Goal: Information Seeking & Learning: Learn about a topic

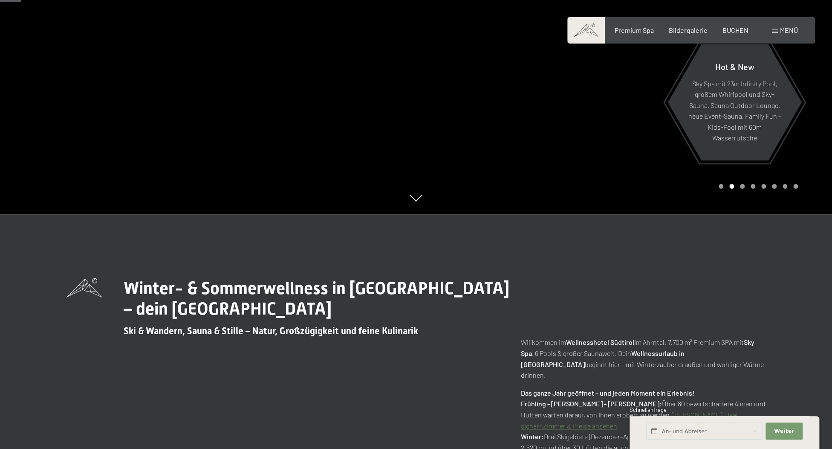
scroll to position [94, 0]
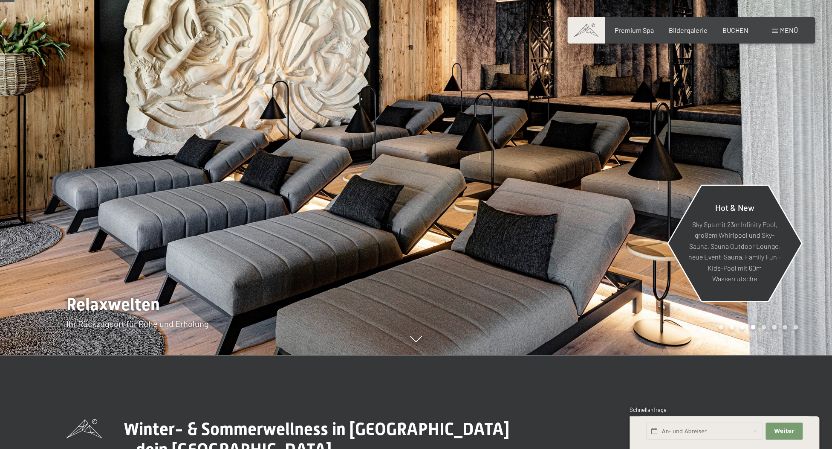
click at [717, 237] on p "Sky Spa mit 23m Infinity Pool, großem Whirlpool und Sky-Sauna, Sauna Outdoor Lo…" at bounding box center [735, 251] width 93 height 66
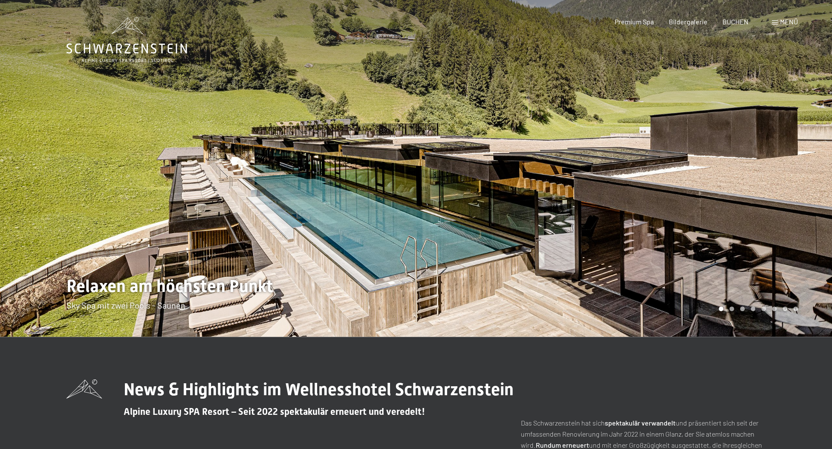
scroll to position [47, 0]
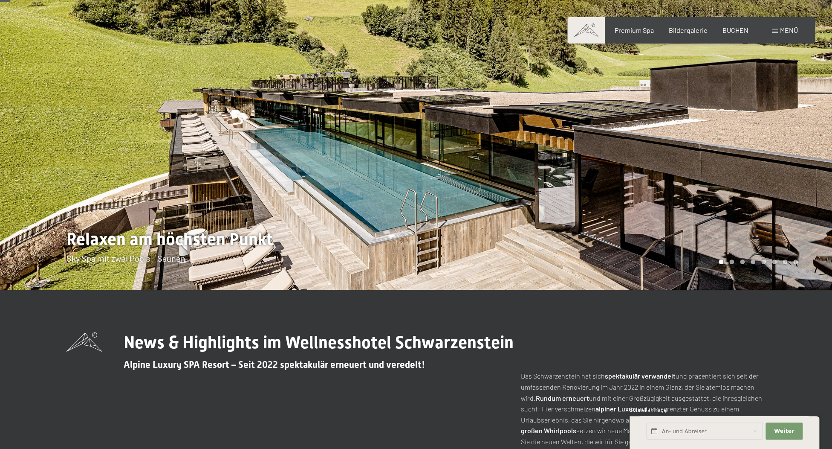
drag, startPoint x: 517, startPoint y: 167, endPoint x: 620, endPoint y: 160, distance: 103.8
click at [620, 290] on div at bounding box center [416, 290] width 699 height 0
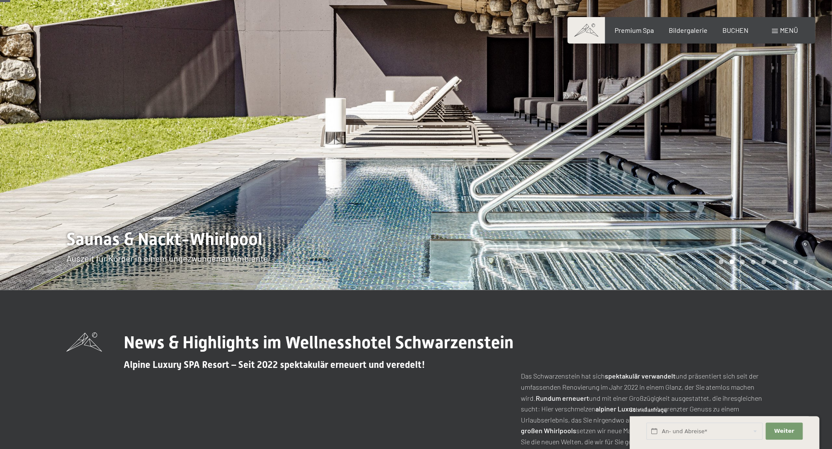
click at [689, 159] on div at bounding box center [624, 121] width 416 height 336
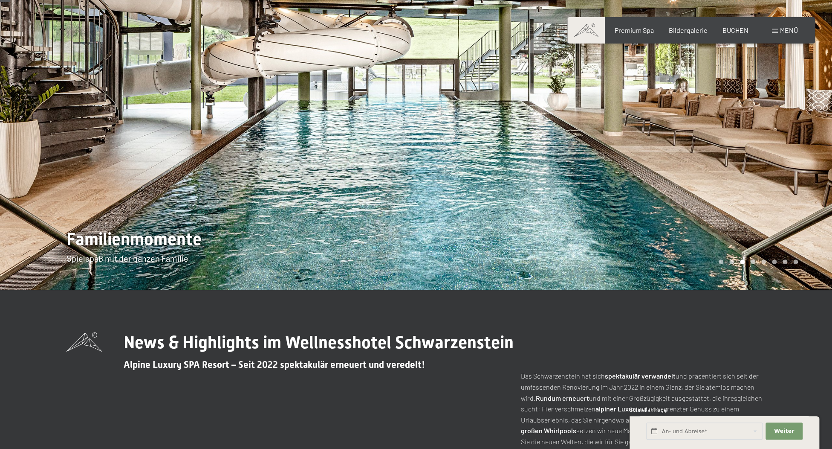
click at [685, 156] on div at bounding box center [624, 121] width 416 height 336
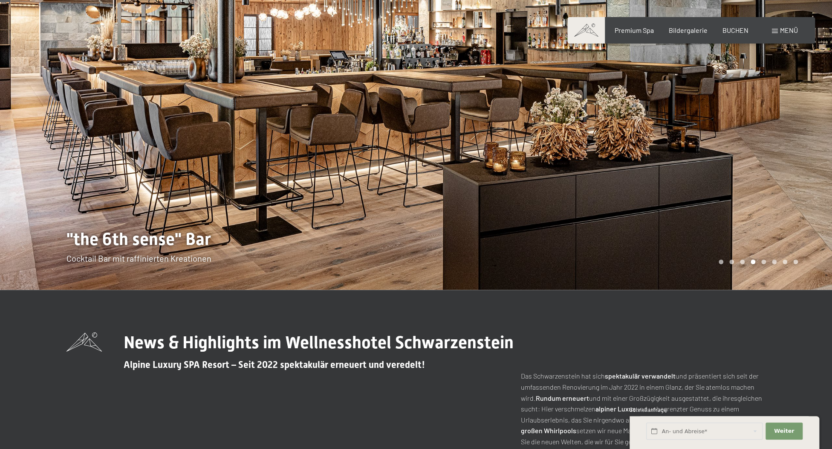
click at [685, 156] on div at bounding box center [624, 121] width 416 height 336
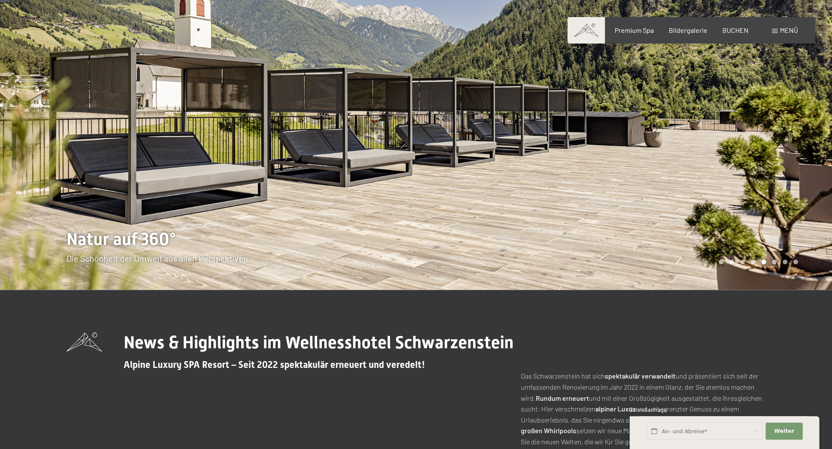
click at [685, 156] on div at bounding box center [624, 121] width 416 height 336
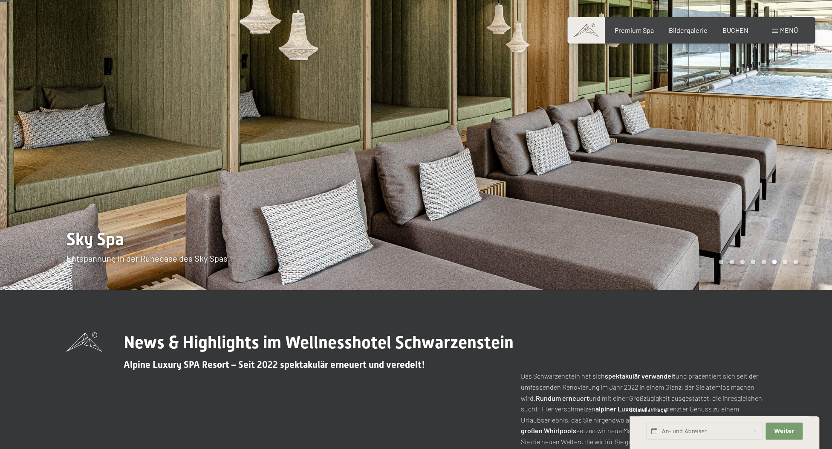
click at [685, 156] on div at bounding box center [624, 121] width 416 height 336
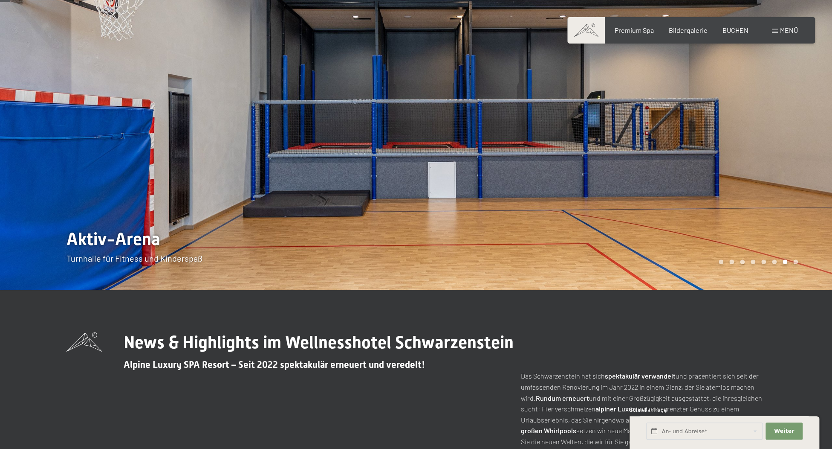
click at [685, 156] on div at bounding box center [624, 121] width 416 height 336
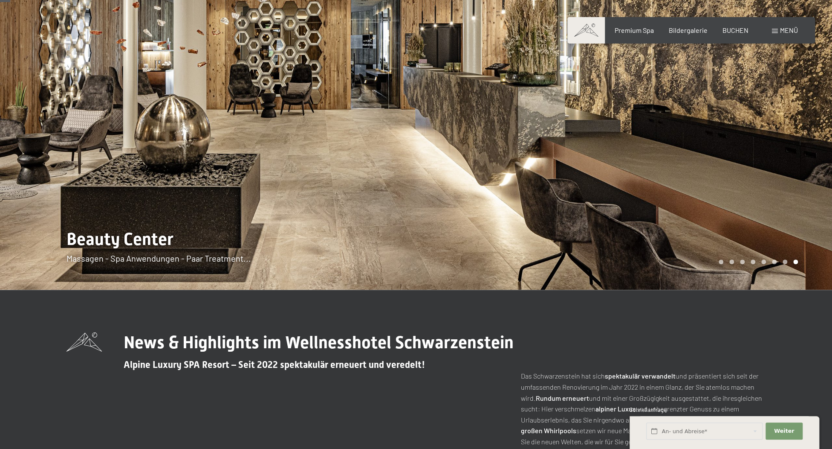
click at [685, 156] on div at bounding box center [624, 121] width 416 height 336
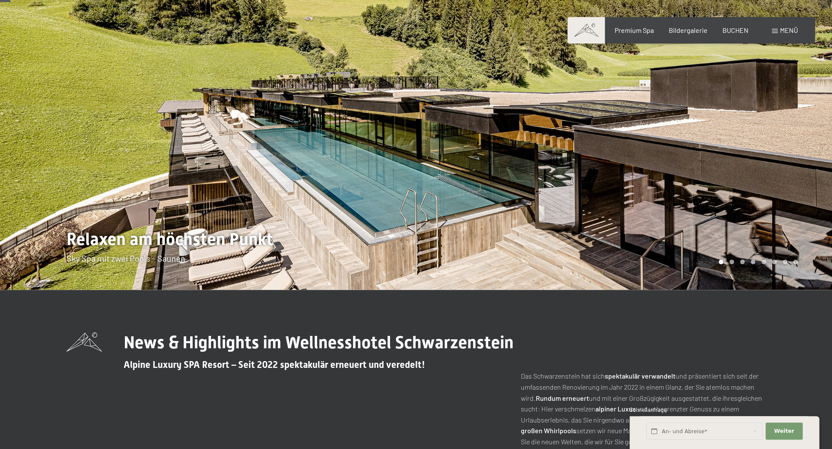
click at [685, 156] on div at bounding box center [624, 121] width 416 height 336
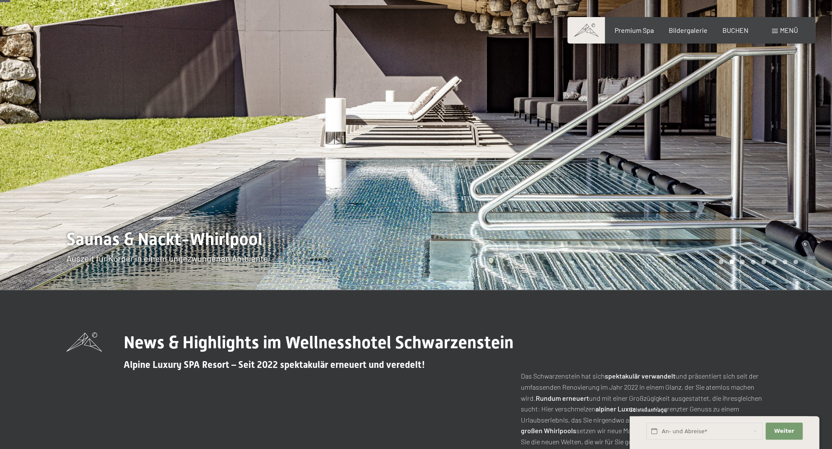
click at [685, 156] on div at bounding box center [624, 121] width 416 height 336
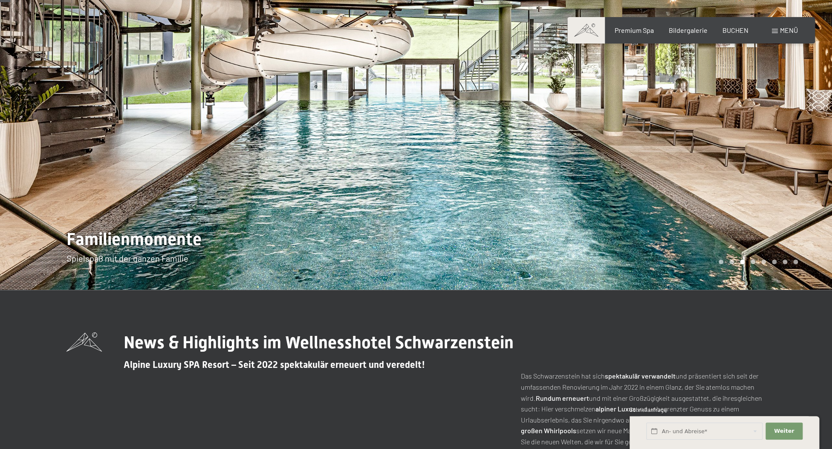
click at [685, 156] on div at bounding box center [624, 121] width 416 height 336
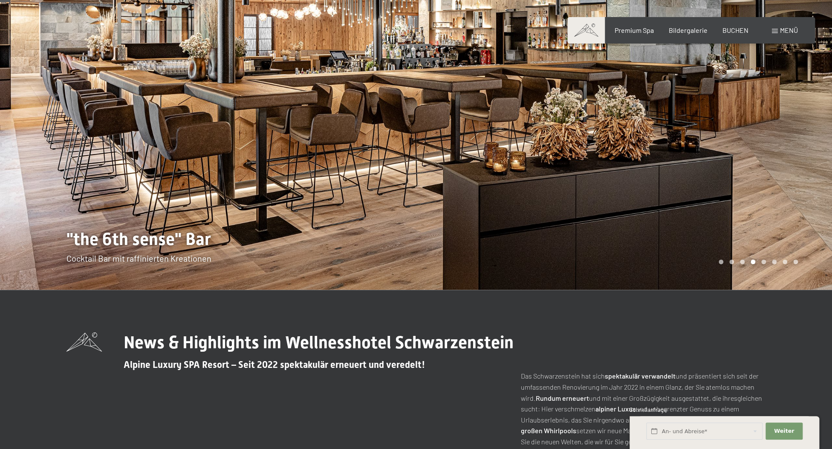
click at [685, 156] on div at bounding box center [624, 121] width 416 height 336
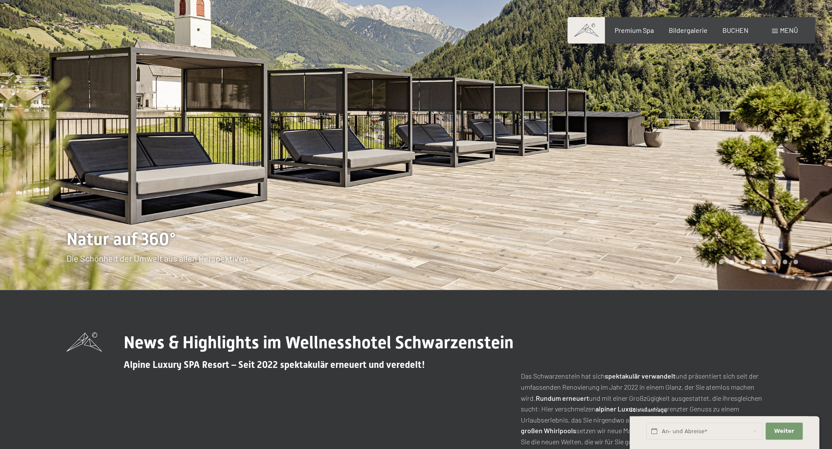
click at [685, 156] on div at bounding box center [624, 121] width 416 height 336
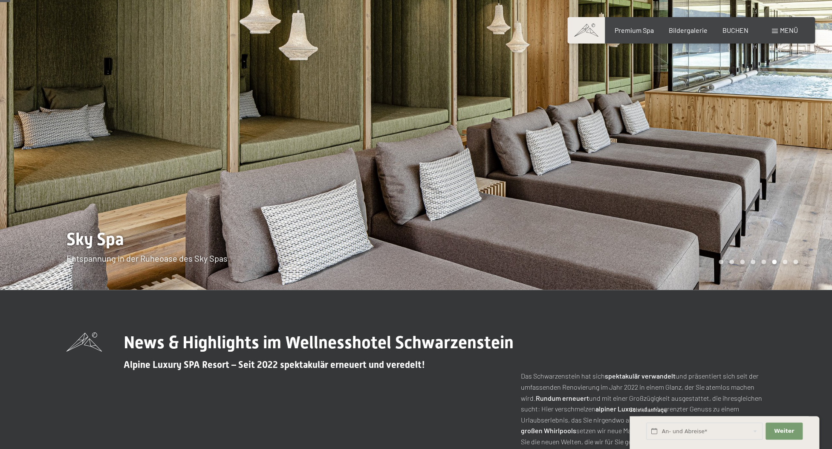
click at [685, 156] on div at bounding box center [624, 121] width 416 height 336
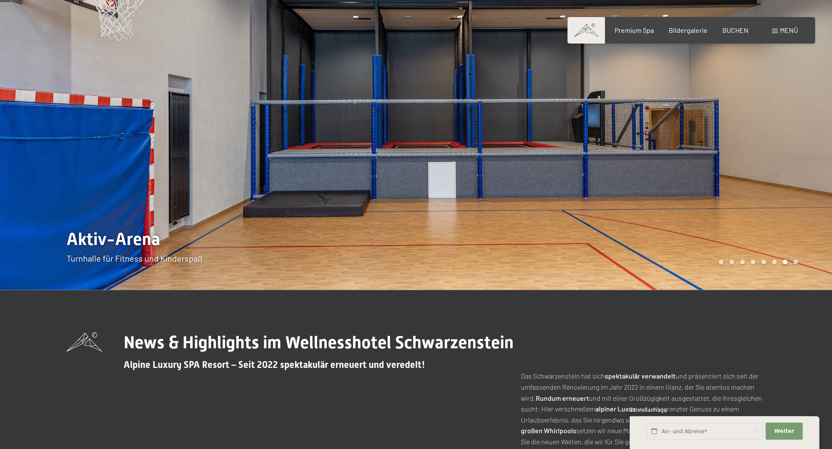
click at [685, 156] on div at bounding box center [624, 121] width 416 height 336
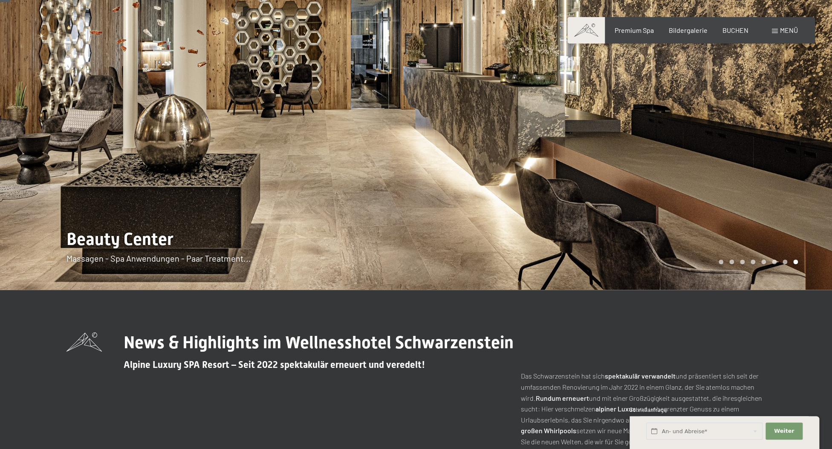
click at [685, 156] on div at bounding box center [624, 121] width 416 height 336
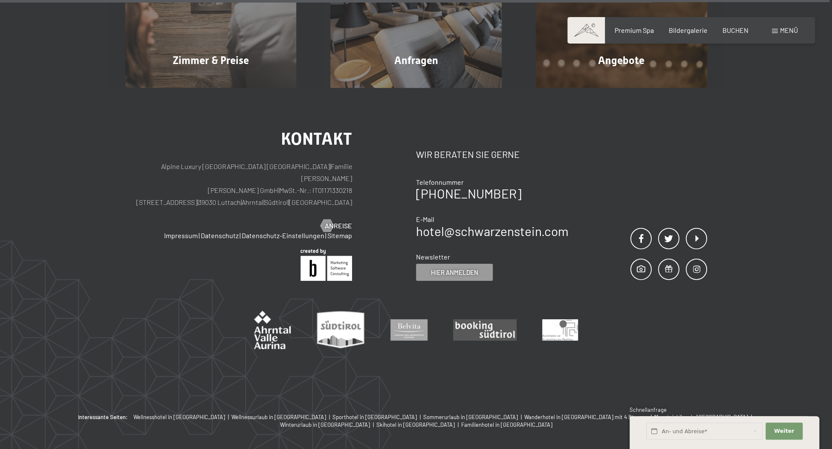
scroll to position [3859, 0]
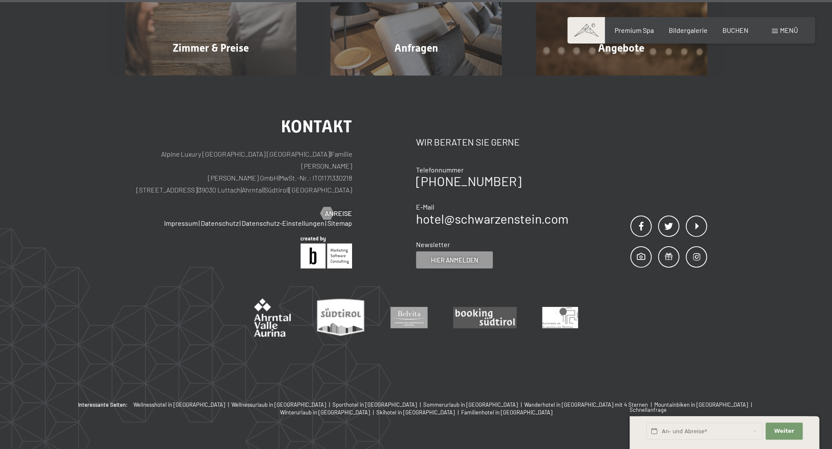
drag, startPoint x: 765, startPoint y: 30, endPoint x: 771, endPoint y: 30, distance: 6.0
click at [771, 30] on div "Buchen Anfragen Premium Spa Bildergalerie BUCHEN Menü DE IT EN Gutschein Bilder…" at bounding box center [692, 30] width 214 height 9
click at [780, 32] on div "Menü" at bounding box center [785, 30] width 26 height 9
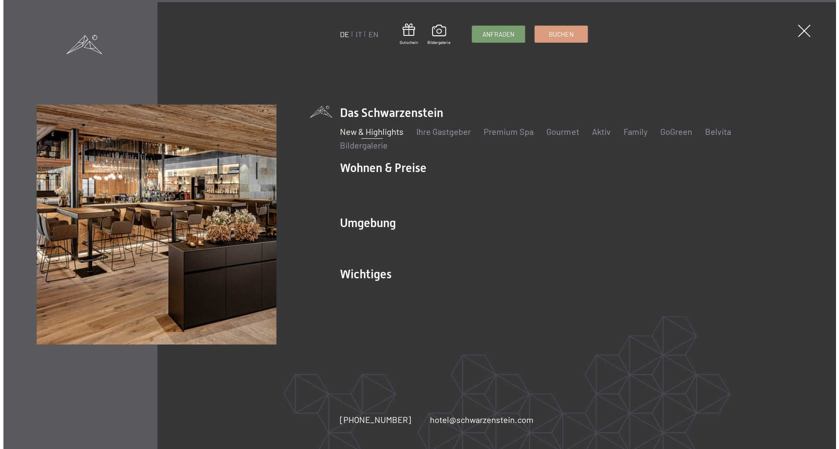
scroll to position [3878, 0]
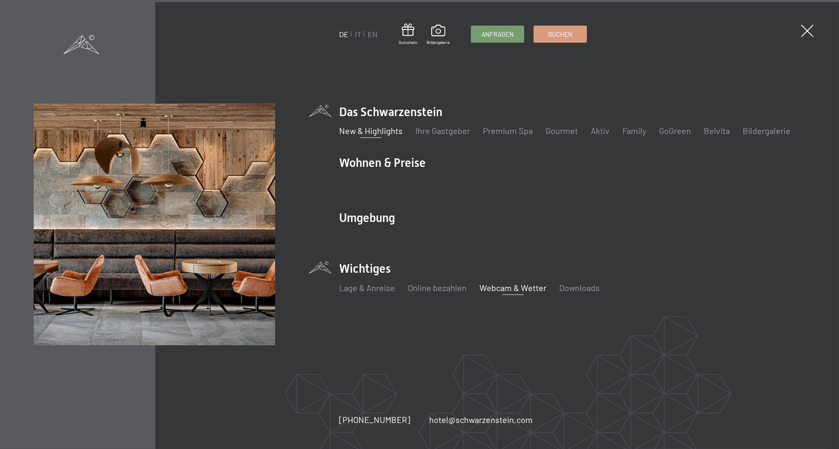
click at [500, 286] on link "Webcam & Wetter" at bounding box center [512, 287] width 67 height 10
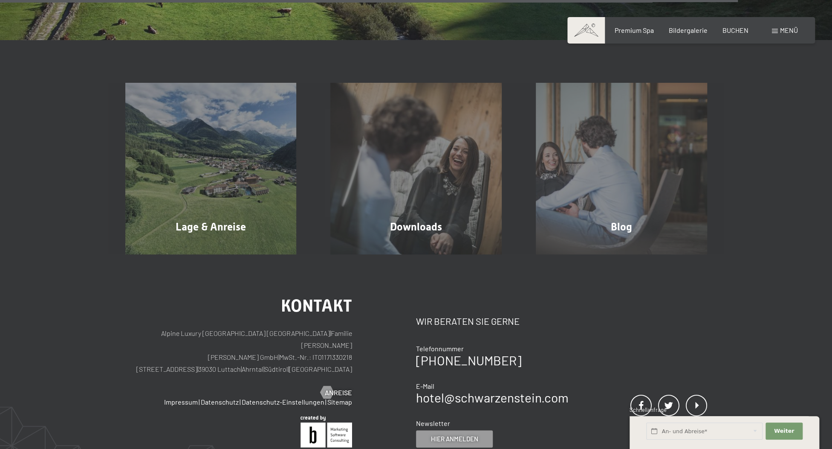
scroll to position [2580, 0]
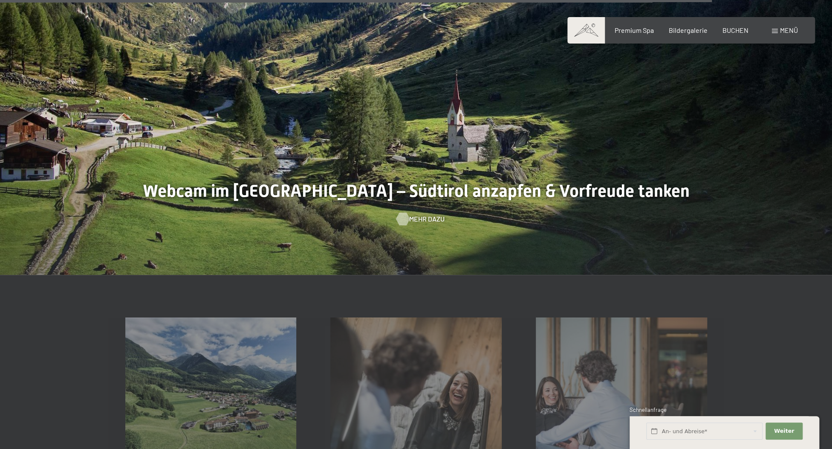
click at [429, 217] on span "Mehr dazu" at bounding box center [426, 218] width 35 height 9
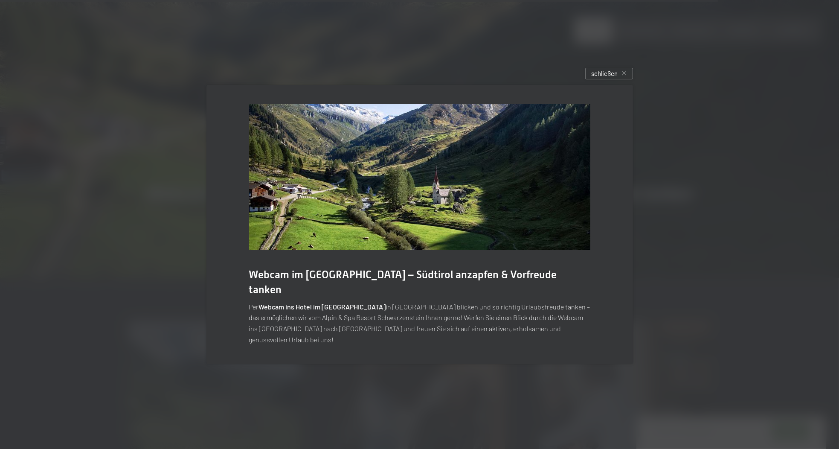
click at [442, 146] on img at bounding box center [419, 177] width 341 height 146
click at [601, 78] on span "schließen" at bounding box center [604, 73] width 26 height 9
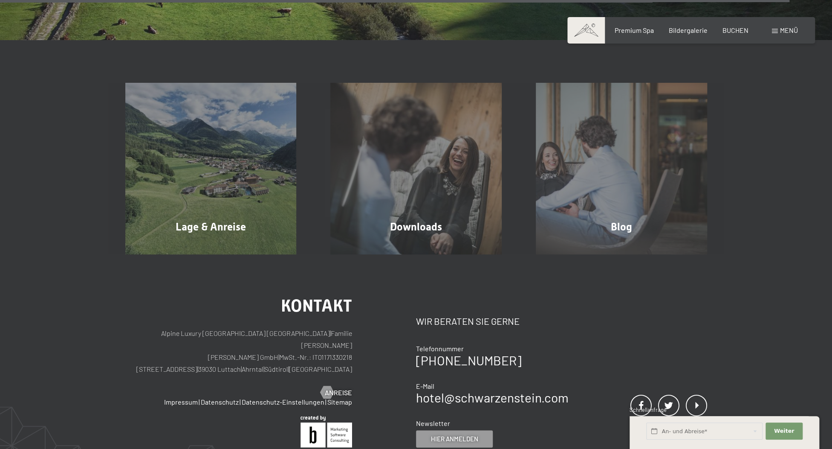
scroll to position [3015, 0]
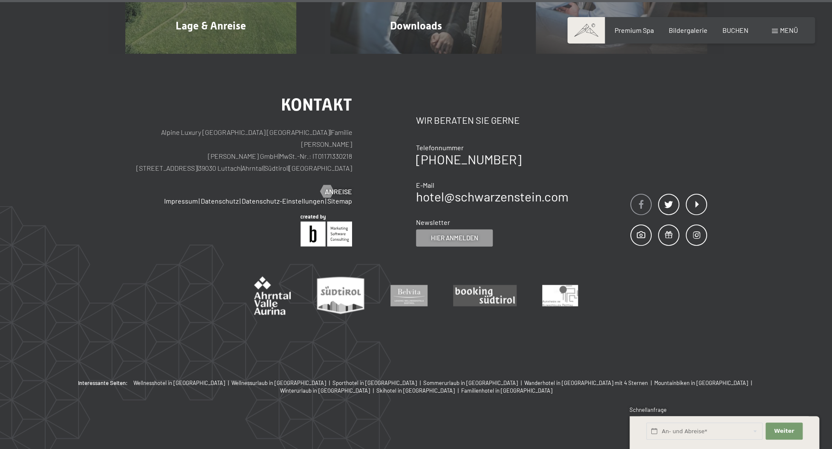
click at [644, 200] on span at bounding box center [641, 204] width 21 height 21
click at [702, 198] on span at bounding box center [696, 204] width 21 height 21
click at [637, 233] on span at bounding box center [641, 234] width 21 height 21
click at [698, 235] on span at bounding box center [696, 234] width 21 height 21
click at [633, 231] on span at bounding box center [641, 234] width 21 height 21
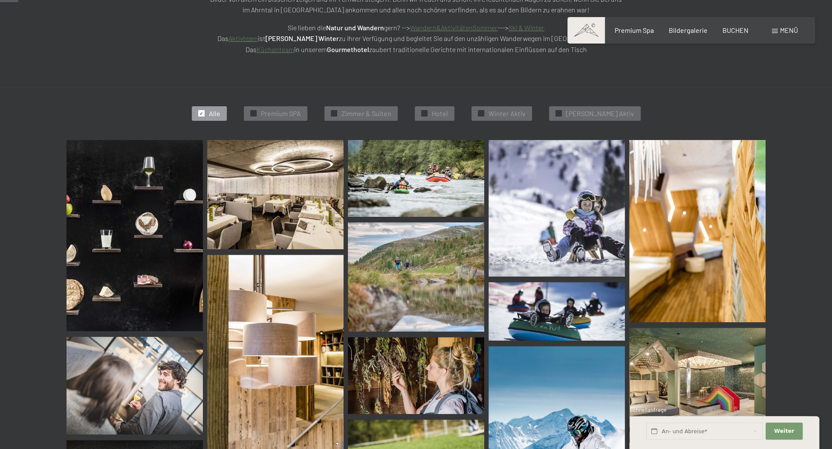
scroll to position [235, 0]
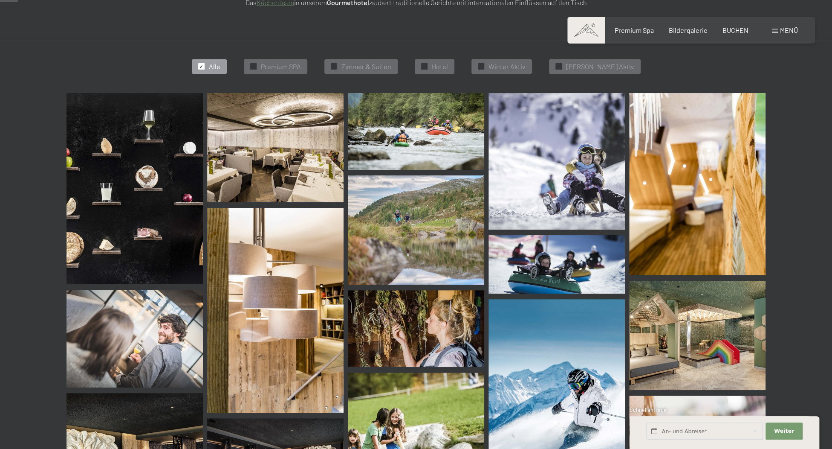
click at [308, 160] on img at bounding box center [275, 147] width 136 height 109
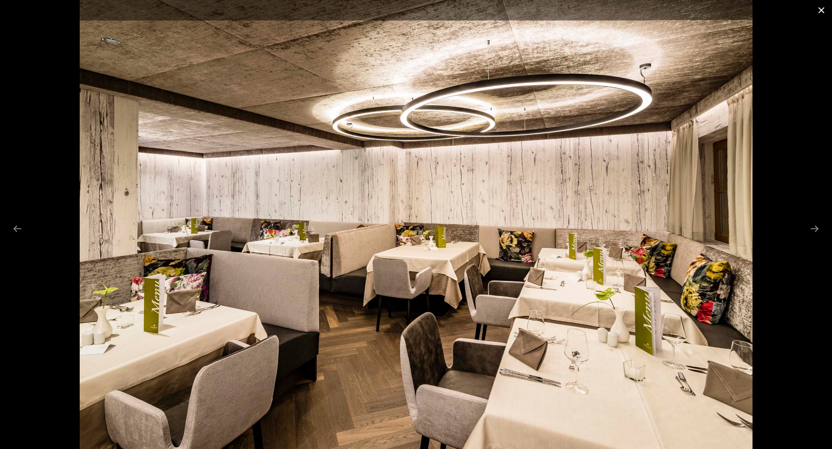
click at [823, 7] on button "Close gallery" at bounding box center [821, 10] width 21 height 20
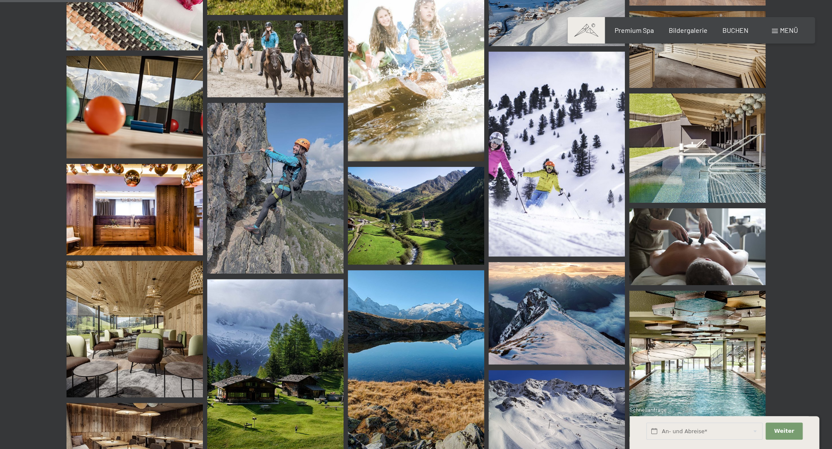
scroll to position [1876, 0]
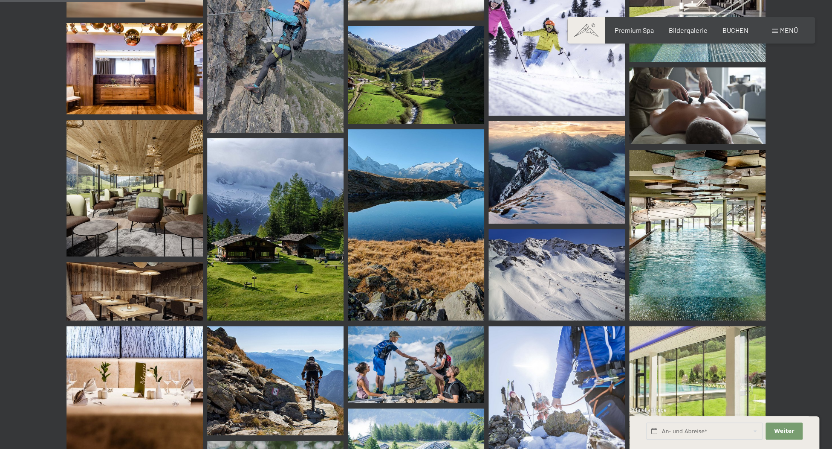
click at [67, 181] on img at bounding box center [135, 188] width 136 height 136
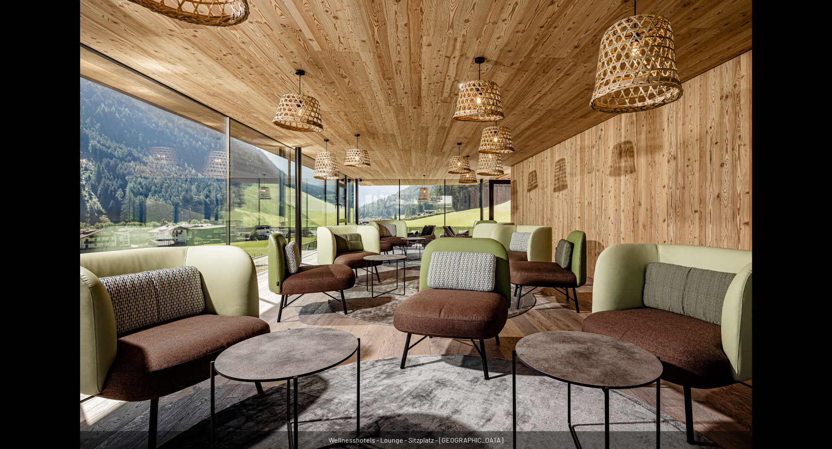
click at [823, 12] on button "Close gallery" at bounding box center [821, 6] width 21 height 20
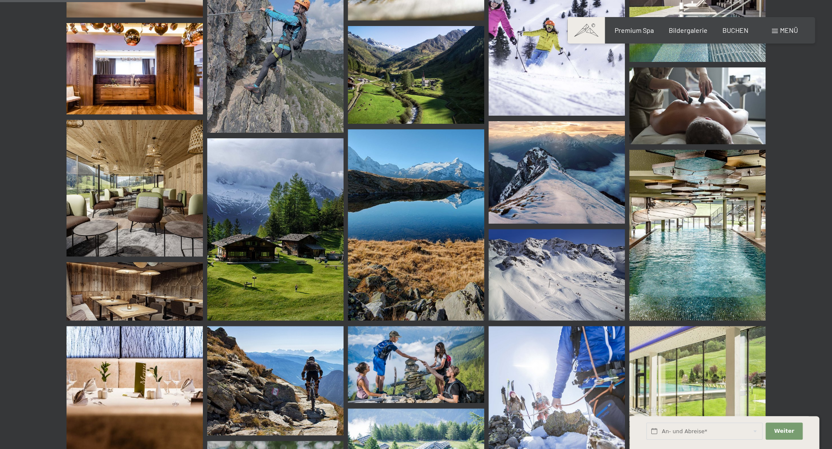
click at [176, 174] on img at bounding box center [135, 188] width 136 height 136
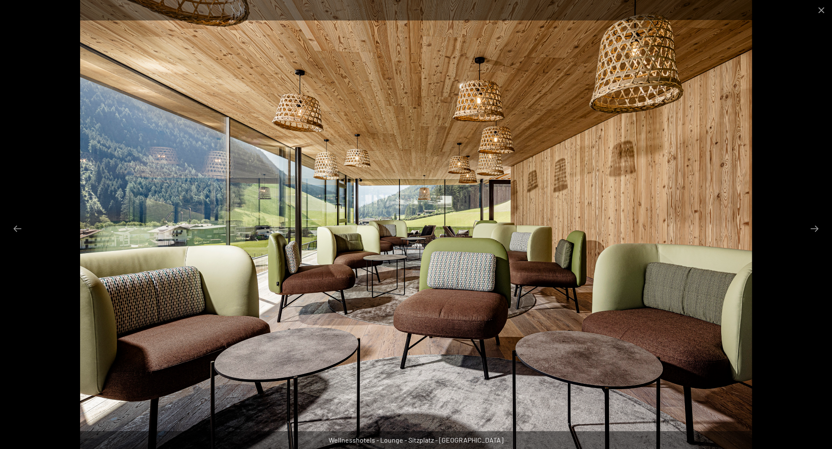
drag, startPoint x: 826, startPoint y: 9, endPoint x: 813, endPoint y: 27, distance: 22.0
click at [826, 8] on button "Close gallery" at bounding box center [821, 10] width 21 height 20
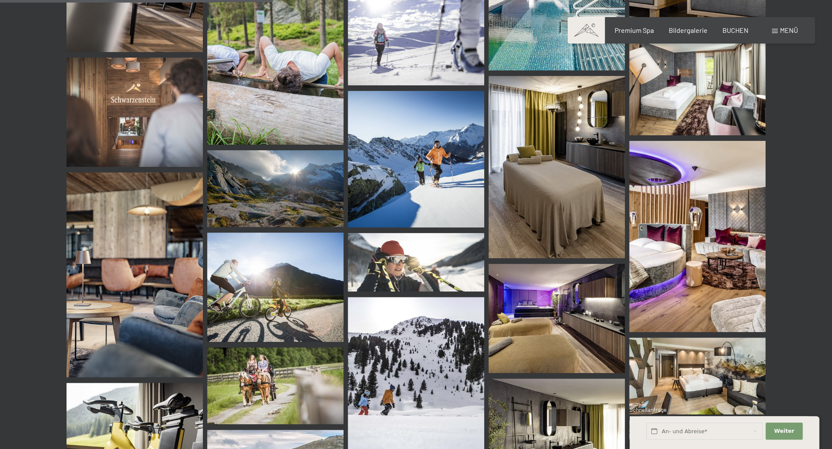
scroll to position [3565, 0]
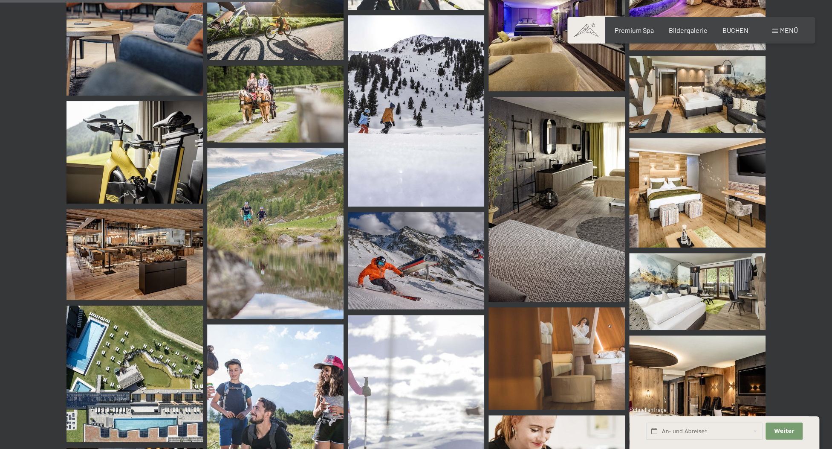
click at [168, 252] on img at bounding box center [135, 254] width 136 height 91
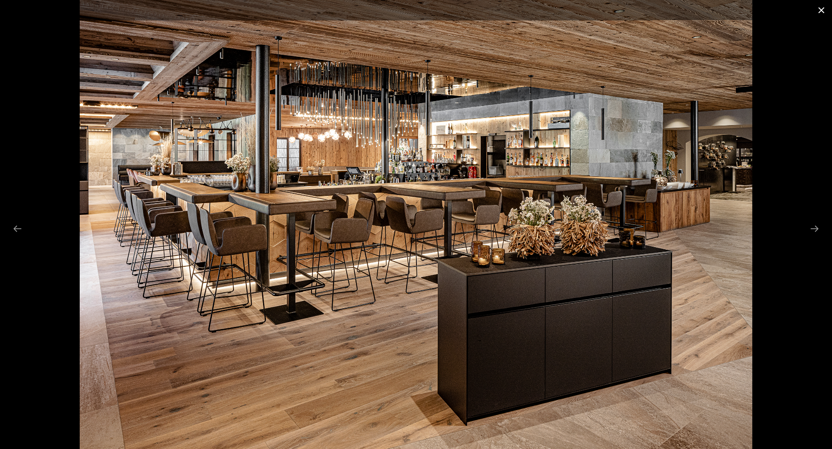
click at [820, 12] on button "Close gallery" at bounding box center [821, 10] width 21 height 20
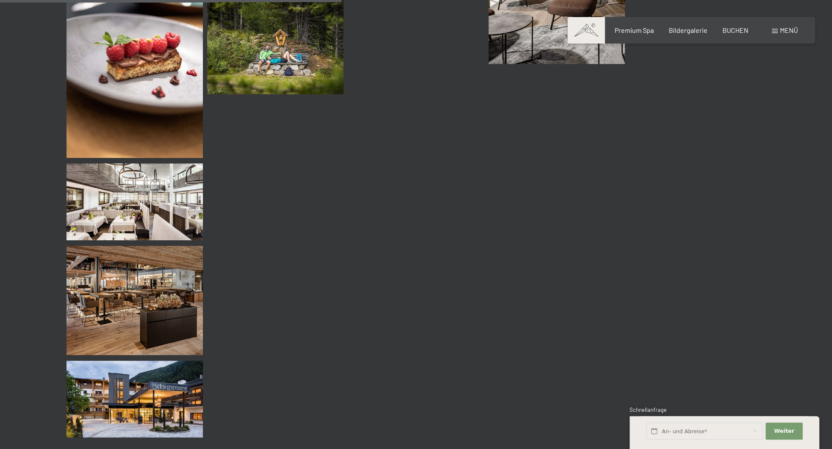
scroll to position [4597, 0]
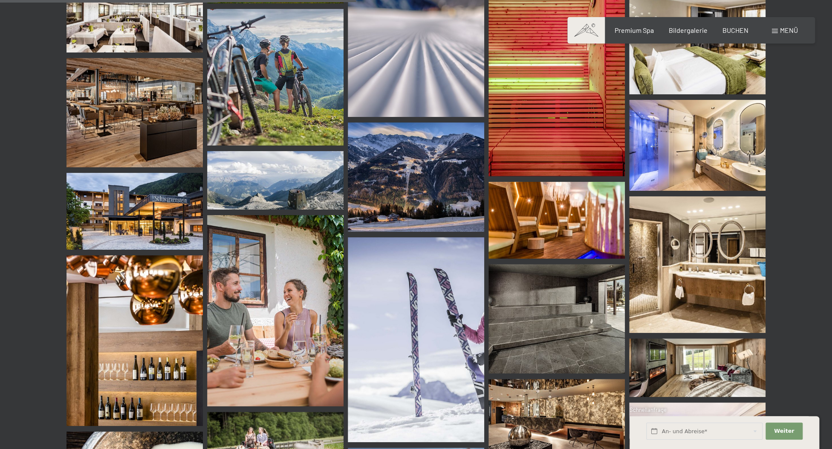
click at [706, 231] on img at bounding box center [697, 264] width 136 height 136
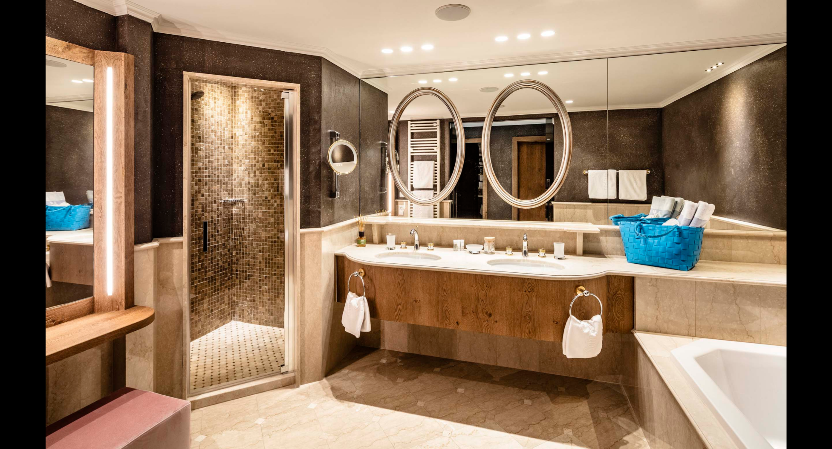
click at [819, 8] on button "Close gallery" at bounding box center [821, 6] width 21 height 20
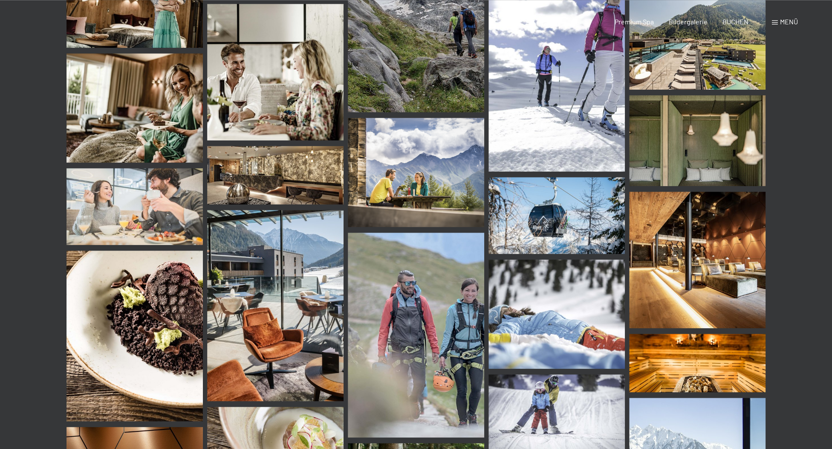
scroll to position [0, 0]
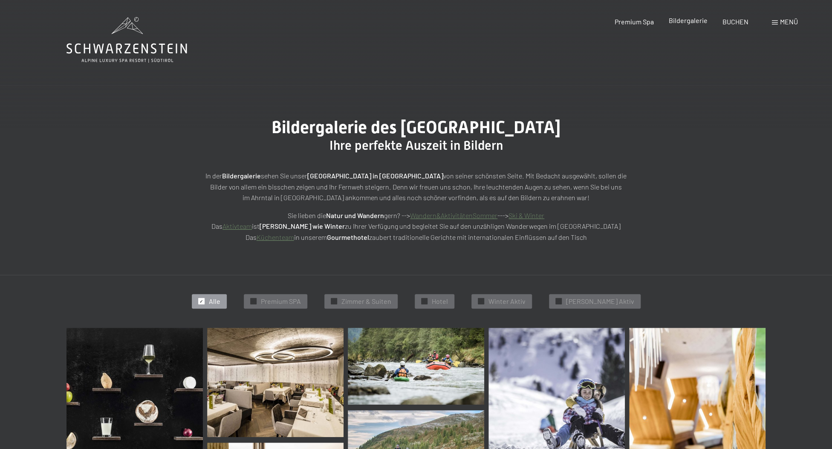
click at [682, 21] on span "Bildergalerie" at bounding box center [688, 20] width 39 height 8
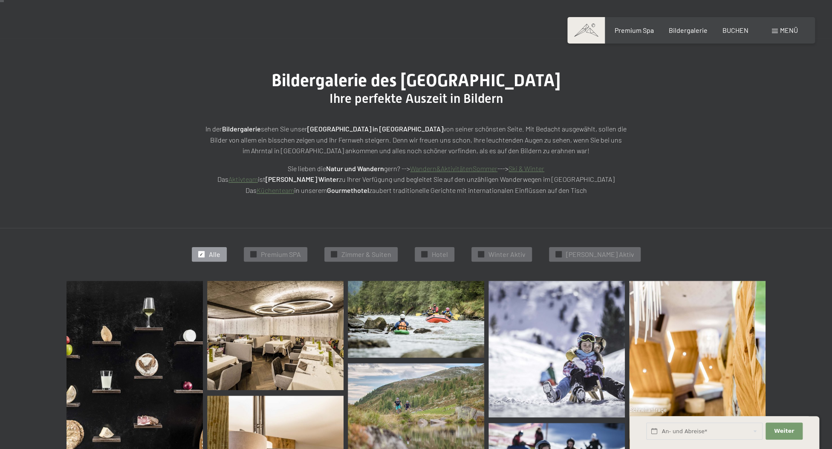
click at [203, 255] on span "✓" at bounding box center [201, 254] width 3 height 6
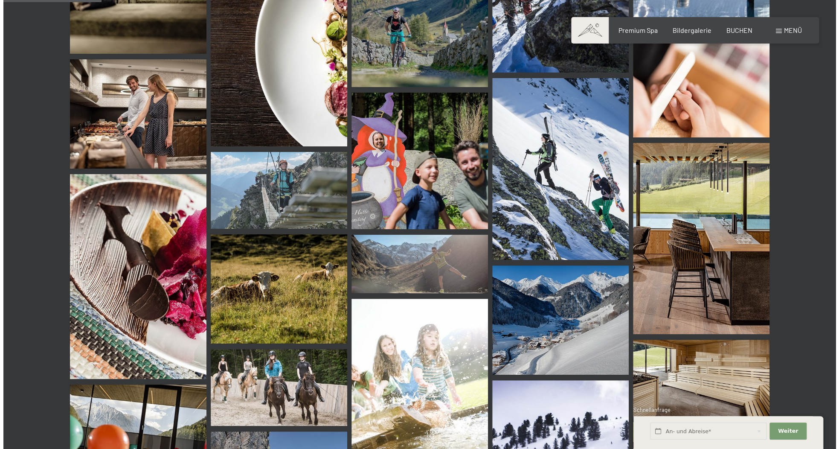
scroll to position [1032, 0]
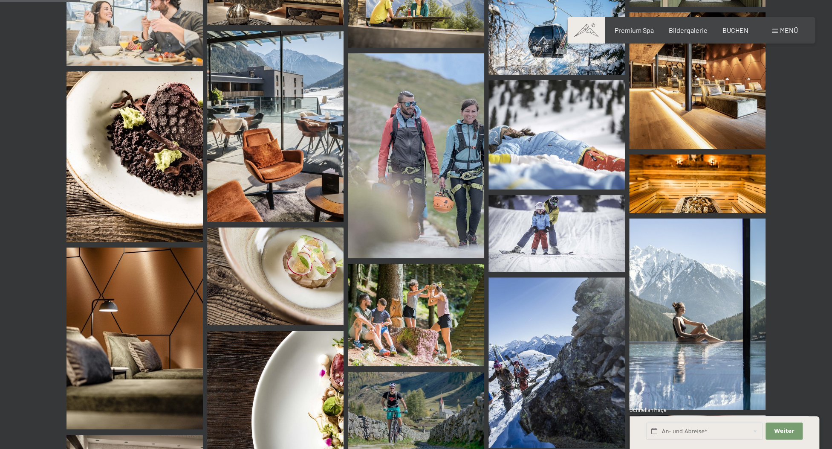
click at [768, 33] on div "Buchen Anfragen Premium Spa Bildergalerie BUCHEN Menü DE IT EN Gutschein Bilder…" at bounding box center [692, 30] width 214 height 9
click at [779, 32] on div "Menü" at bounding box center [785, 30] width 26 height 9
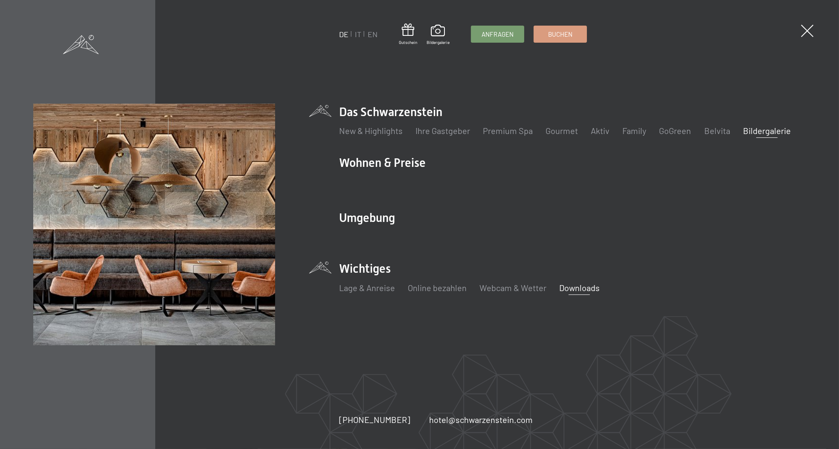
click at [567, 288] on link "Downloads" at bounding box center [579, 287] width 41 height 10
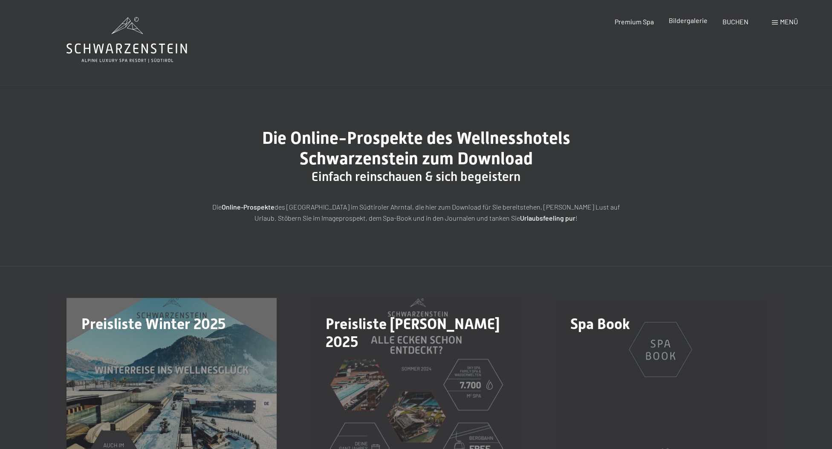
click at [681, 21] on span "Bildergalerie" at bounding box center [688, 20] width 39 height 8
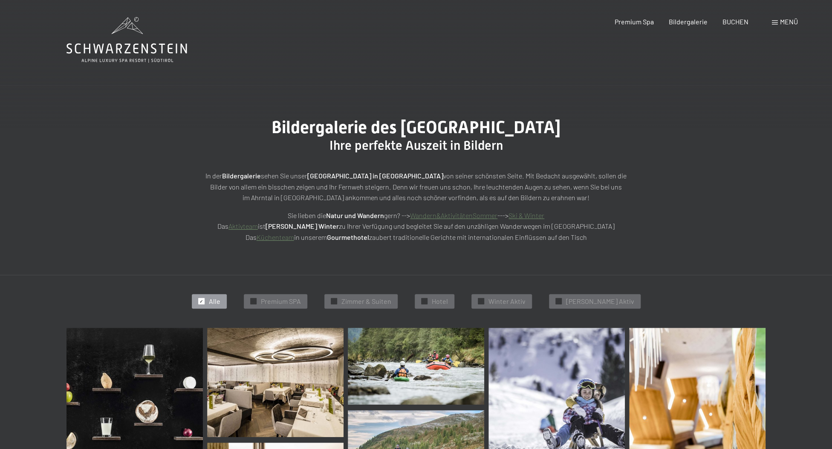
click at [264, 235] on link "Küchenteam" at bounding box center [276, 237] width 38 height 8
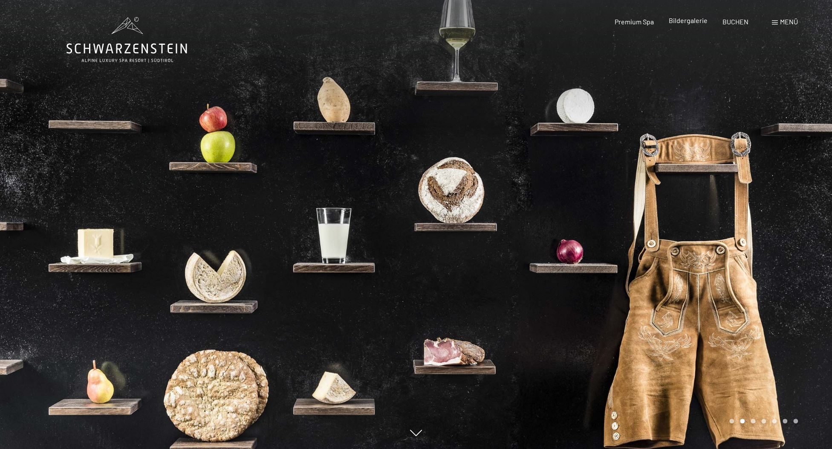
click at [698, 23] on span "Bildergalerie" at bounding box center [688, 20] width 39 height 8
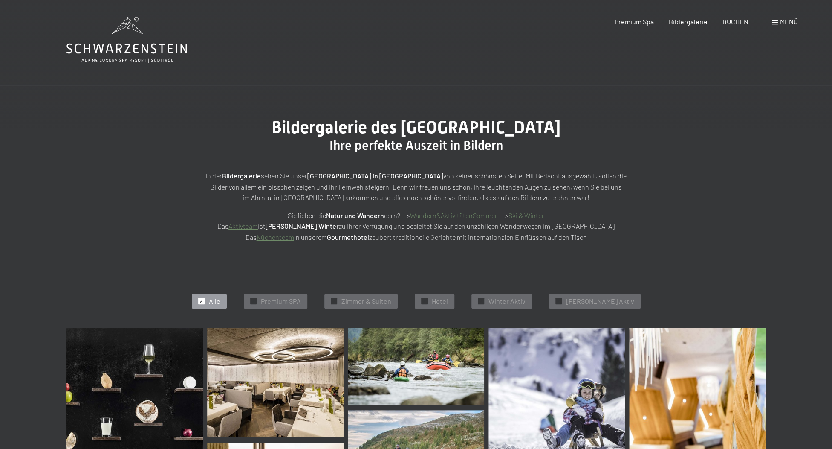
click at [776, 20] on div "Menü" at bounding box center [785, 21] width 26 height 9
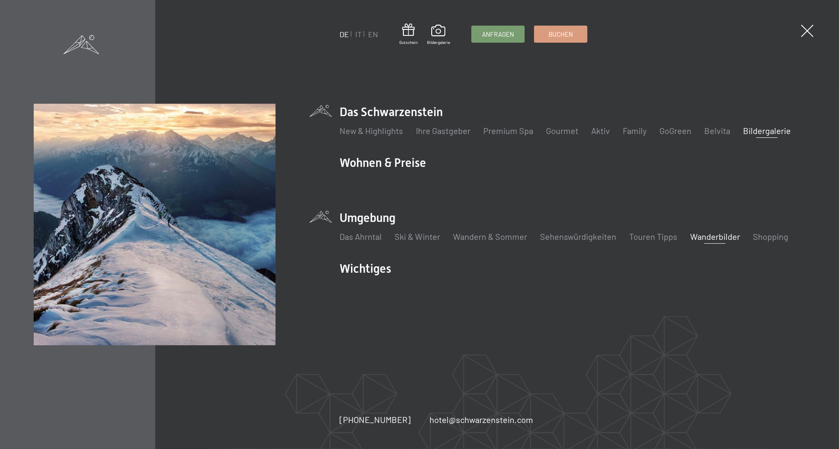
click at [720, 236] on link "Wanderbilder" at bounding box center [715, 236] width 50 height 10
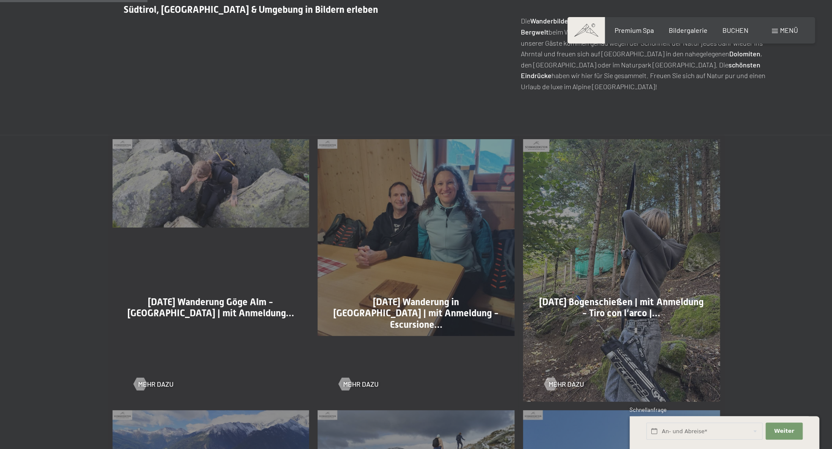
scroll to position [469, 0]
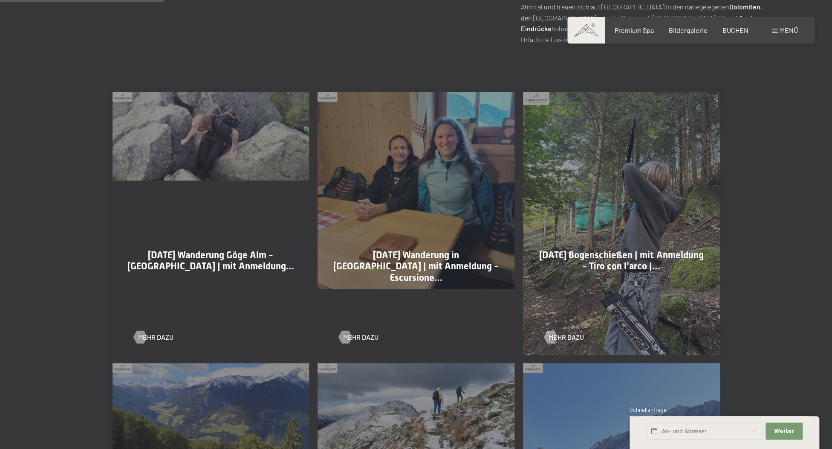
click at [136, 149] on div "[DATE] Wanderung Göge Alm - [GEOGRAPHIC_DATA] | mit Anmeldung… Mehr dazu" at bounding box center [211, 223] width 206 height 271
click at [187, 260] on span "[DATE] Wanderung Göge Alm - [GEOGRAPHIC_DATA] | mit Anmeldung…" at bounding box center [211, 260] width 167 height 22
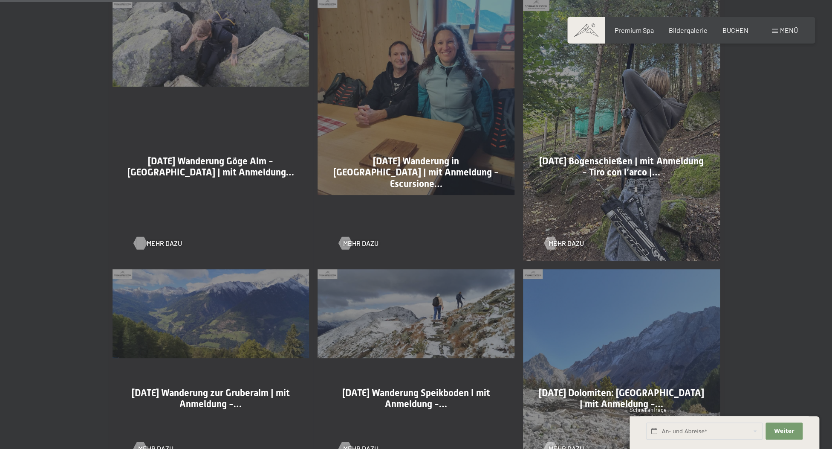
click at [167, 241] on span "Mehr dazu" at bounding box center [164, 242] width 35 height 9
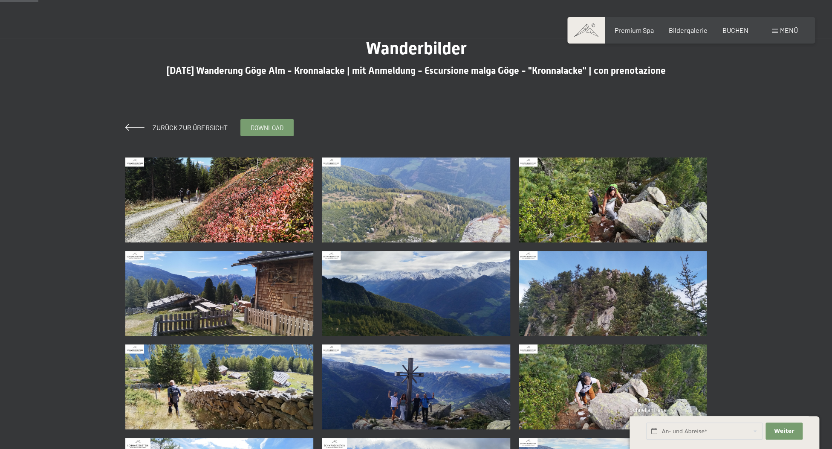
scroll to position [94, 0]
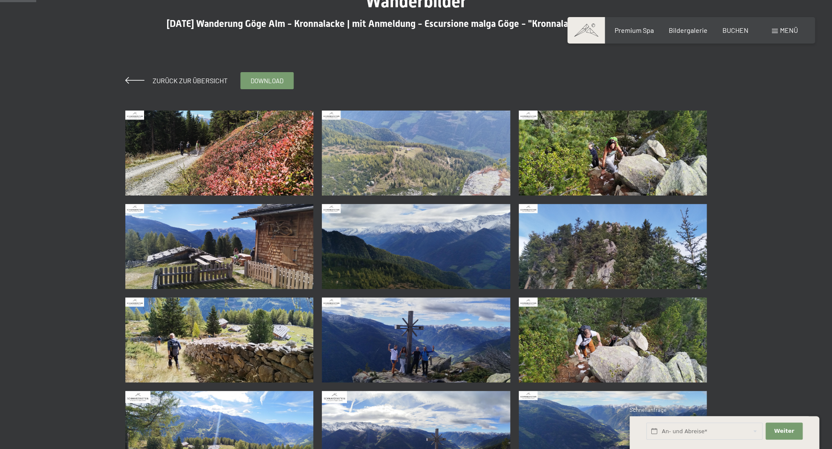
click at [585, 142] on img at bounding box center [613, 152] width 188 height 85
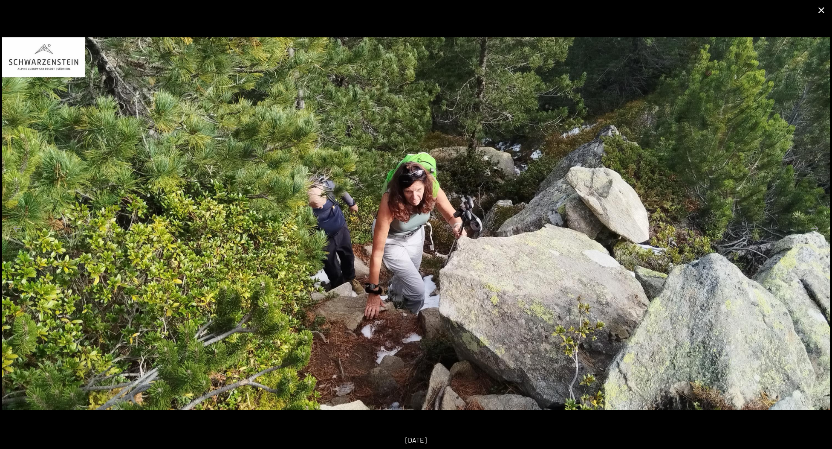
click at [823, 7] on button "Close gallery" at bounding box center [821, 10] width 21 height 20
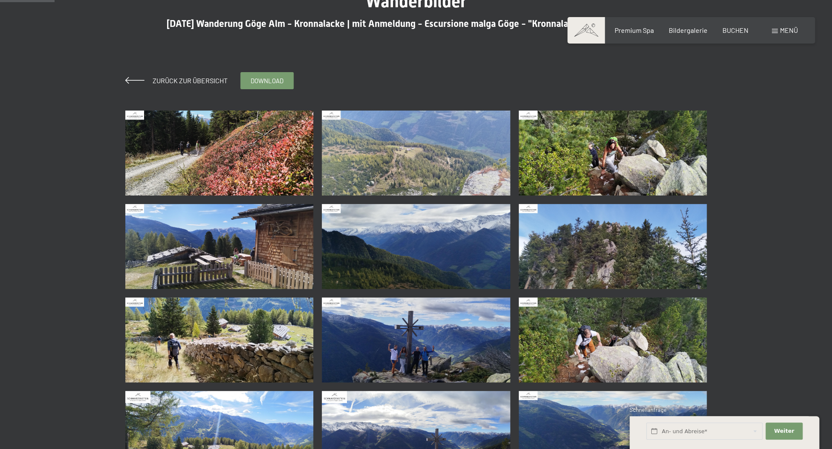
scroll to position [188, 0]
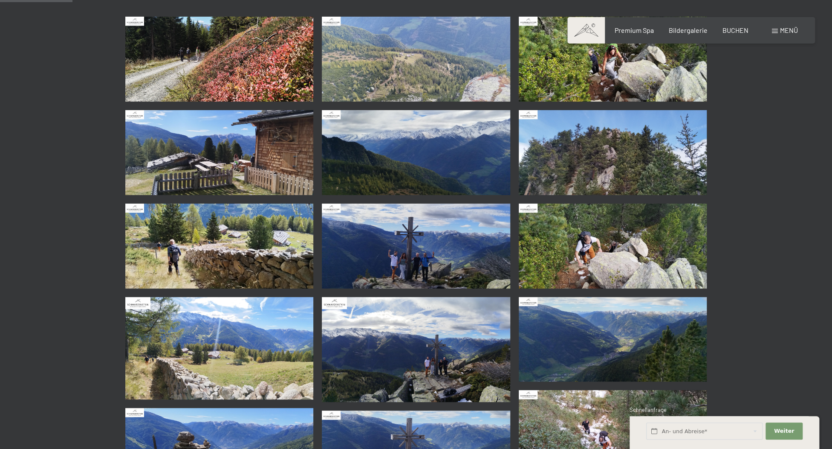
click at [394, 236] on img at bounding box center [416, 245] width 188 height 85
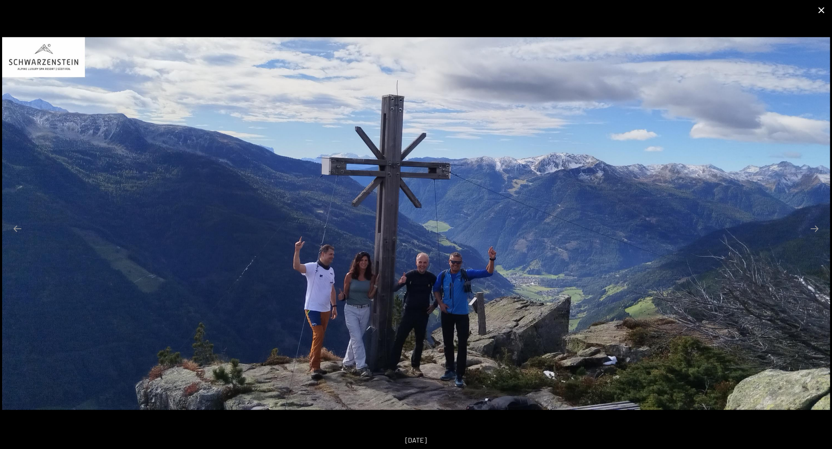
click at [820, 8] on button "Close gallery" at bounding box center [821, 10] width 21 height 20
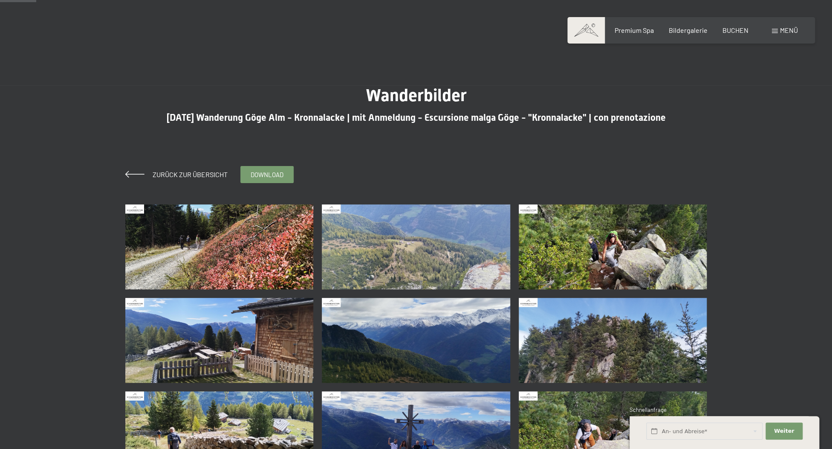
scroll to position [141, 0]
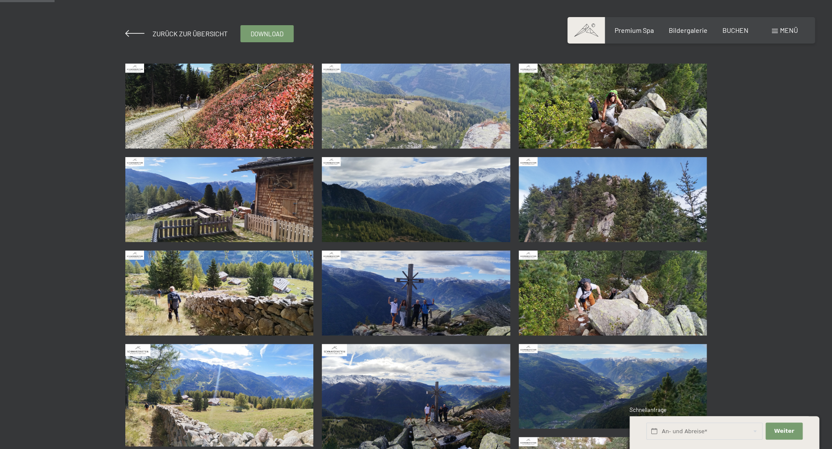
click at [615, 112] on img at bounding box center [613, 106] width 188 height 85
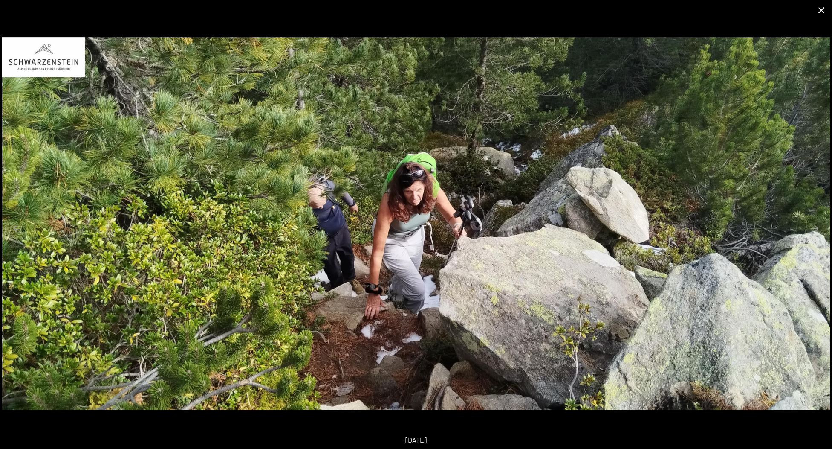
click at [825, 7] on button "Close gallery" at bounding box center [821, 10] width 21 height 20
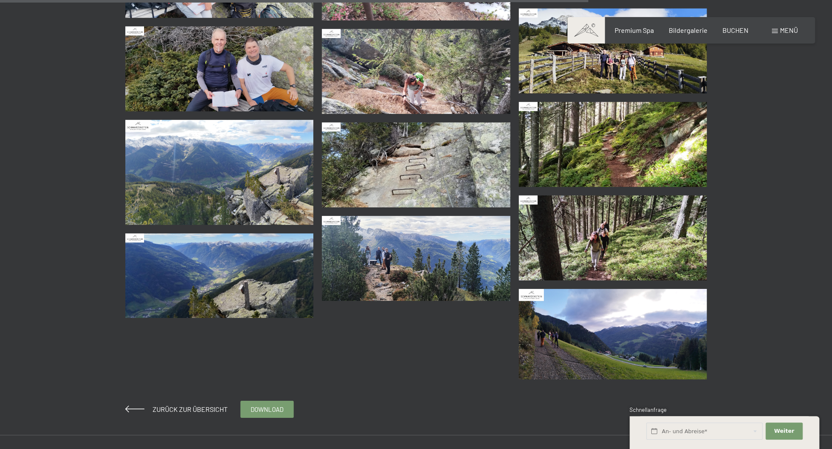
scroll to position [1501, 0]
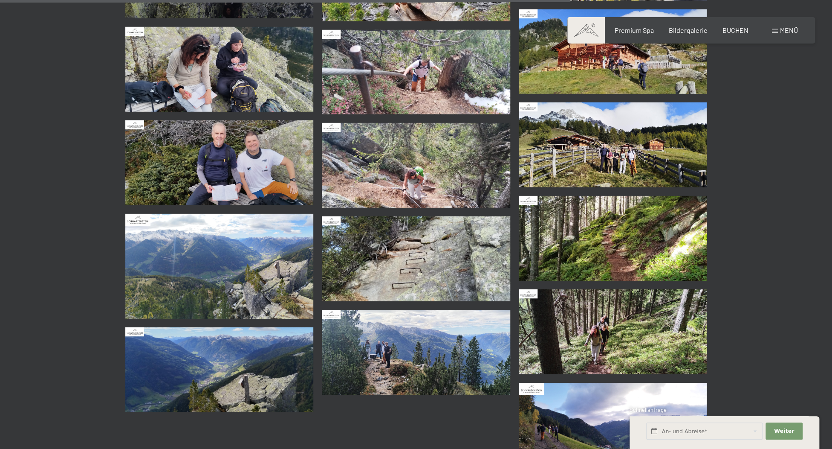
click at [281, 169] on img at bounding box center [219, 162] width 188 height 85
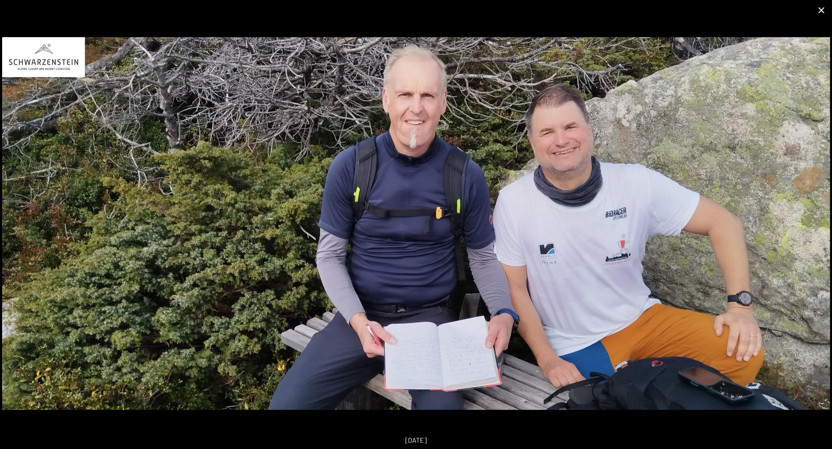
click at [821, 13] on button "Close gallery" at bounding box center [821, 10] width 21 height 20
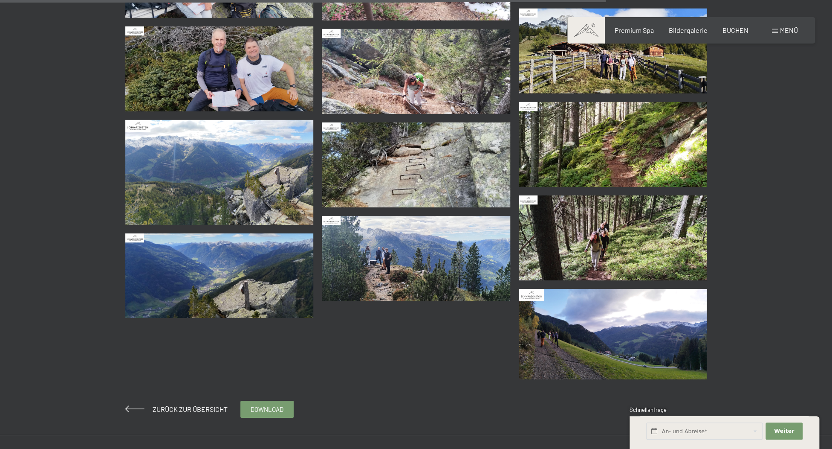
scroll to position [1548, 0]
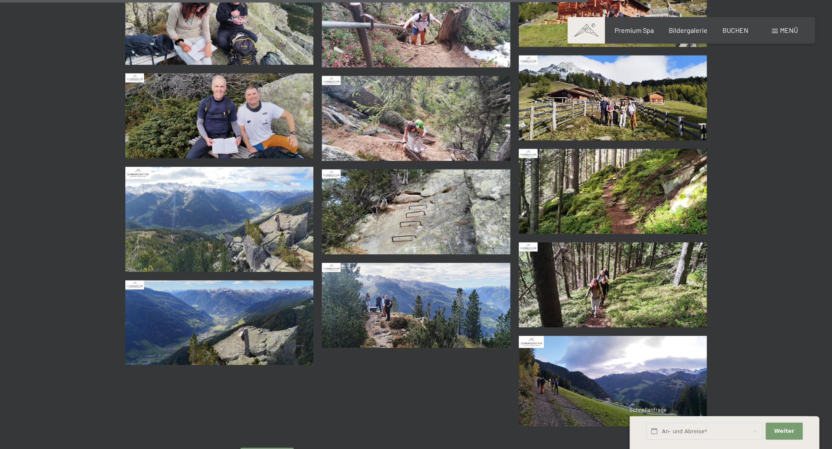
click at [592, 295] on img at bounding box center [613, 284] width 188 height 85
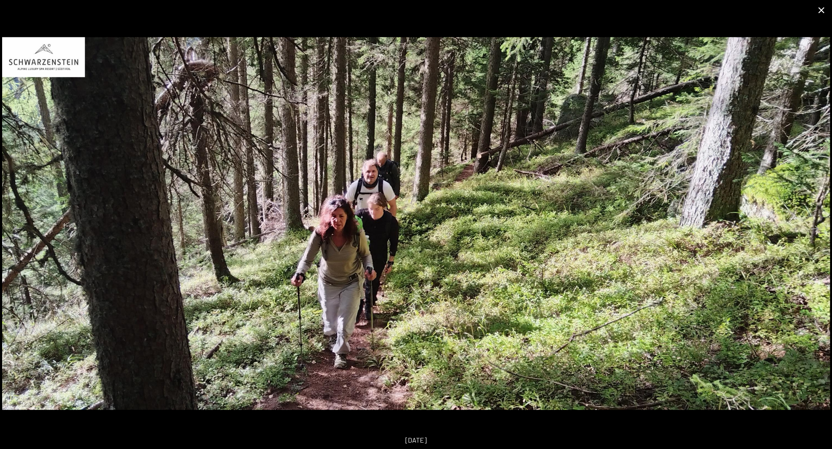
click at [826, 12] on button "Close gallery" at bounding box center [821, 10] width 21 height 20
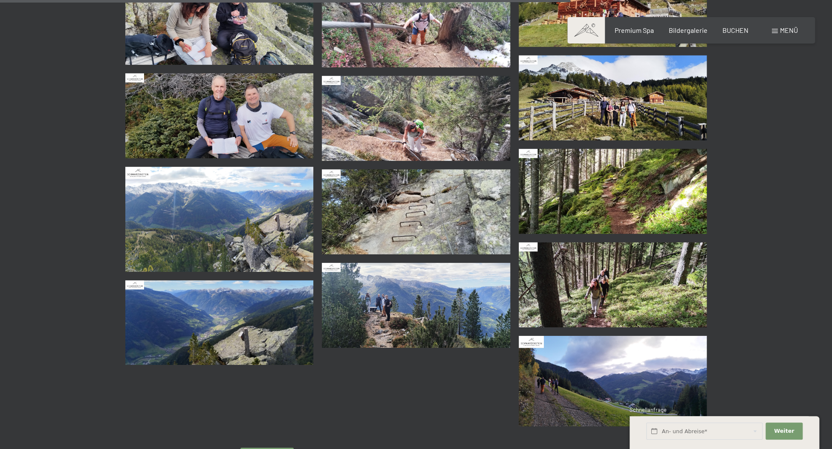
scroll to position [1501, 0]
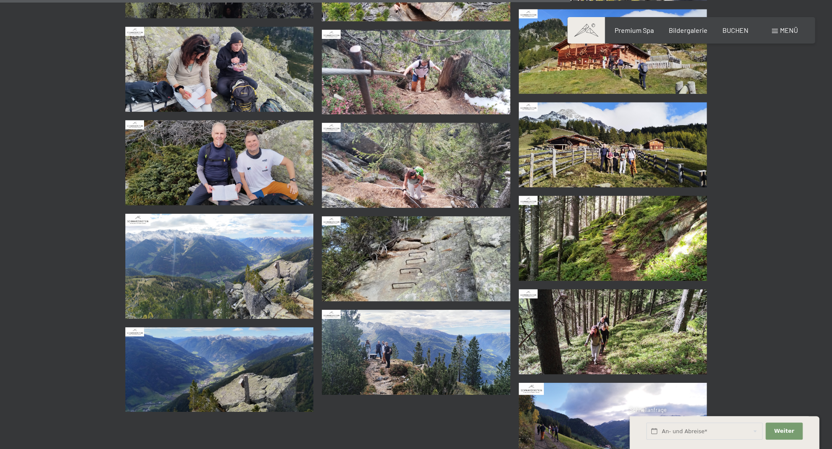
click at [600, 153] on img at bounding box center [613, 144] width 188 height 85
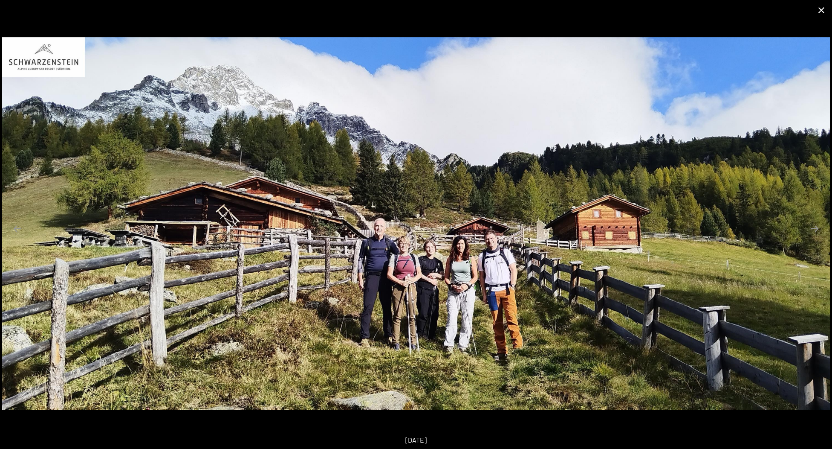
click at [819, 8] on button "Close gallery" at bounding box center [821, 10] width 21 height 20
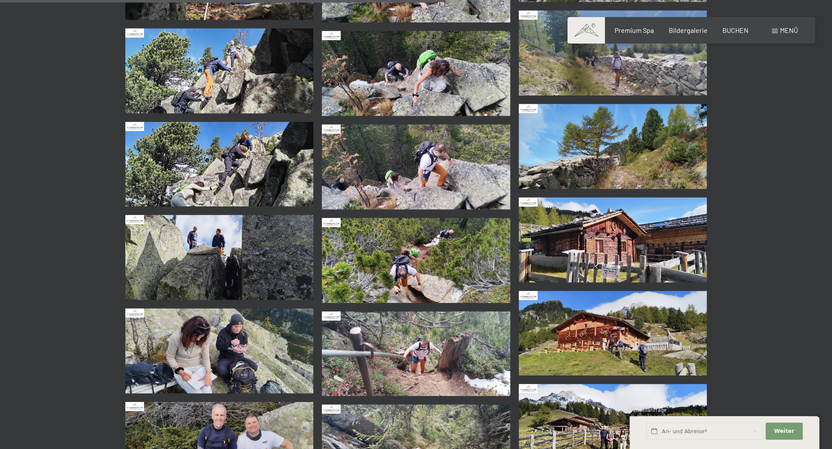
scroll to position [1173, 0]
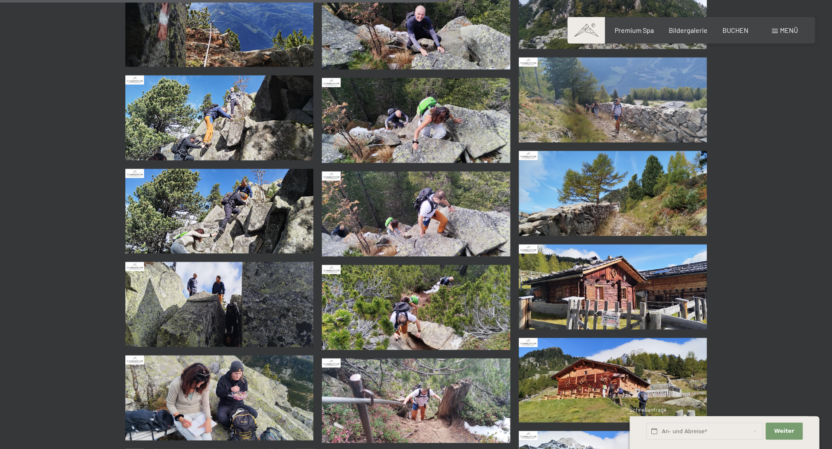
click at [275, 198] on img at bounding box center [219, 211] width 188 height 85
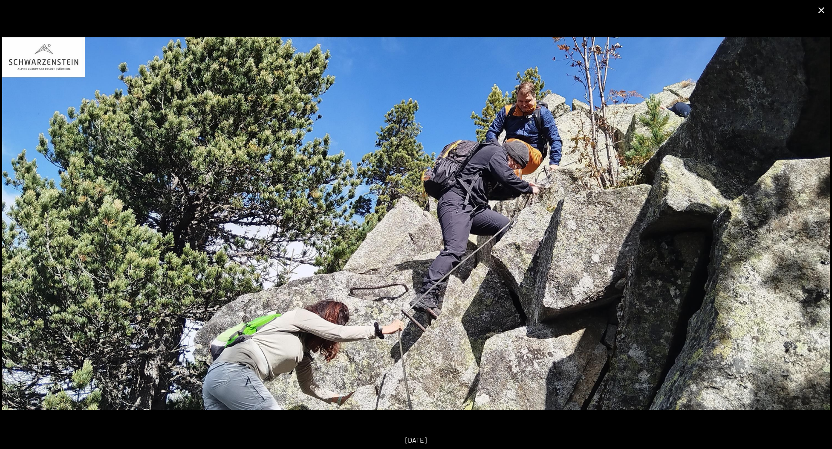
click at [823, 9] on button "Close gallery" at bounding box center [821, 10] width 21 height 20
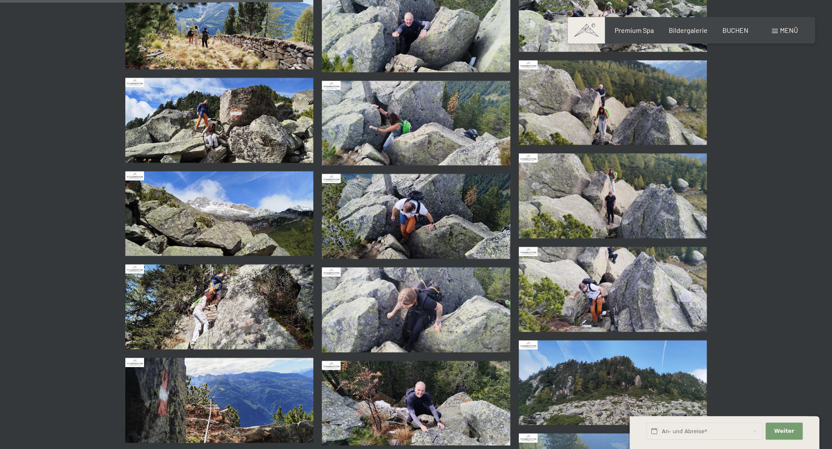
scroll to position [751, 0]
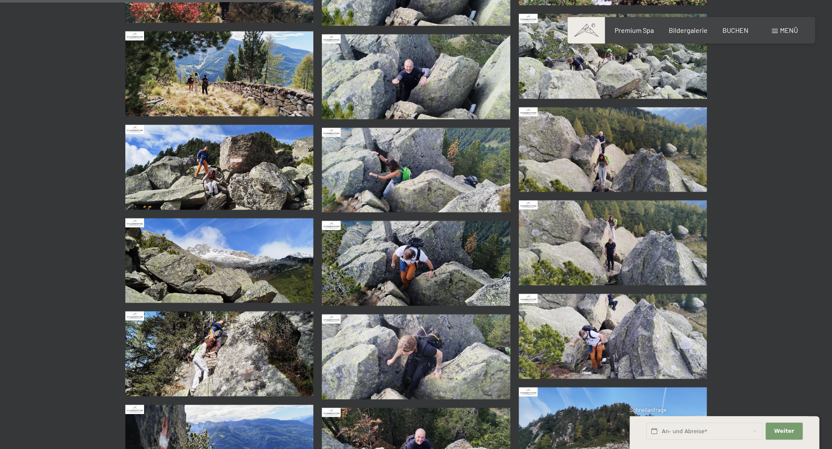
click at [260, 180] on img at bounding box center [219, 167] width 188 height 85
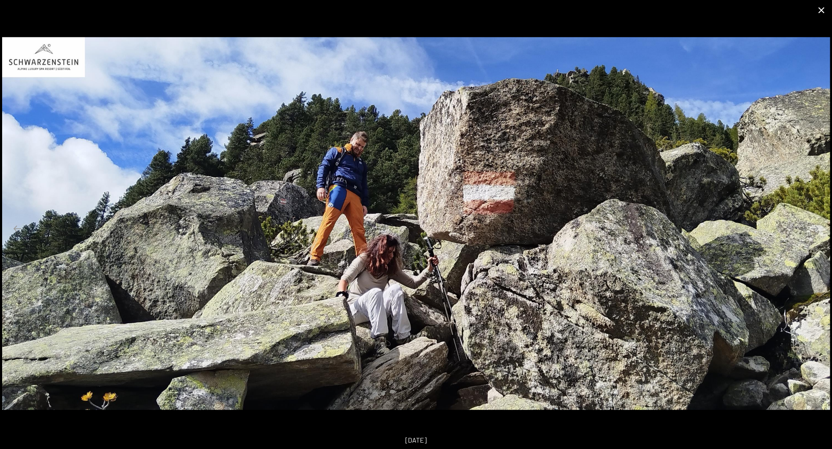
click at [823, 9] on button "Close gallery" at bounding box center [821, 10] width 21 height 20
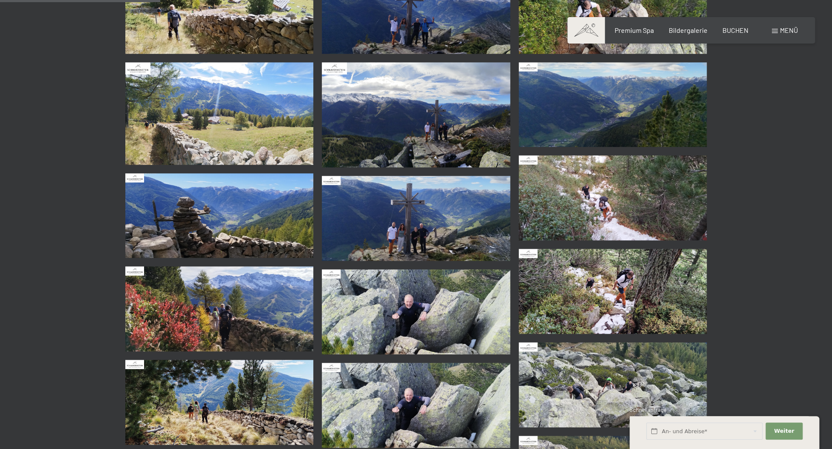
scroll to position [375, 0]
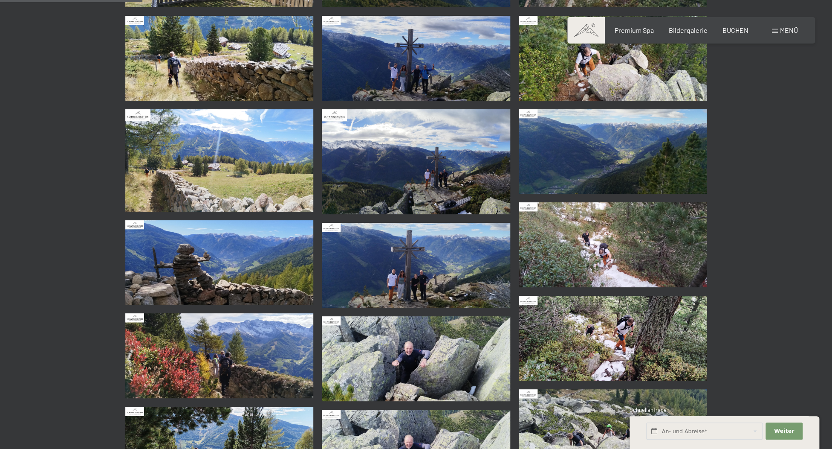
click at [430, 265] on img at bounding box center [416, 265] width 188 height 85
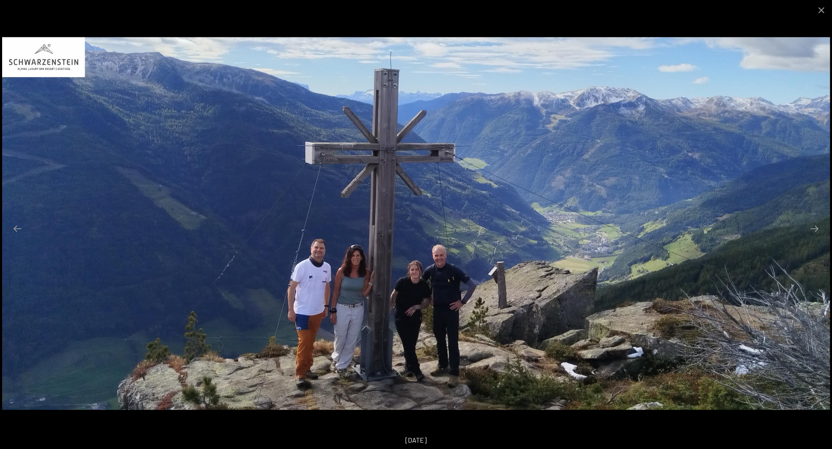
click at [430, 265] on img at bounding box center [416, 223] width 828 height 373
click at [826, 3] on button "Close gallery" at bounding box center [821, 10] width 21 height 20
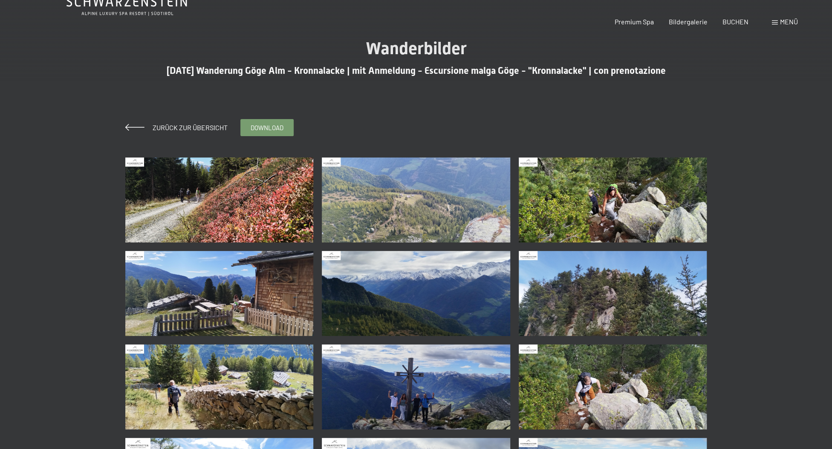
scroll to position [0, 0]
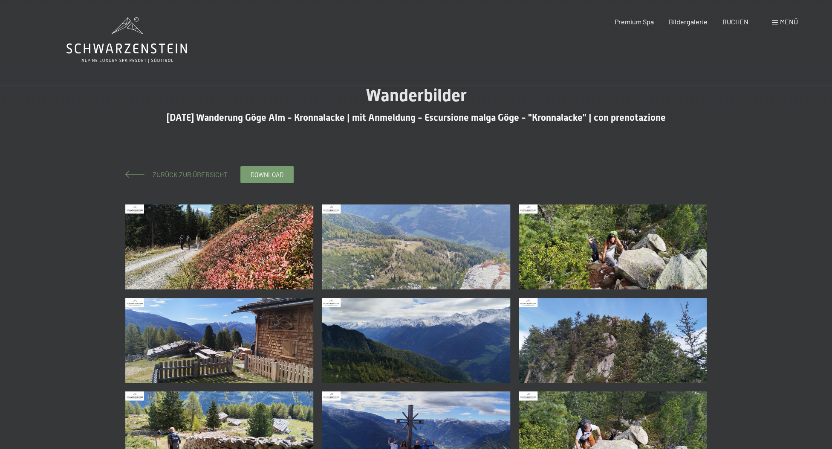
click at [171, 173] on span "Zurück zur Übersicht" at bounding box center [187, 174] width 82 height 8
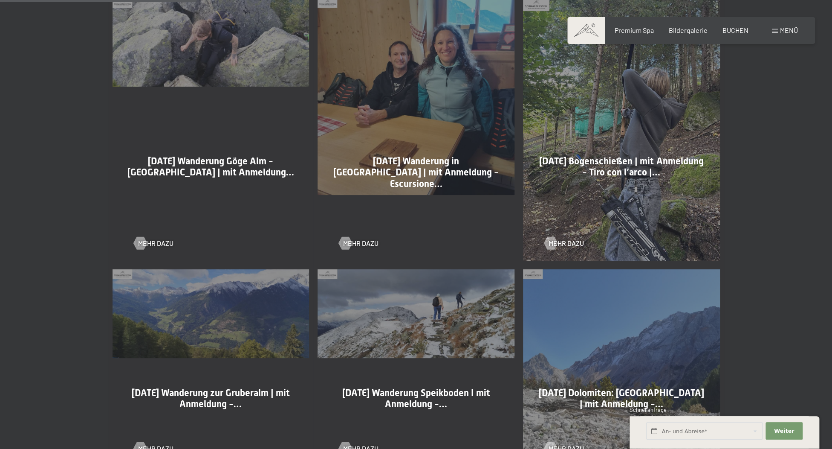
scroll to position [469, 0]
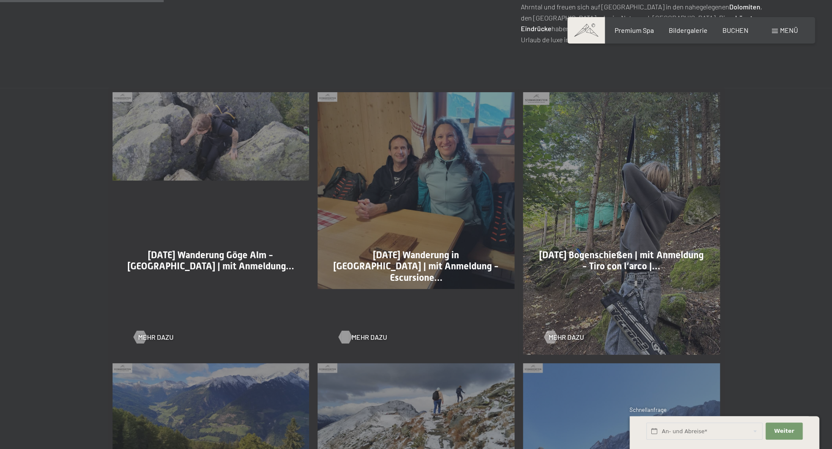
click at [349, 333] on div at bounding box center [345, 336] width 7 height 13
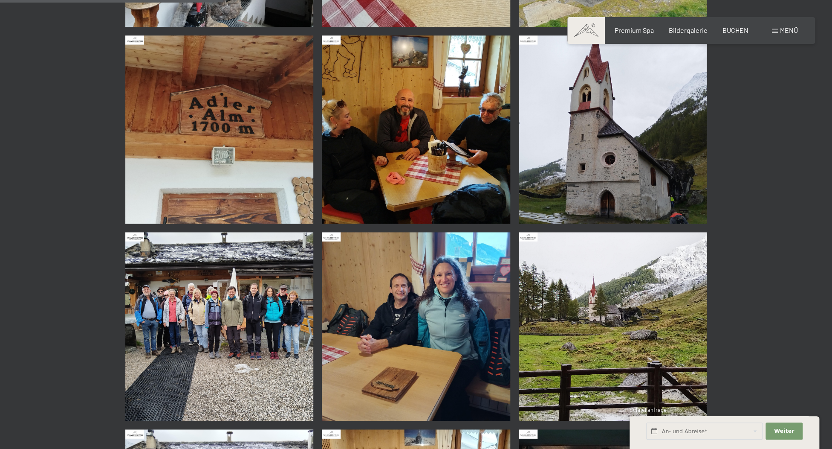
scroll to position [610, 0]
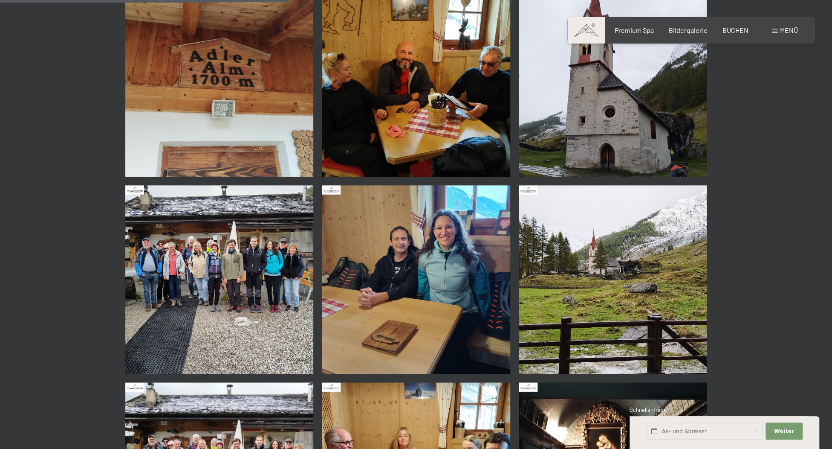
click at [159, 249] on img at bounding box center [219, 279] width 188 height 188
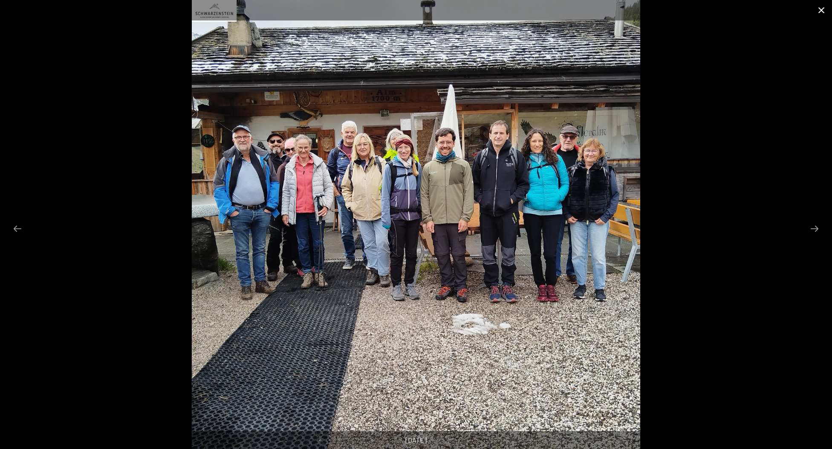
click at [823, 9] on button "Close gallery" at bounding box center [821, 10] width 21 height 20
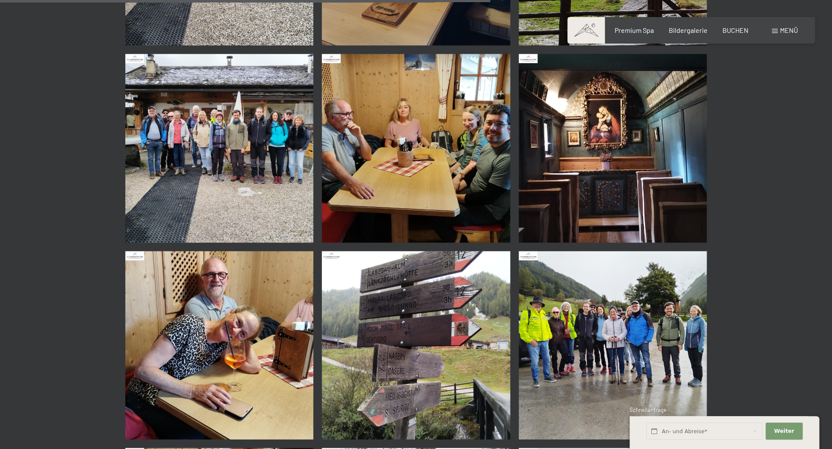
scroll to position [1032, 0]
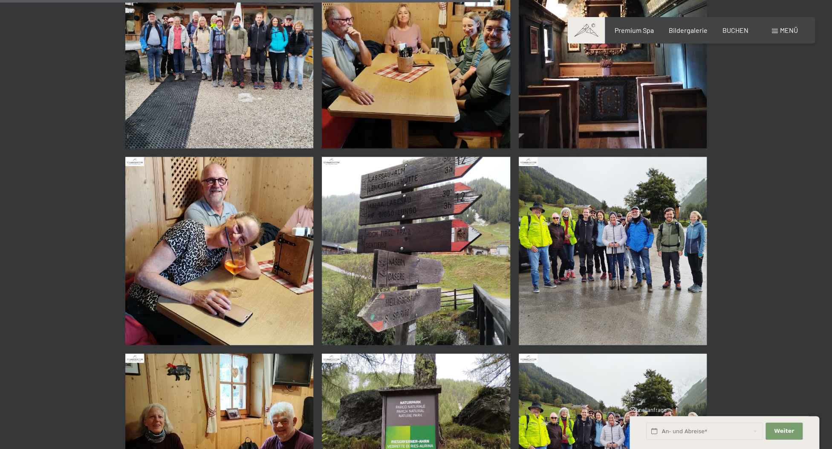
click at [572, 226] on img at bounding box center [613, 251] width 188 height 188
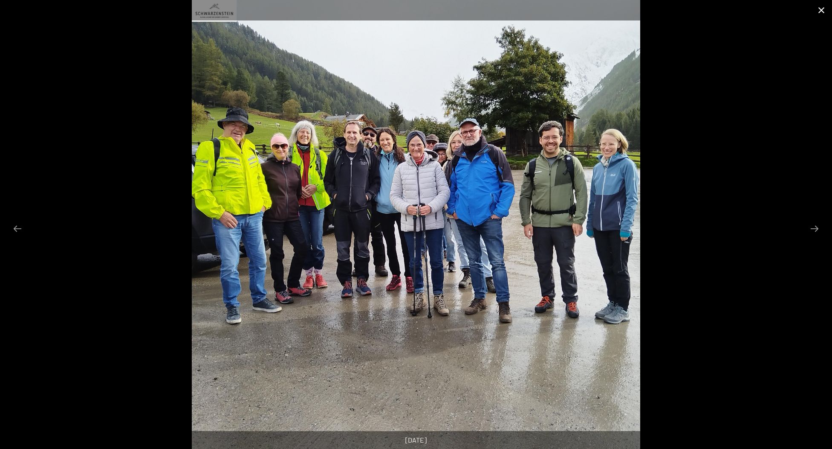
click at [823, 7] on button "Close gallery" at bounding box center [821, 10] width 21 height 20
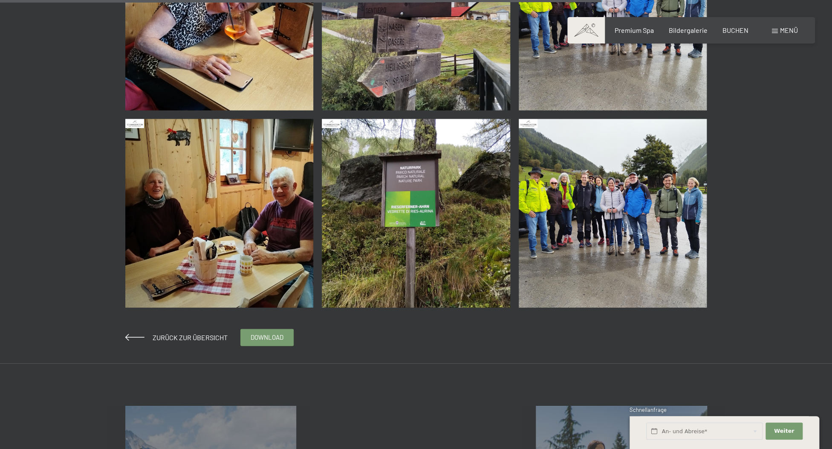
scroll to position [1454, 0]
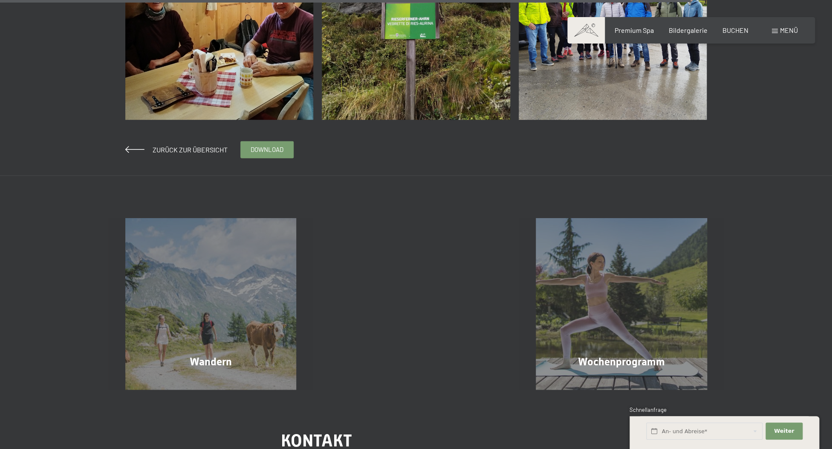
click at [176, 146] on div "Zurück zur Übersicht" at bounding box center [176, 149] width 102 height 9
click at [184, 150] on span "Zurück zur Übersicht" at bounding box center [187, 149] width 82 height 8
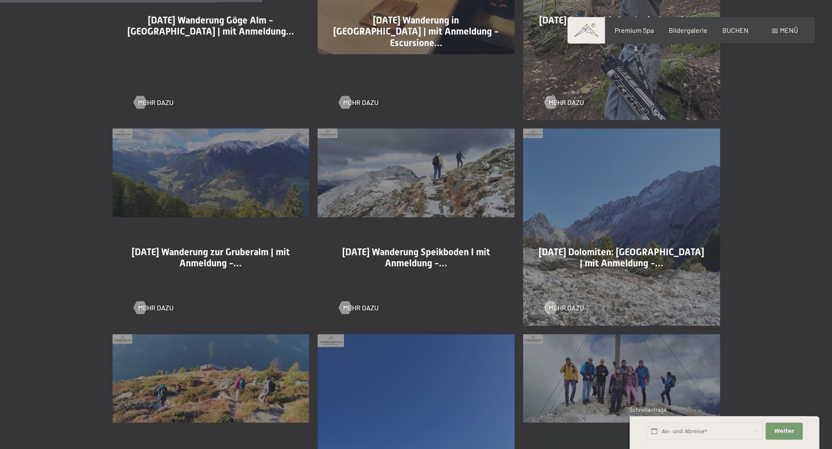
scroll to position [751, 0]
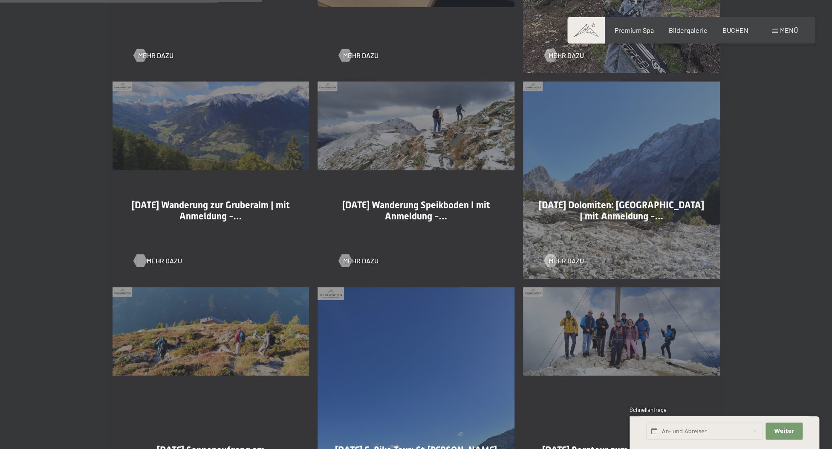
click at [158, 256] on span "Mehr dazu" at bounding box center [164, 260] width 35 height 9
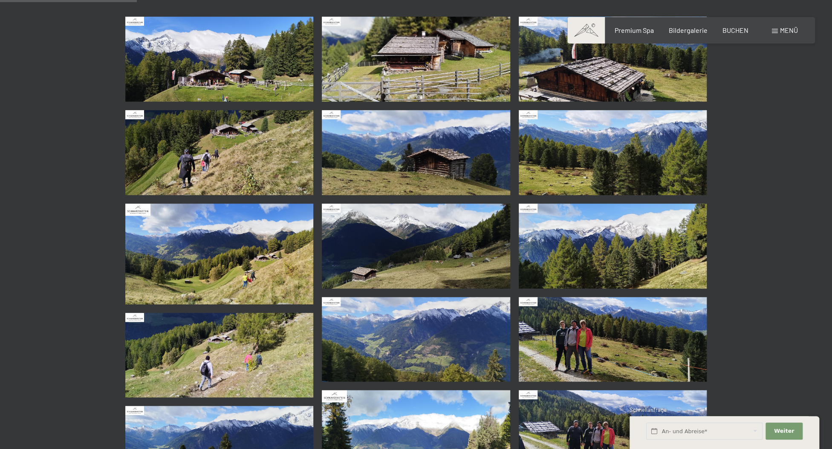
scroll to position [375, 0]
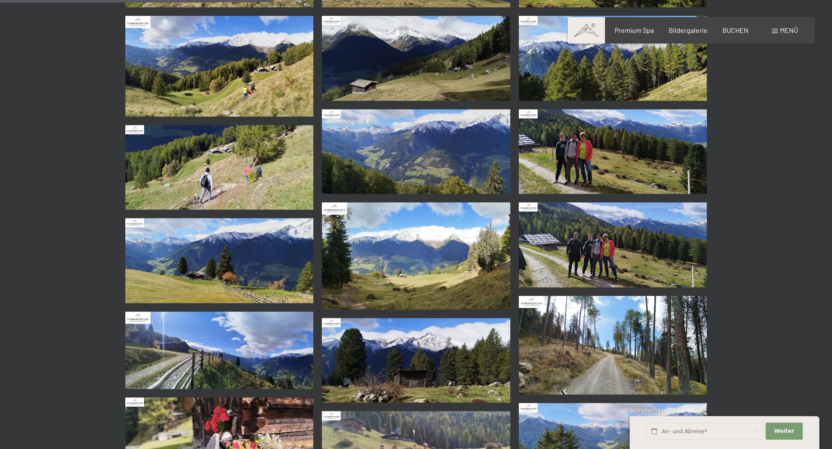
click at [607, 232] on img at bounding box center [613, 244] width 188 height 85
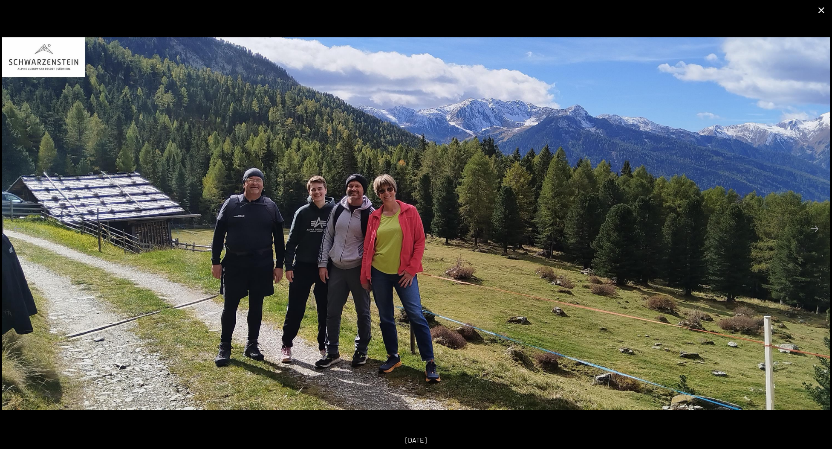
click at [822, 8] on button "Close gallery" at bounding box center [821, 10] width 21 height 20
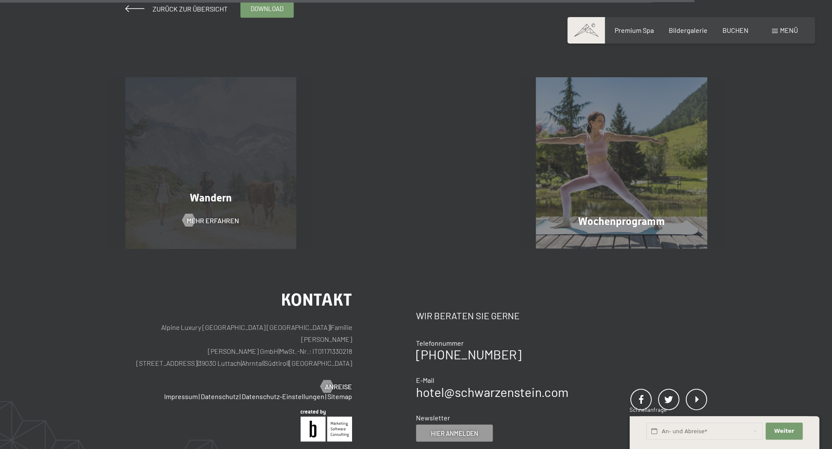
scroll to position [891, 0]
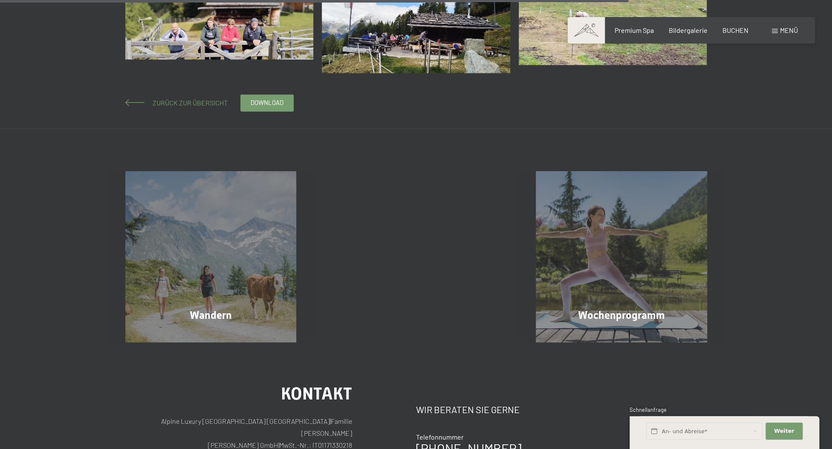
click at [189, 105] on span "Zurück zur Übersicht" at bounding box center [187, 103] width 82 height 8
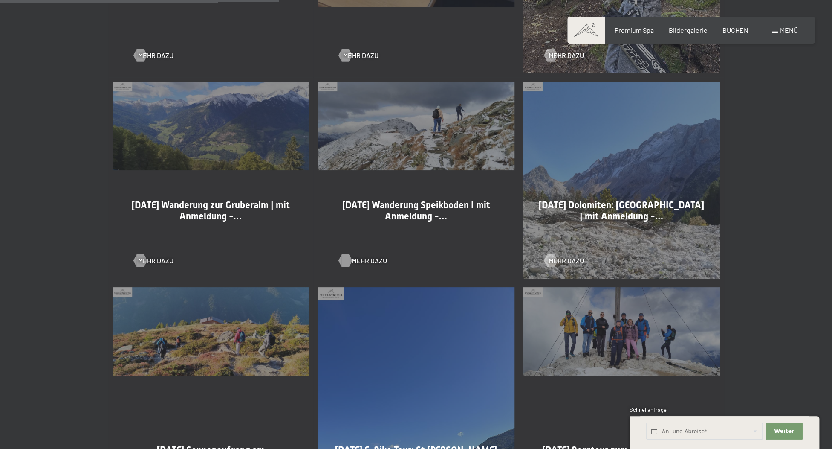
scroll to position [844, 0]
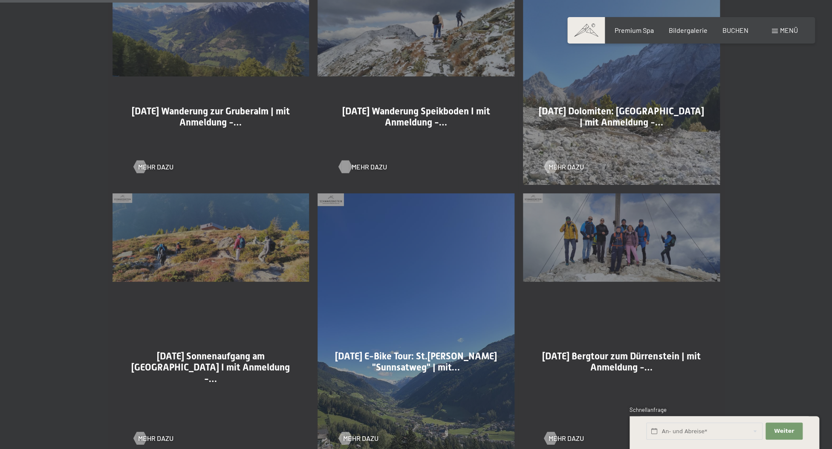
click at [357, 164] on span "Mehr dazu" at bounding box center [369, 166] width 35 height 9
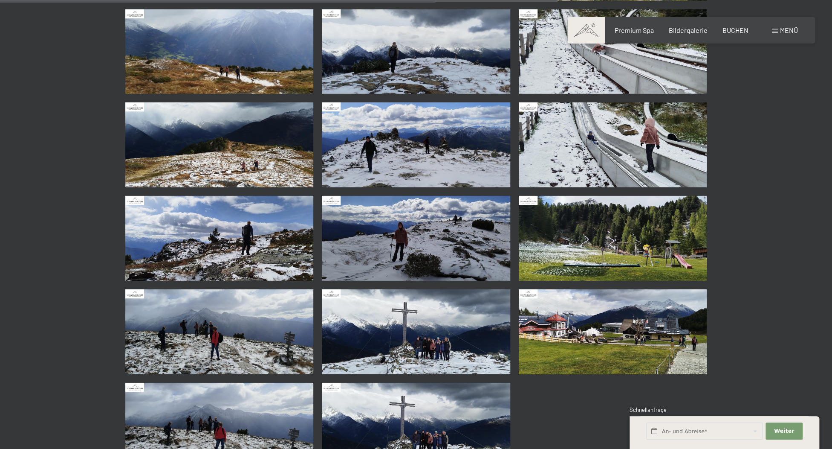
scroll to position [1782, 0]
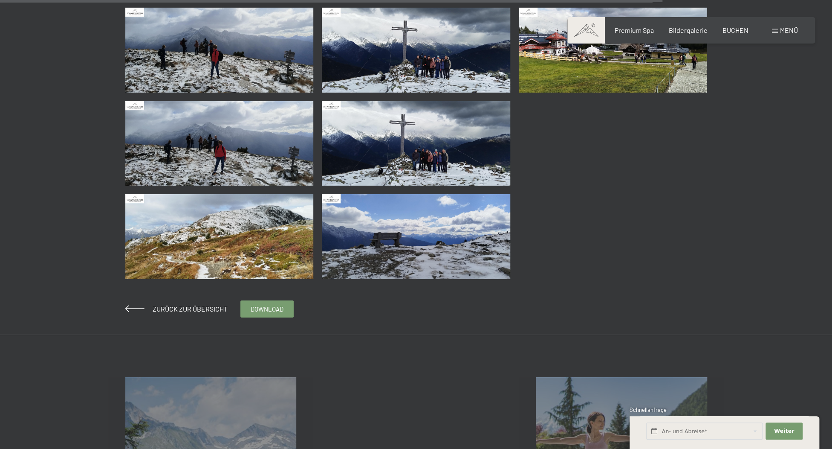
click at [369, 147] on img at bounding box center [416, 143] width 188 height 85
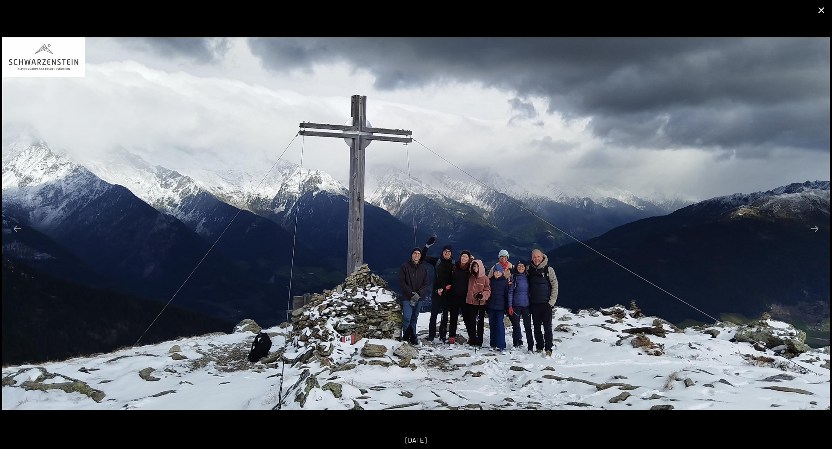
click at [823, 10] on button "Close gallery" at bounding box center [821, 10] width 21 height 20
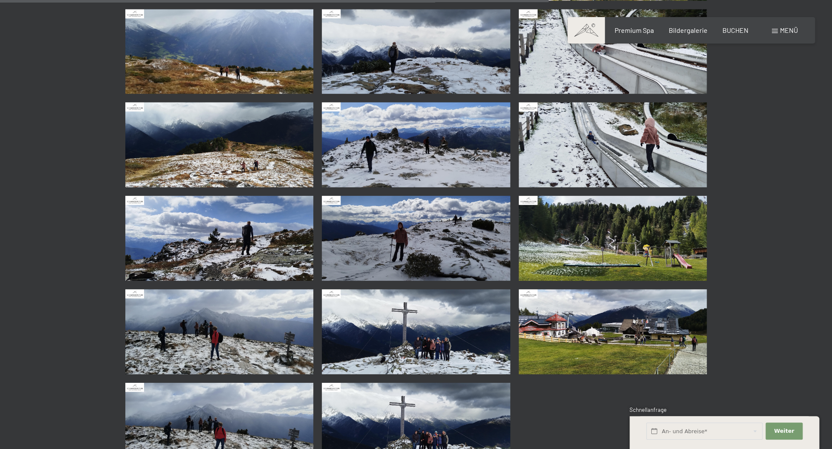
scroll to position [1454, 0]
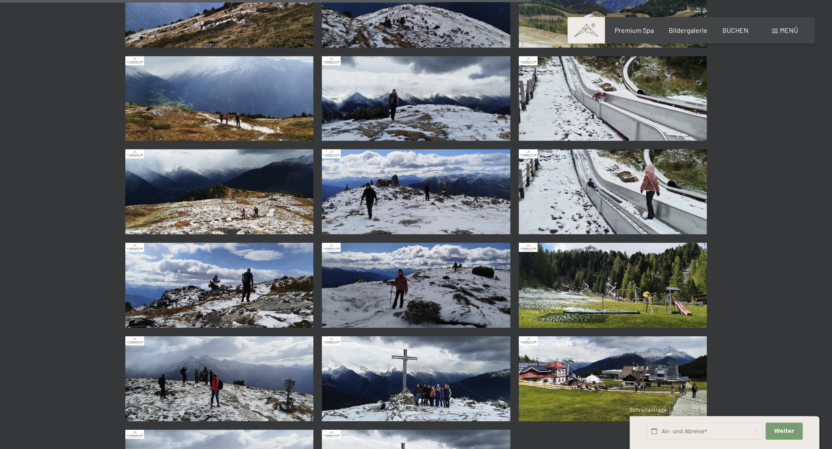
click at [588, 109] on img at bounding box center [613, 98] width 188 height 85
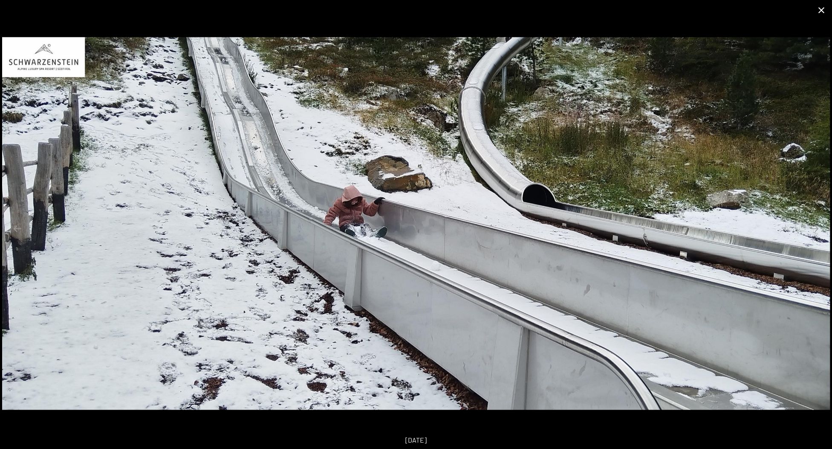
click at [828, 10] on button "Close gallery" at bounding box center [821, 10] width 21 height 20
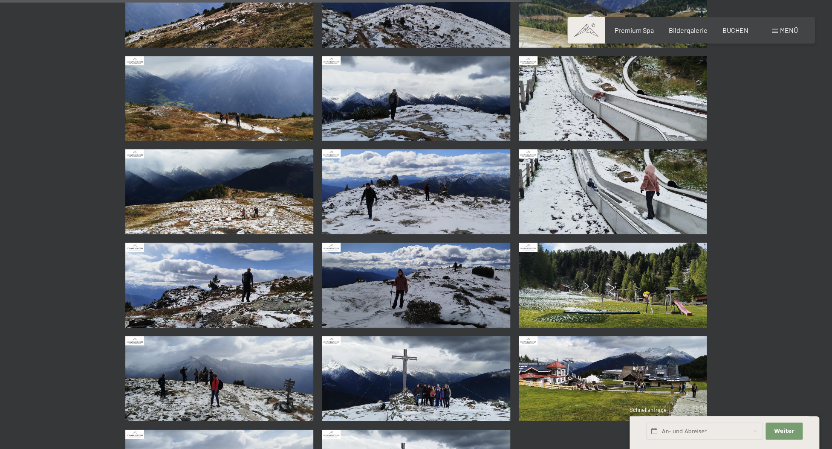
click at [625, 301] on img at bounding box center [613, 285] width 188 height 85
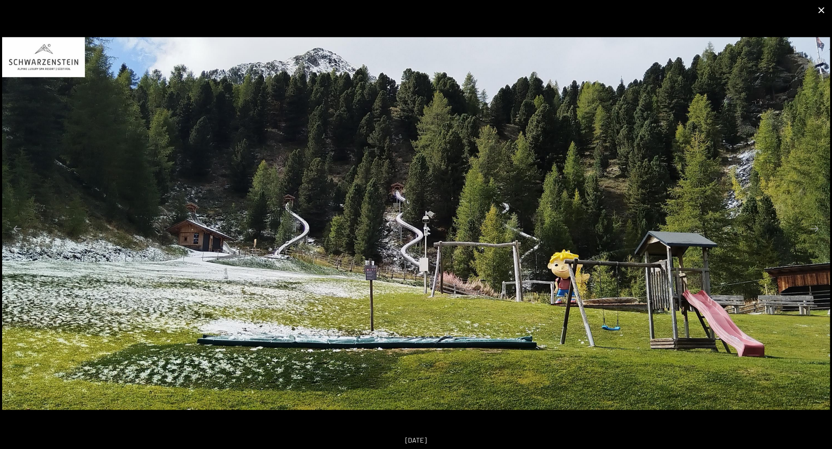
click at [819, 9] on button "Close gallery" at bounding box center [821, 10] width 21 height 20
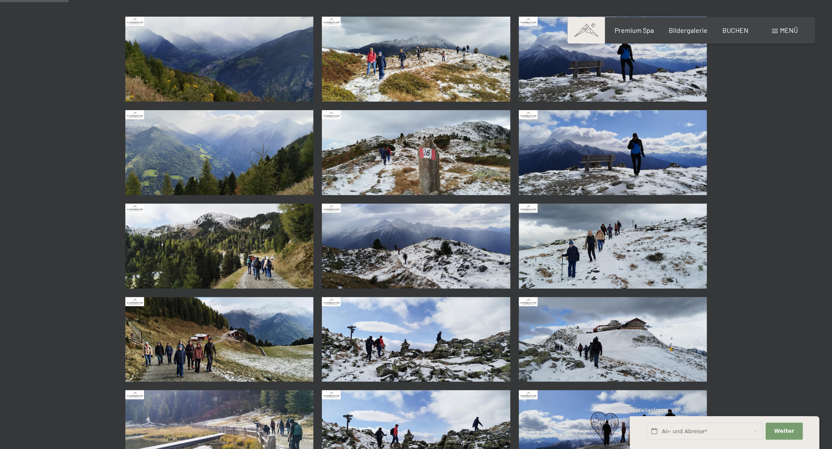
scroll to position [0, 0]
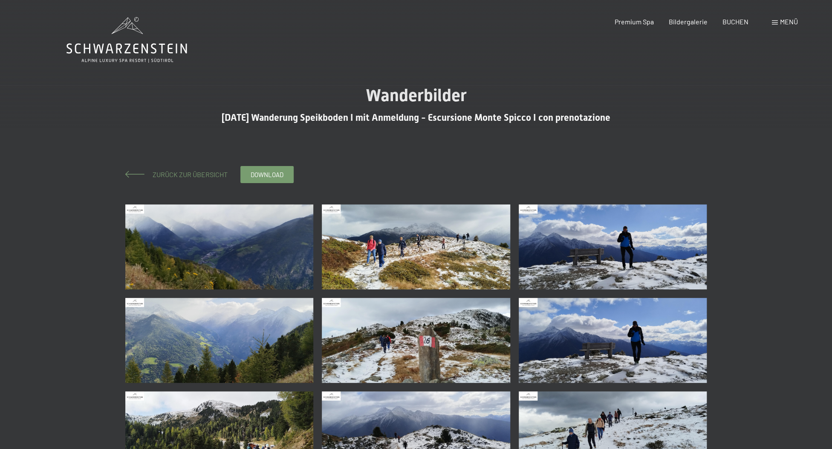
click at [180, 176] on span "Zurück zur Übersicht" at bounding box center [187, 174] width 82 height 8
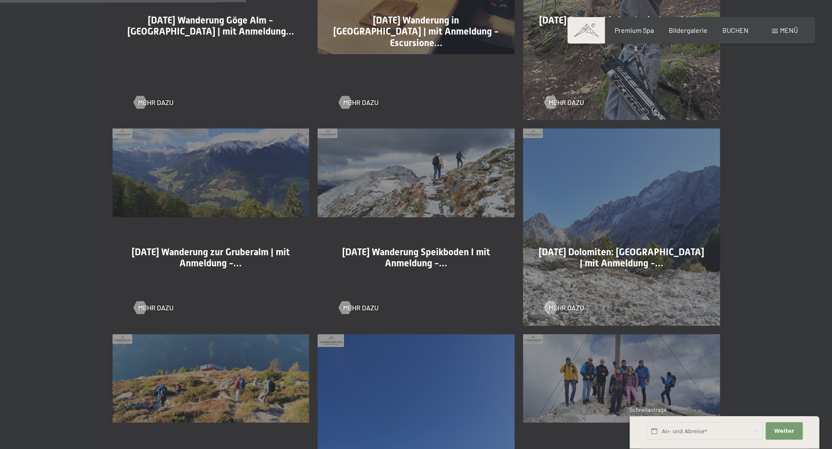
scroll to position [751, 0]
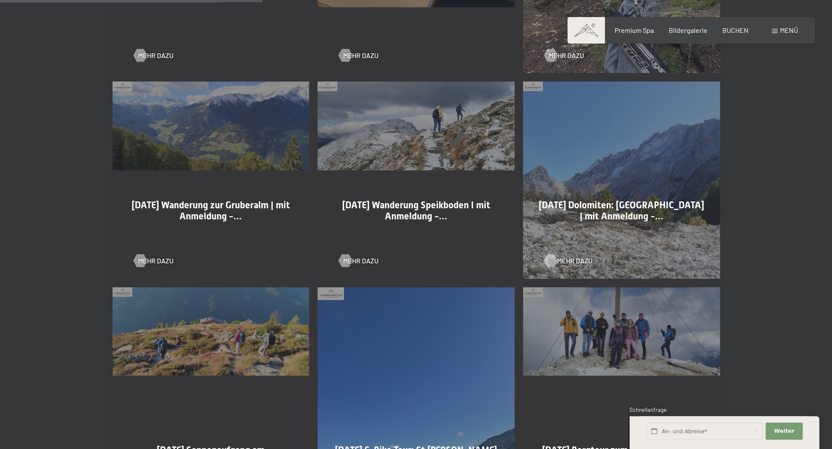
click at [565, 260] on span "Mehr dazu" at bounding box center [574, 260] width 35 height 9
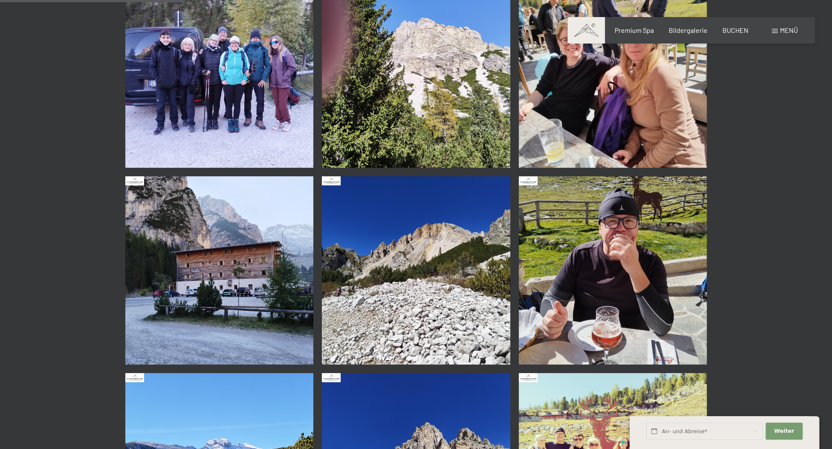
scroll to position [610, 0]
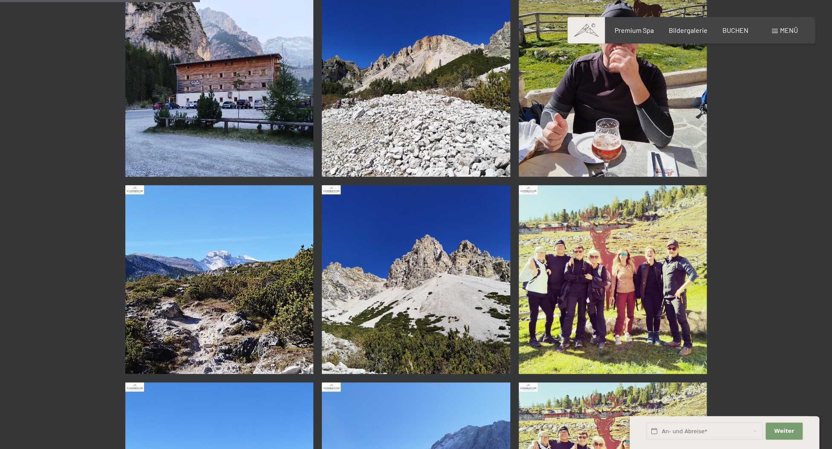
click at [547, 258] on img at bounding box center [613, 279] width 188 height 188
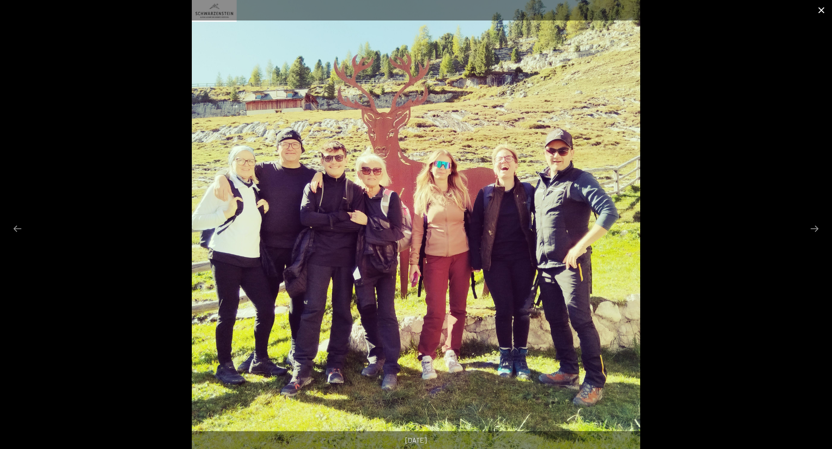
click at [820, 7] on button "Close gallery" at bounding box center [821, 10] width 21 height 20
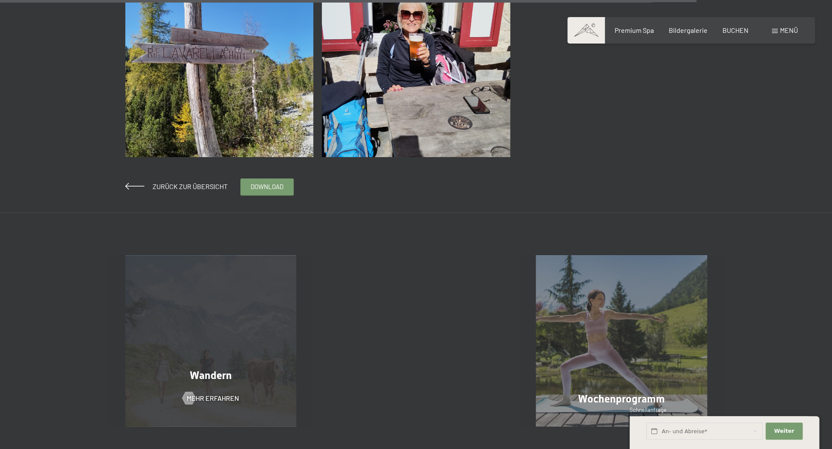
scroll to position [2158, 0]
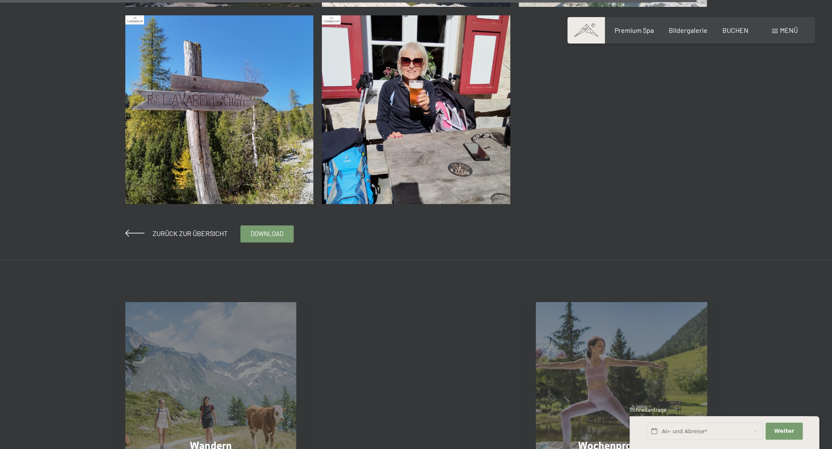
click at [190, 227] on div "Zurück zur Übersicht download" at bounding box center [209, 233] width 168 height 17
click at [187, 234] on span "Zurück zur Übersicht" at bounding box center [187, 233] width 82 height 8
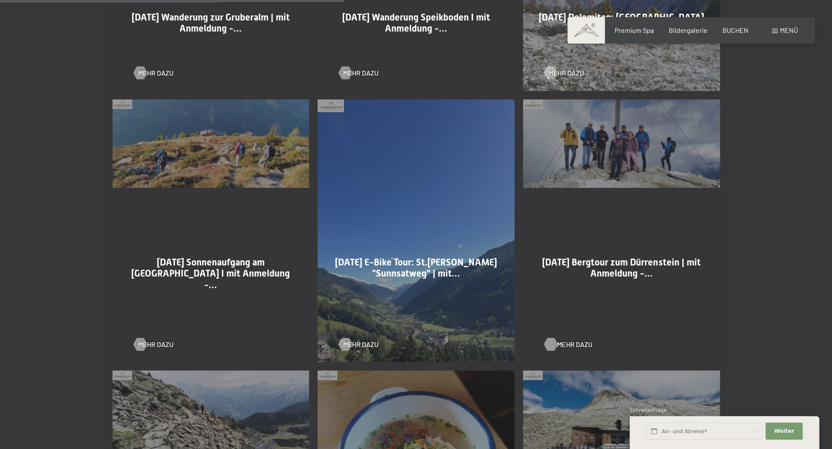
scroll to position [985, 0]
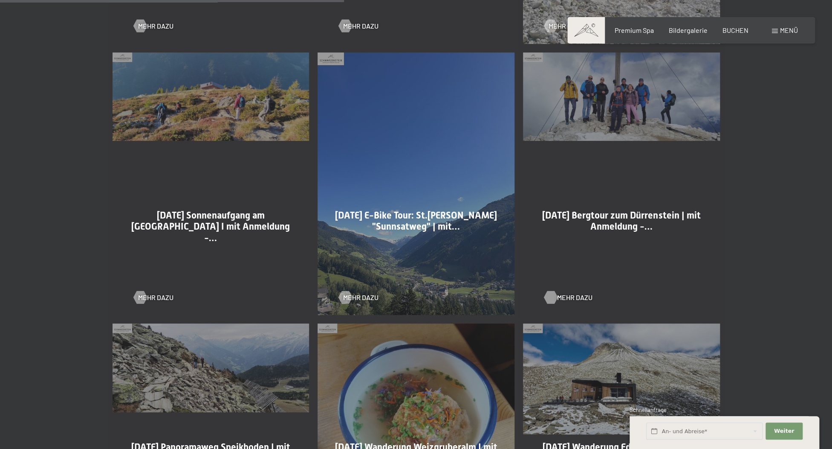
click at [572, 296] on span "Mehr dazu" at bounding box center [574, 297] width 35 height 9
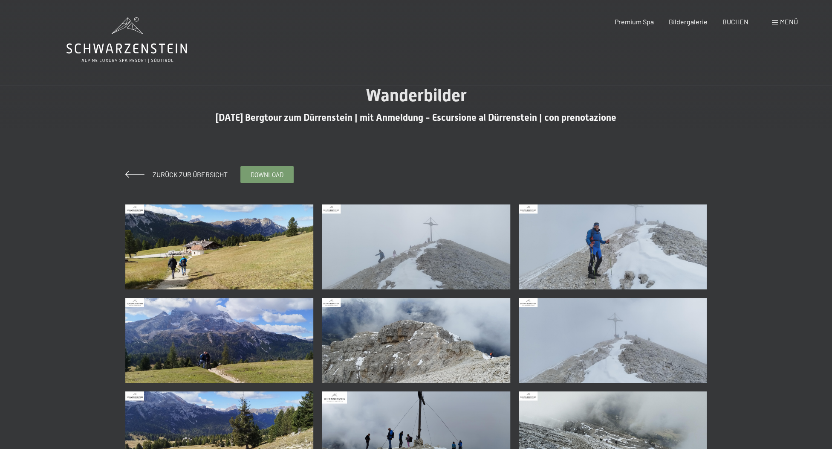
scroll to position [47, 0]
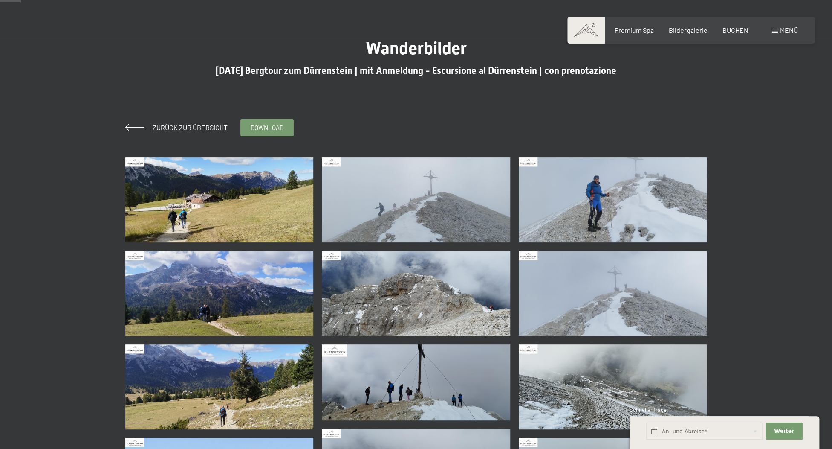
click at [438, 182] on img at bounding box center [416, 199] width 188 height 85
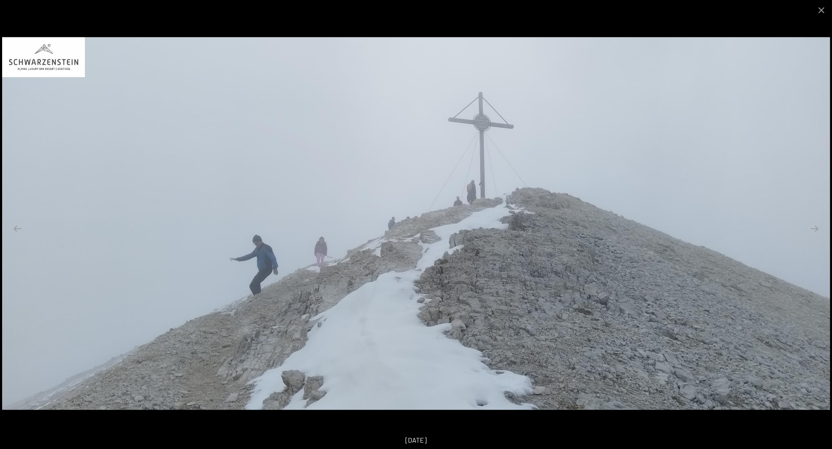
click at [438, 182] on img at bounding box center [416, 223] width 828 height 373
click at [823, 6] on button "Close gallery" at bounding box center [821, 10] width 21 height 20
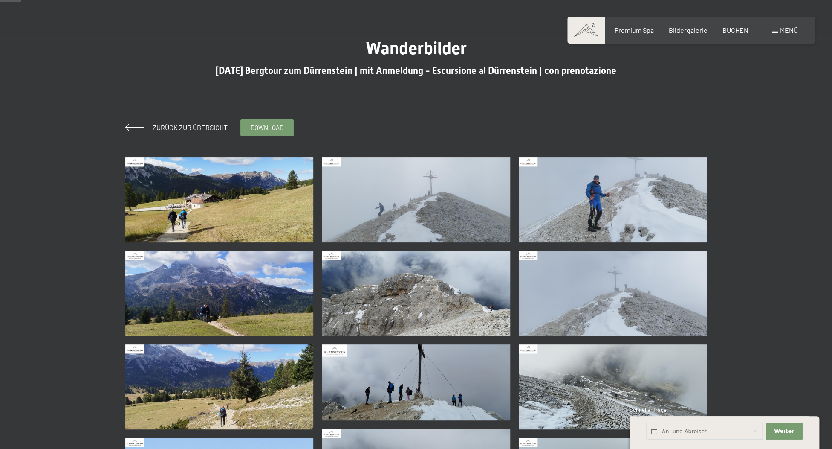
click at [623, 211] on img at bounding box center [613, 199] width 188 height 85
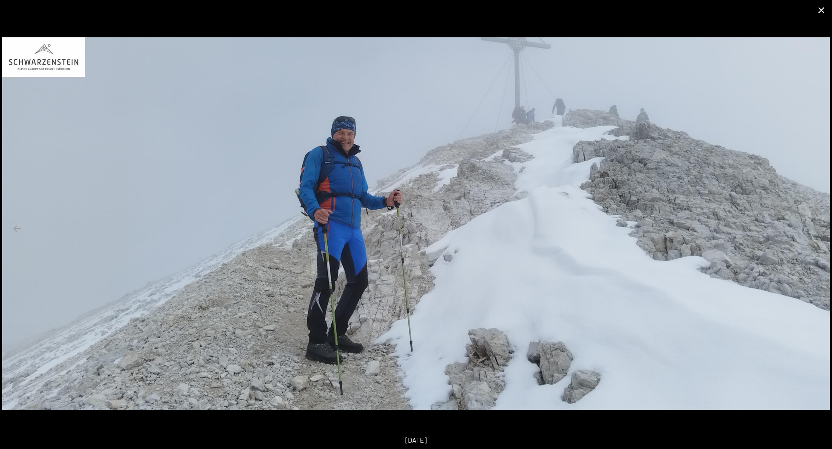
click at [820, 11] on button "Close gallery" at bounding box center [821, 10] width 21 height 20
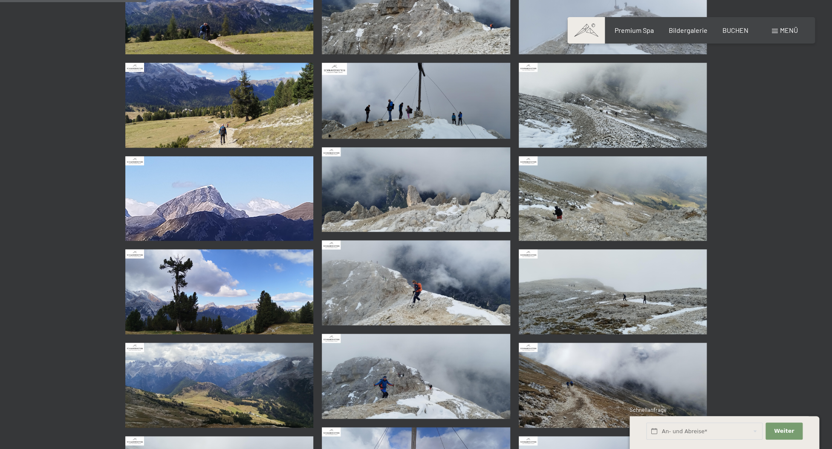
scroll to position [375, 0]
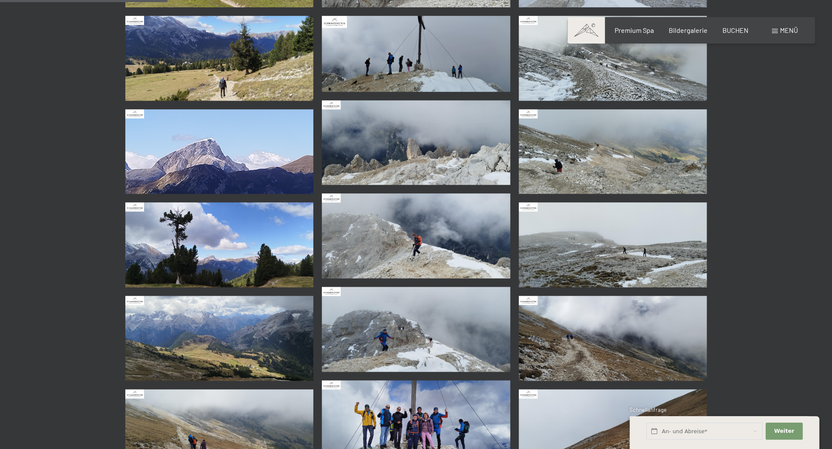
click at [351, 239] on img at bounding box center [416, 235] width 188 height 85
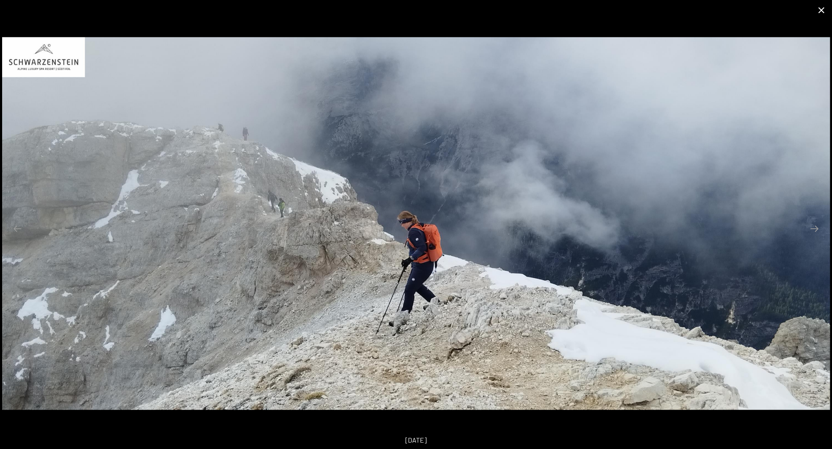
click at [822, 7] on button "Close gallery" at bounding box center [821, 10] width 21 height 20
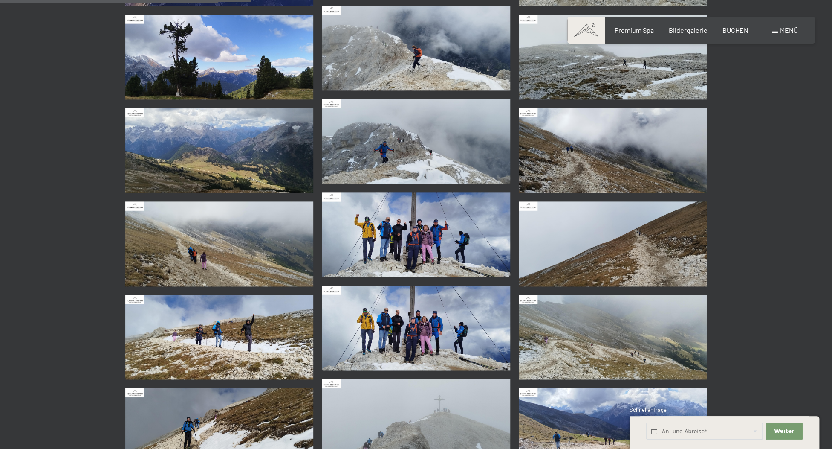
scroll to position [610, 0]
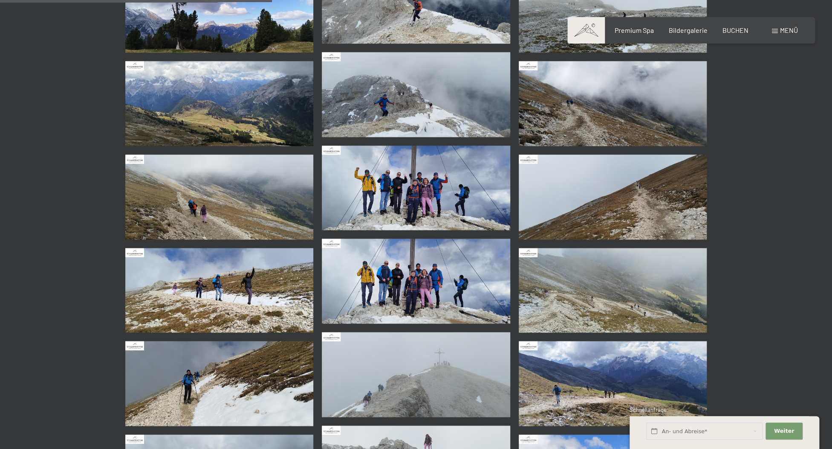
click at [410, 197] on img at bounding box center [416, 187] width 188 height 85
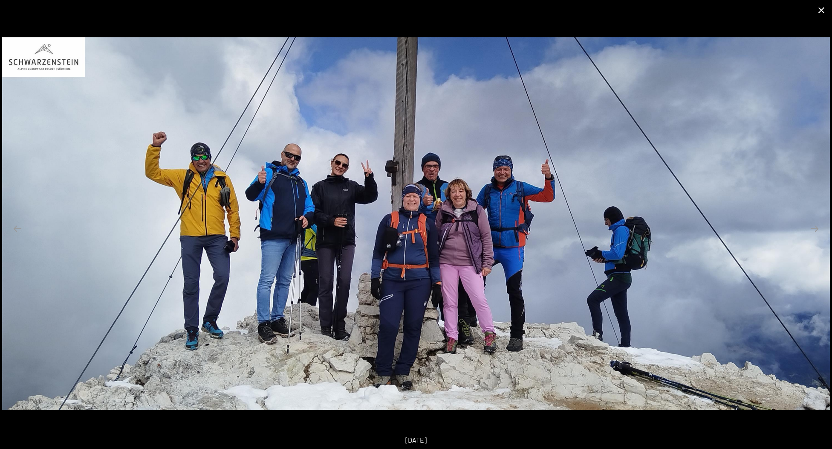
click at [818, 9] on button "Close gallery" at bounding box center [821, 10] width 21 height 20
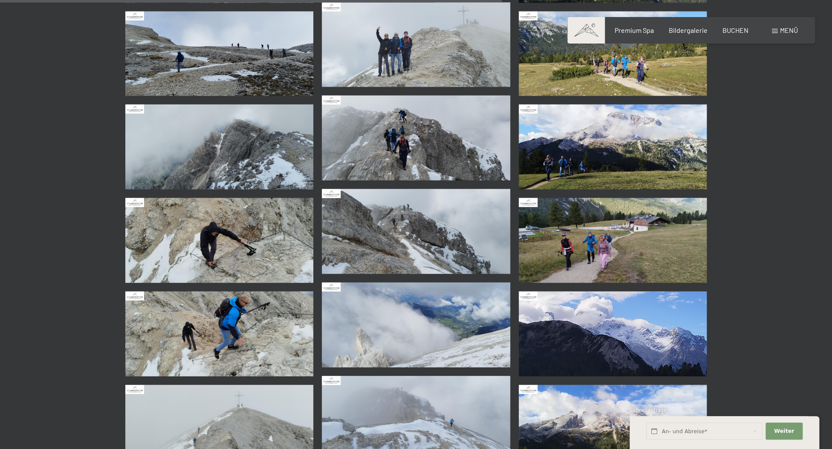
scroll to position [1266, 0]
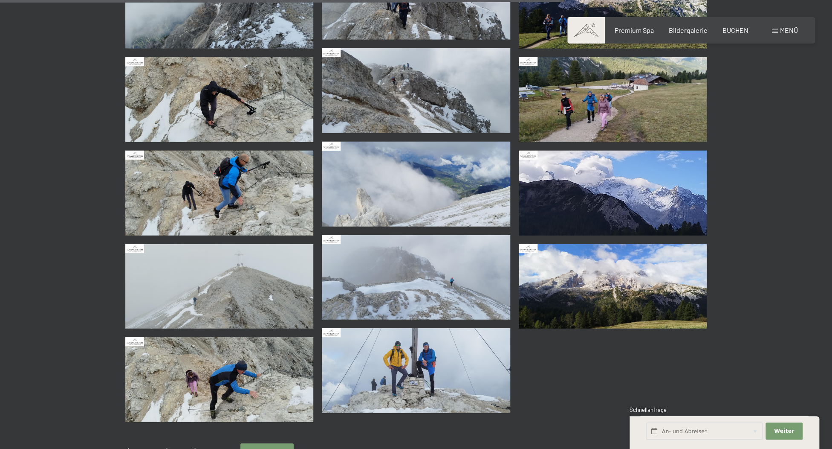
click at [224, 194] on img at bounding box center [219, 193] width 188 height 85
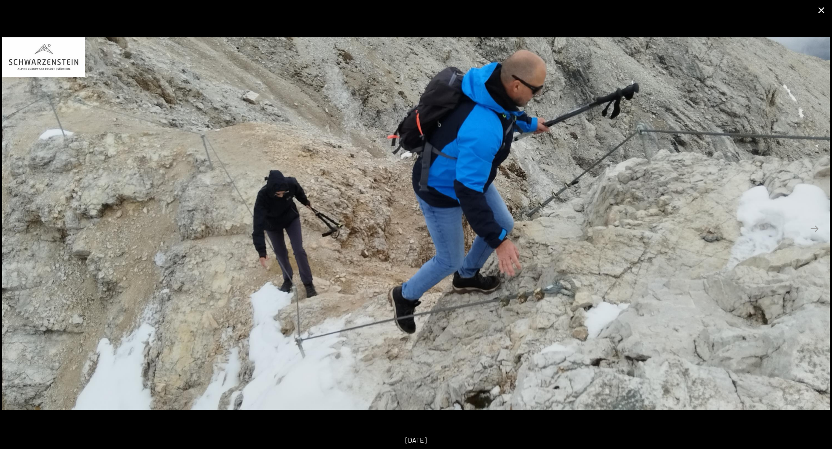
click at [825, 12] on button "Close gallery" at bounding box center [821, 10] width 21 height 20
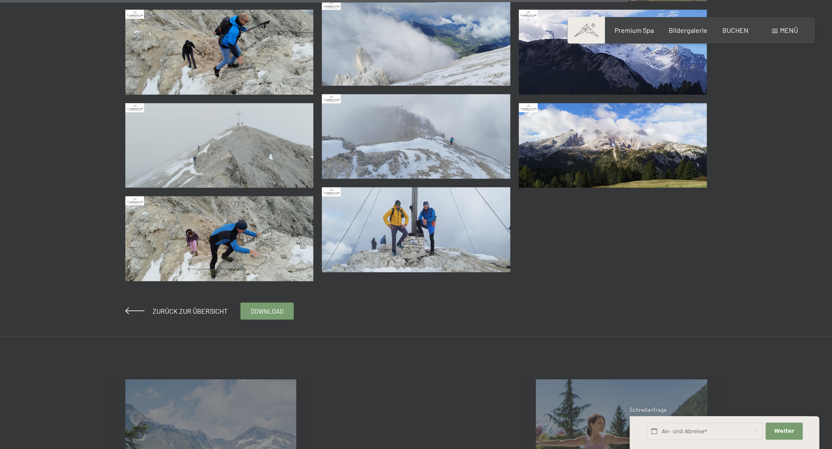
scroll to position [1501, 0]
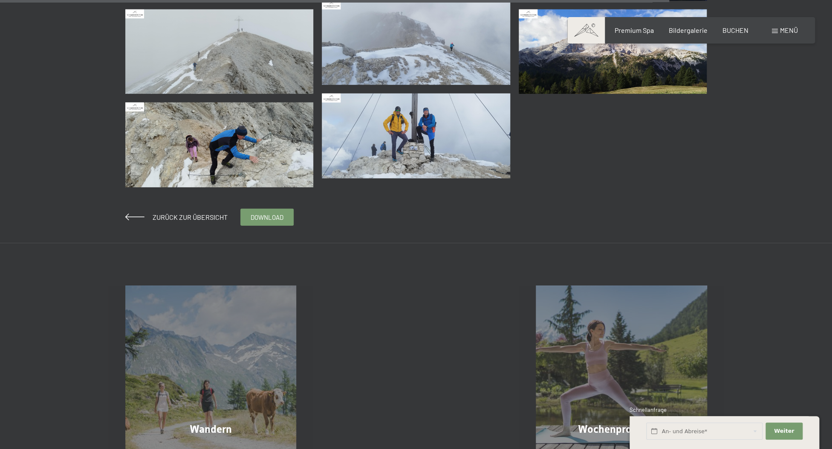
click at [400, 132] on img at bounding box center [416, 135] width 188 height 85
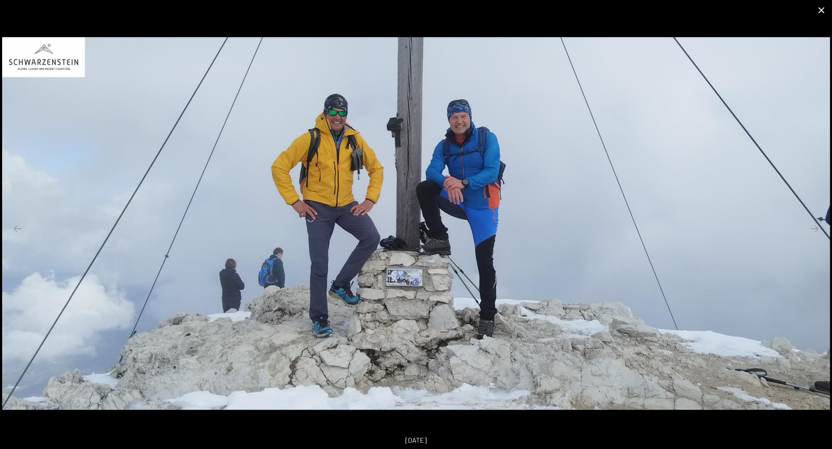
click at [823, 10] on button "Close gallery" at bounding box center [821, 10] width 21 height 20
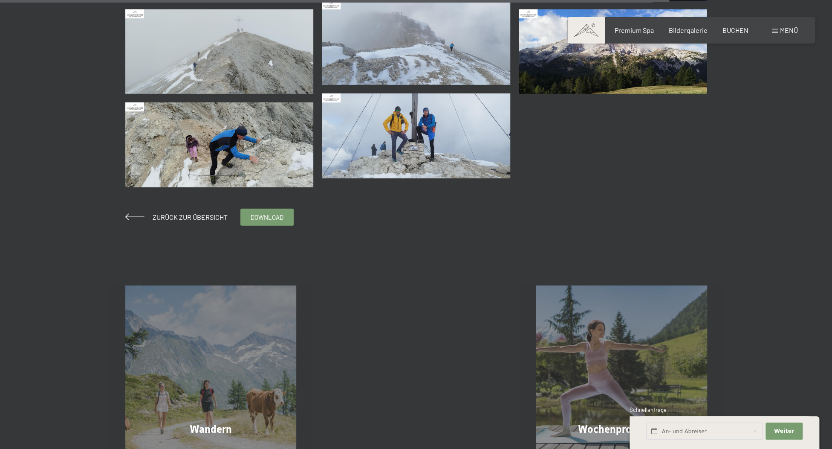
scroll to position [1642, 0]
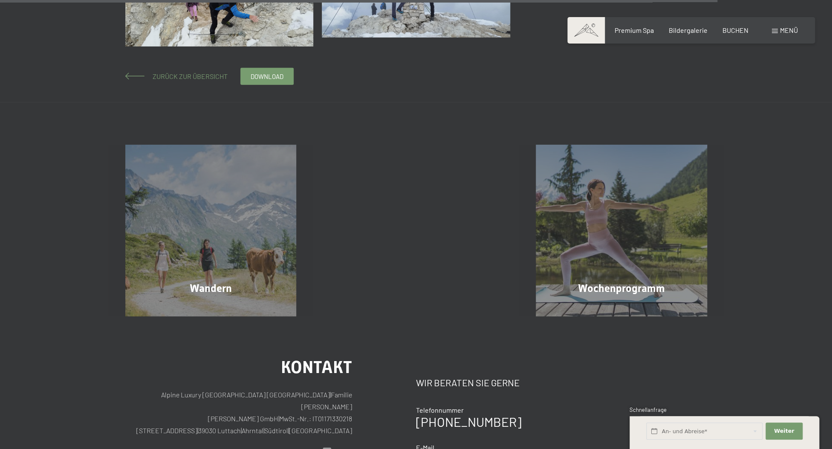
click at [177, 75] on span "Zurück zur Übersicht" at bounding box center [187, 76] width 82 height 8
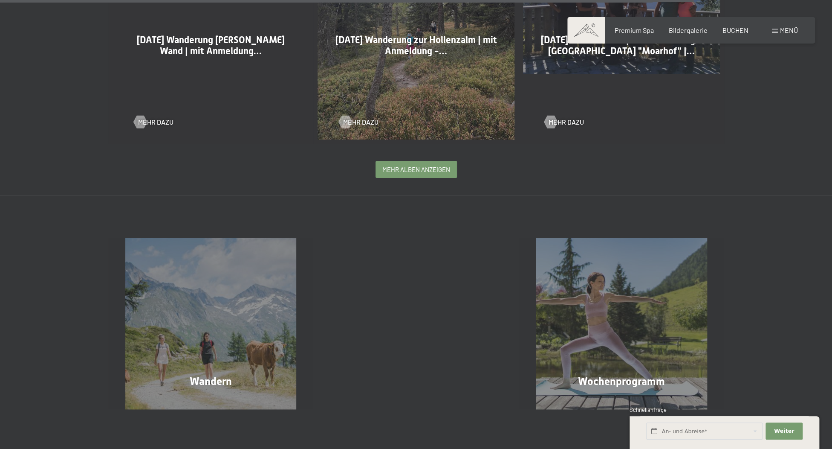
scroll to position [2017, 0]
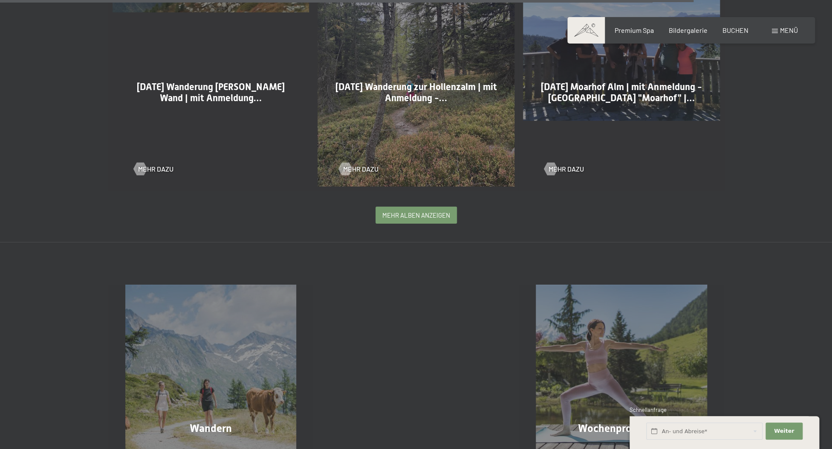
click at [409, 214] on span "mehr Alben anzeigen" at bounding box center [417, 215] width 68 height 9
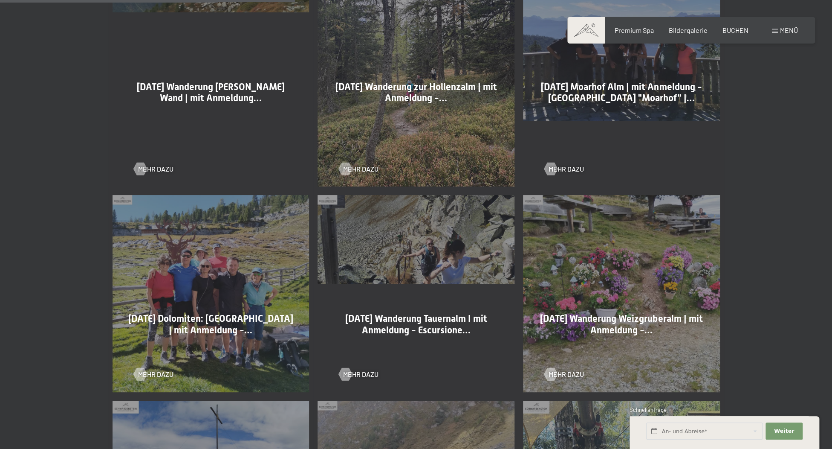
scroll to position [2111, 0]
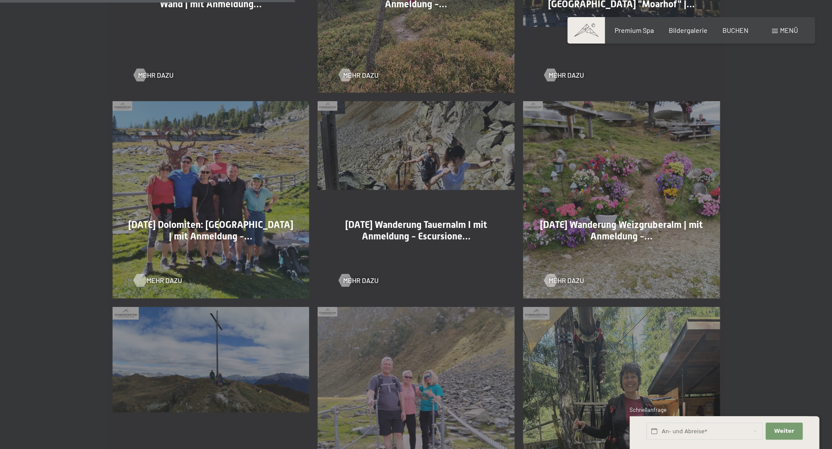
click at [155, 281] on span "Mehr dazu" at bounding box center [164, 279] width 35 height 9
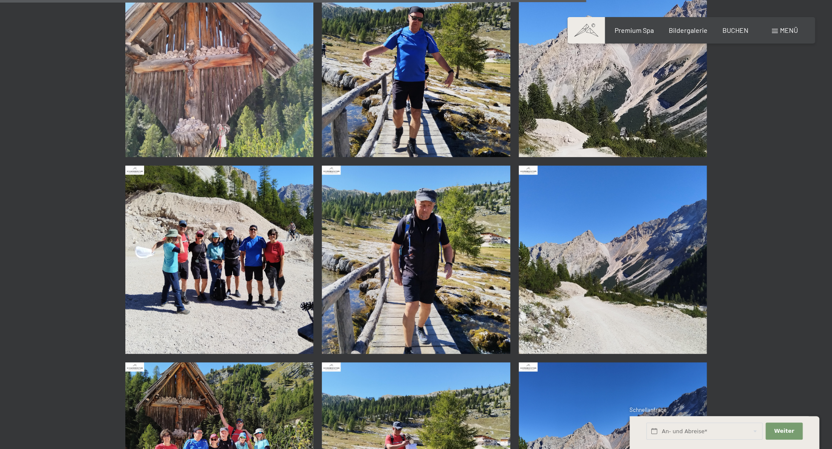
scroll to position [2298, 0]
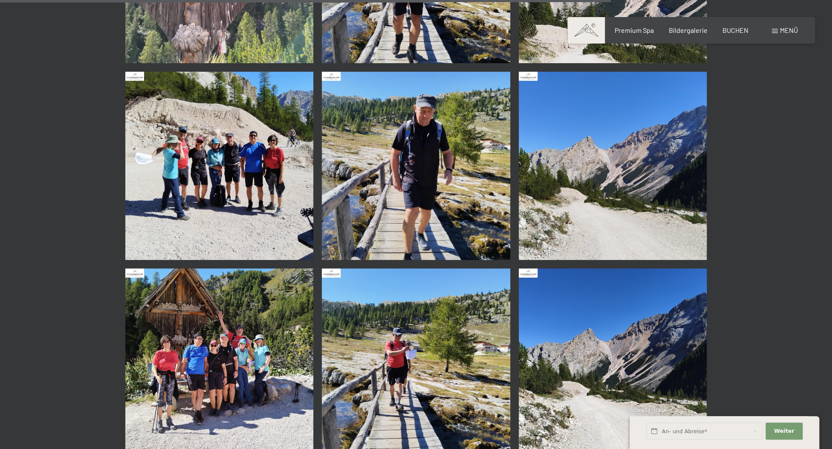
click at [229, 146] on img at bounding box center [219, 166] width 188 height 188
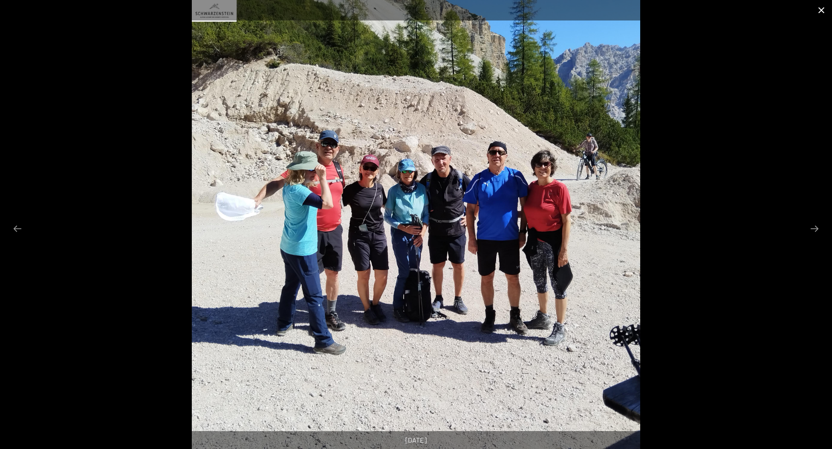
click at [821, 7] on button "Close gallery" at bounding box center [821, 10] width 21 height 20
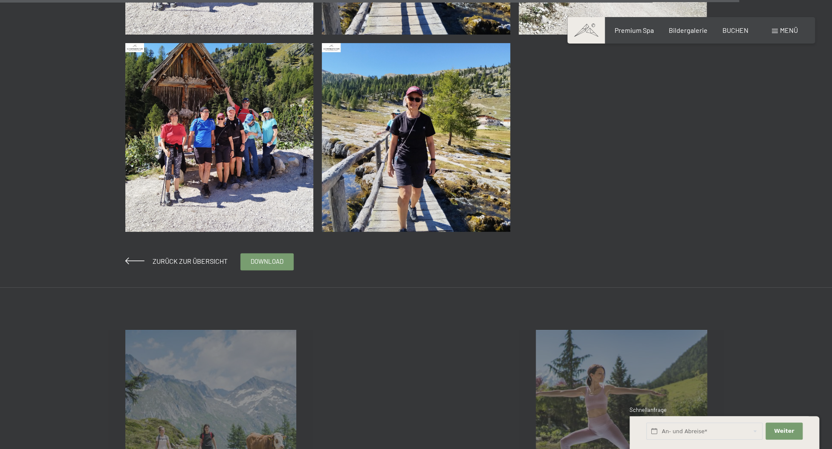
scroll to position [2908, 0]
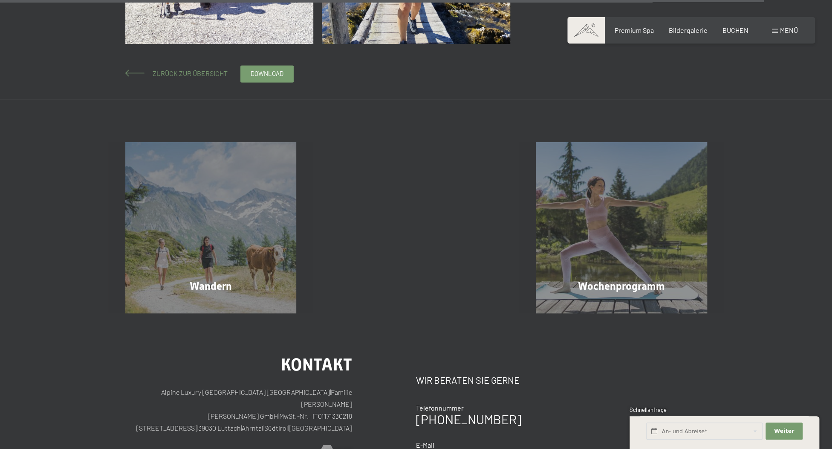
click at [201, 74] on span "Zurück zur Übersicht" at bounding box center [187, 73] width 82 height 8
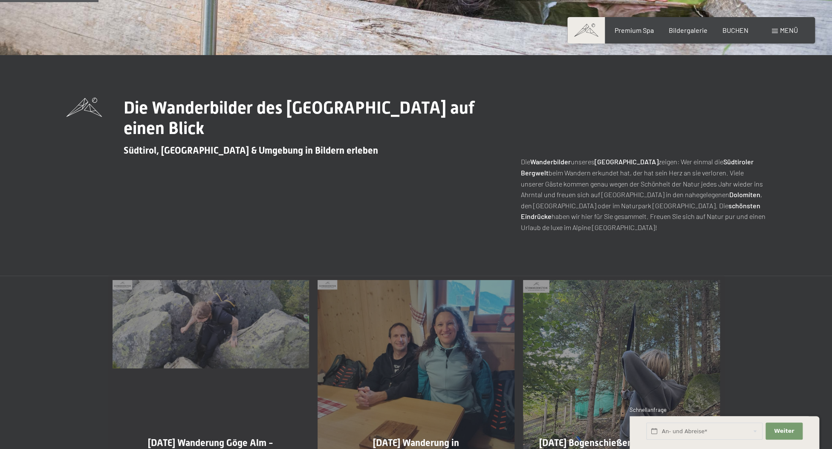
scroll to position [516, 0]
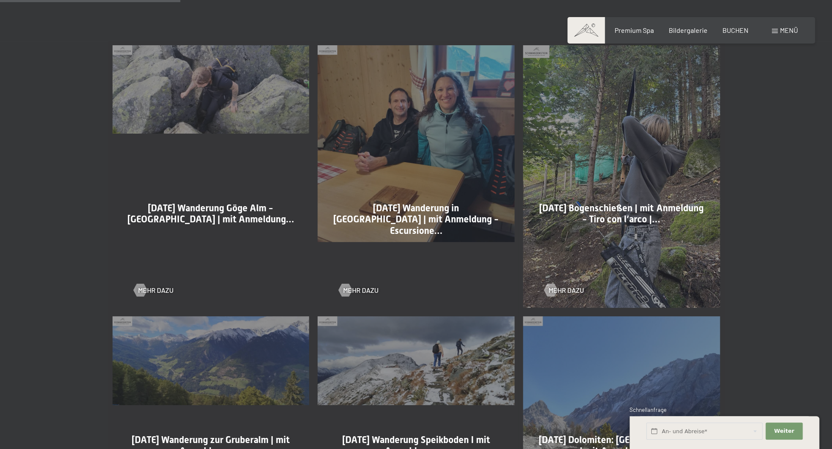
click at [156, 285] on div "Mehr dazu" at bounding box center [211, 283] width 154 height 22
drag, startPoint x: 162, startPoint y: 287, endPoint x: 164, endPoint y: 283, distance: 4.9
click at [162, 287] on span "Mehr dazu" at bounding box center [155, 289] width 35 height 9
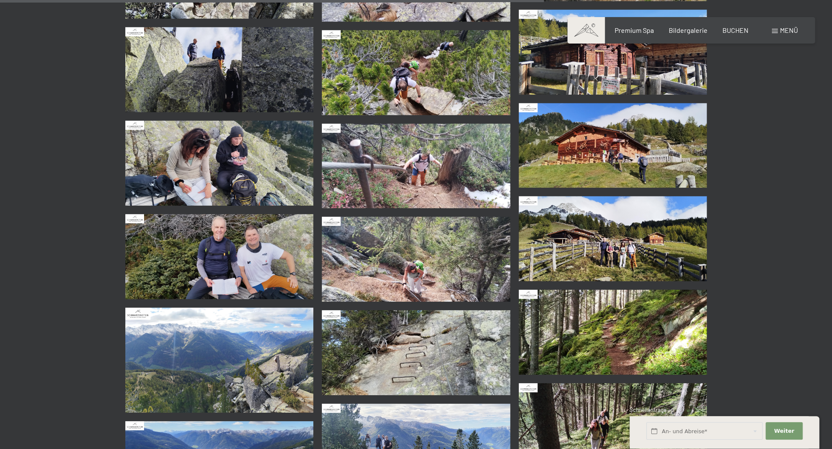
scroll to position [1501, 0]
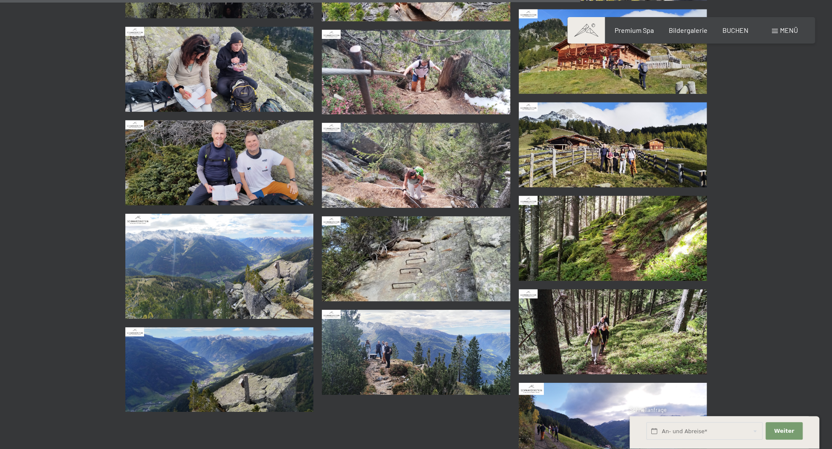
click at [411, 259] on img at bounding box center [416, 258] width 188 height 85
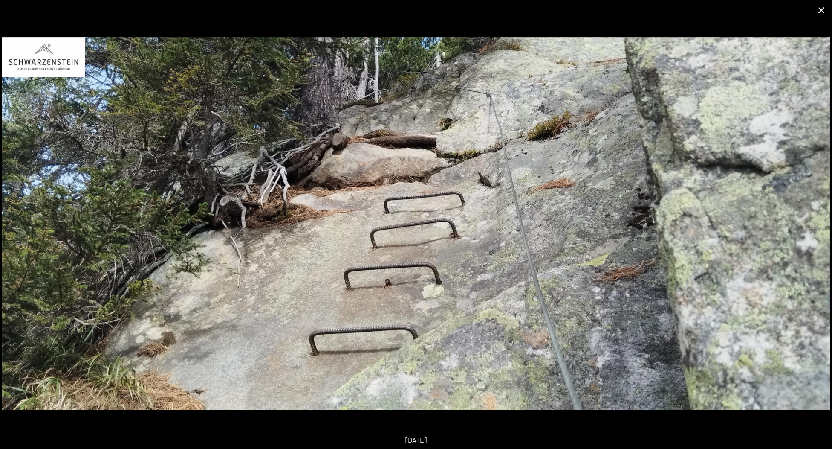
click at [821, 6] on button "Close gallery" at bounding box center [821, 10] width 21 height 20
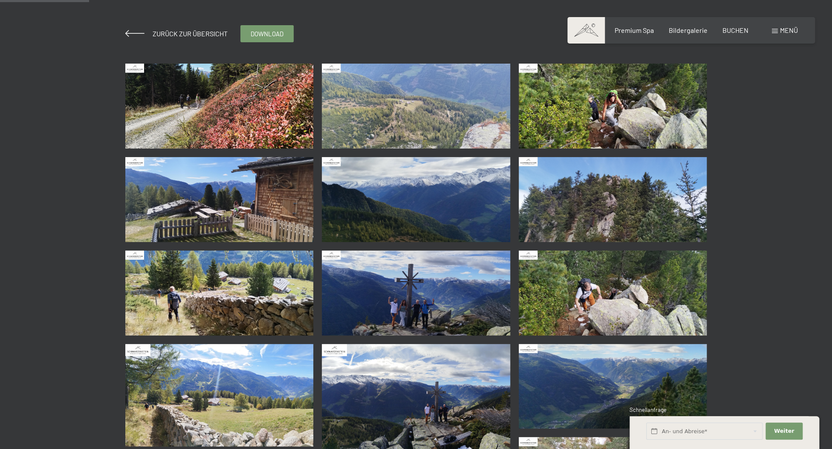
scroll to position [235, 0]
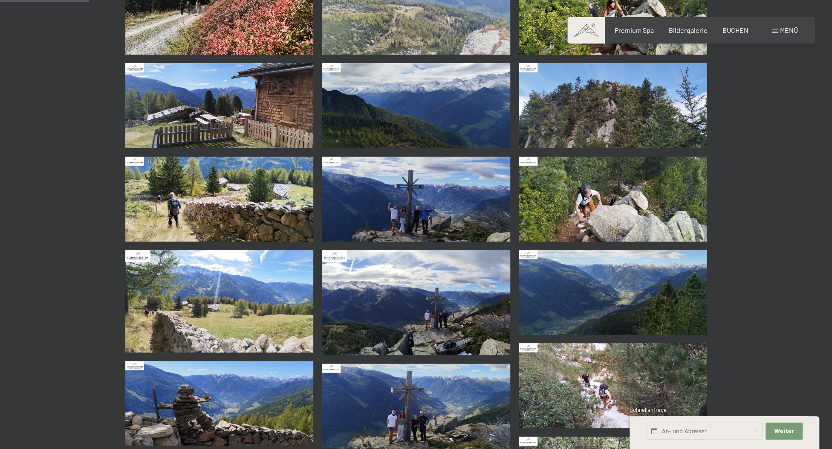
click at [414, 212] on img at bounding box center [416, 198] width 188 height 85
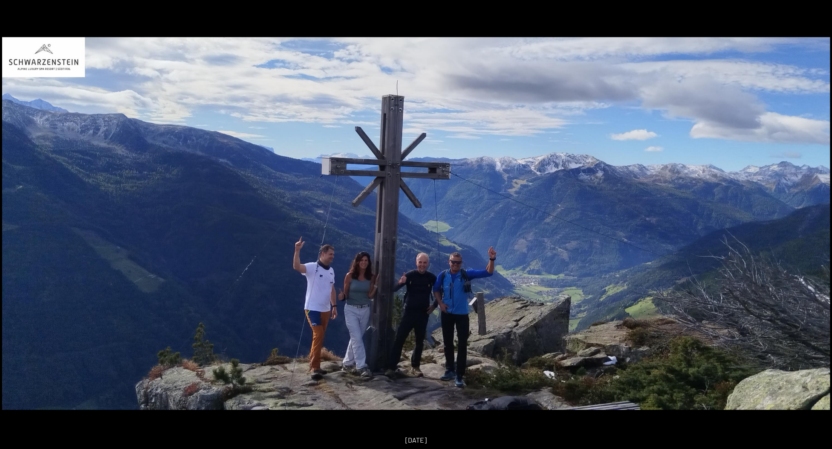
click at [821, 10] on button "Close gallery" at bounding box center [821, 6] width 21 height 20
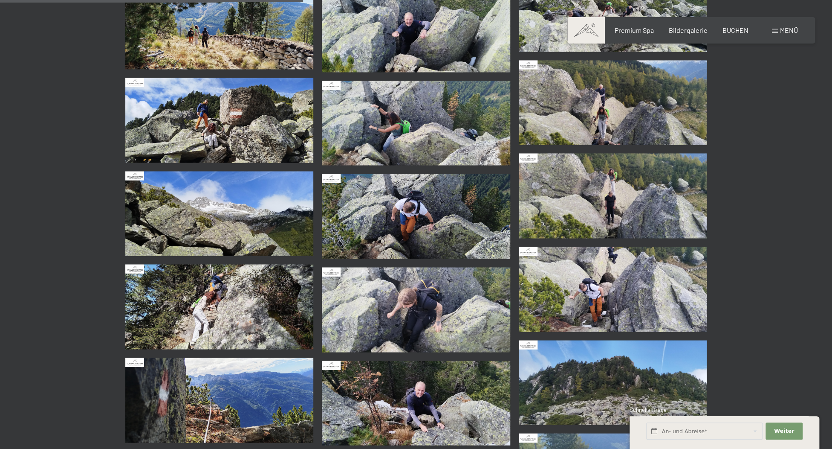
scroll to position [844, 0]
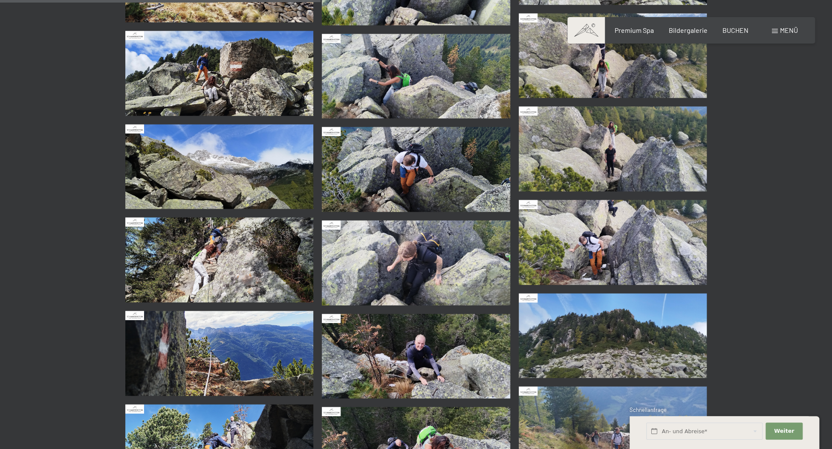
click at [221, 272] on img at bounding box center [219, 259] width 188 height 85
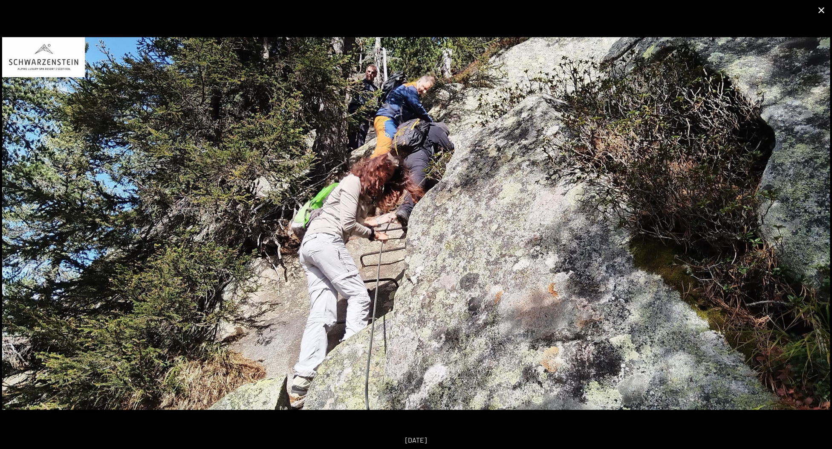
click at [820, 9] on button "Close gallery" at bounding box center [821, 10] width 21 height 20
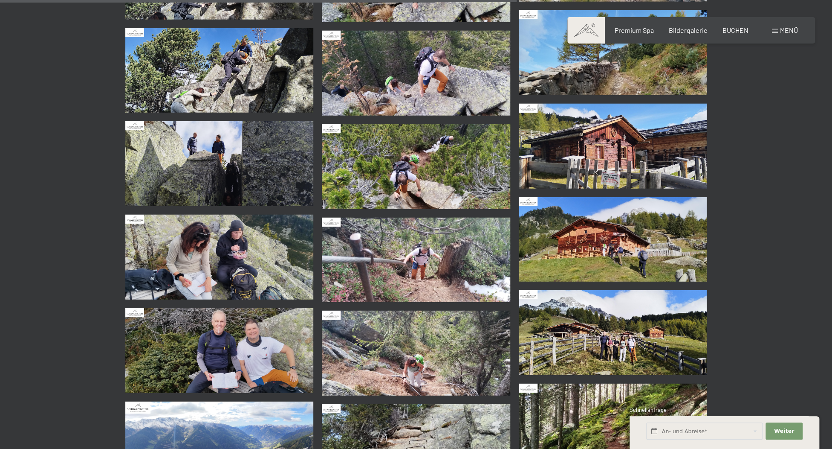
scroll to position [1407, 0]
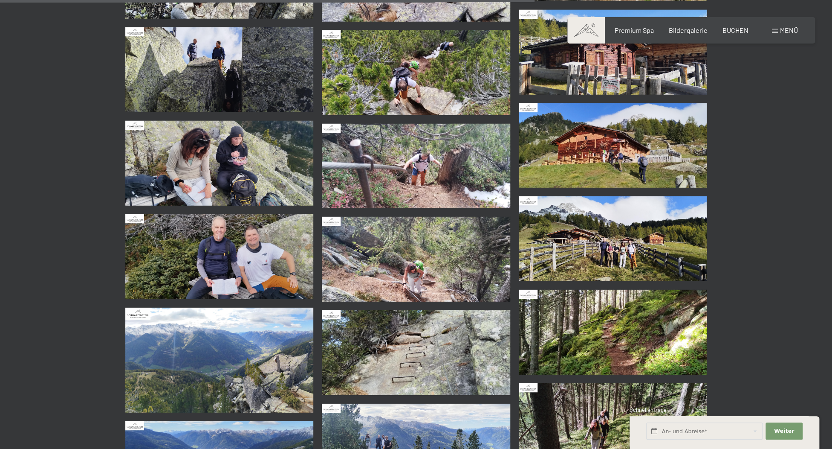
click at [221, 141] on img at bounding box center [219, 163] width 188 height 85
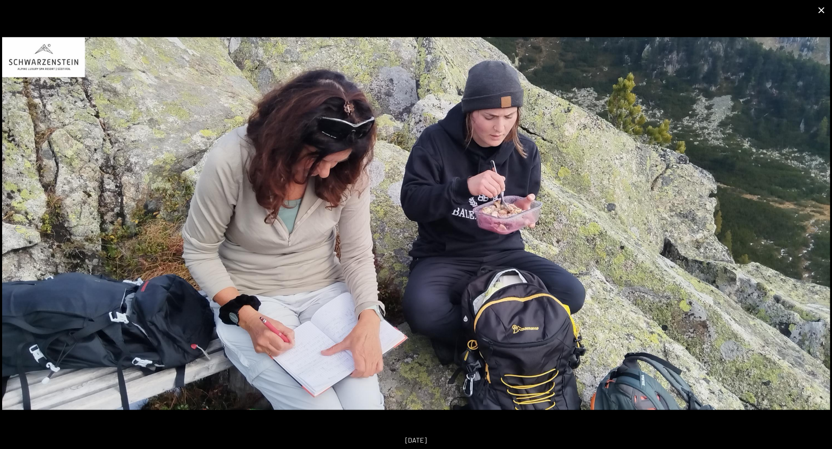
click at [820, 9] on button "Close gallery" at bounding box center [821, 10] width 21 height 20
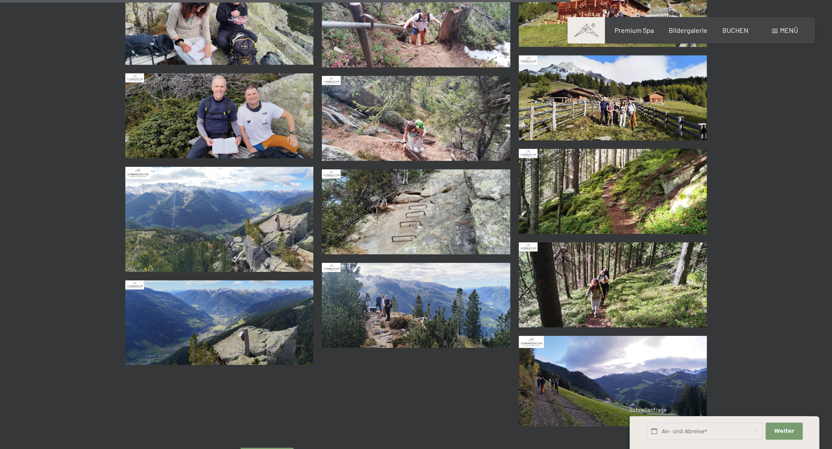
scroll to position [1595, 0]
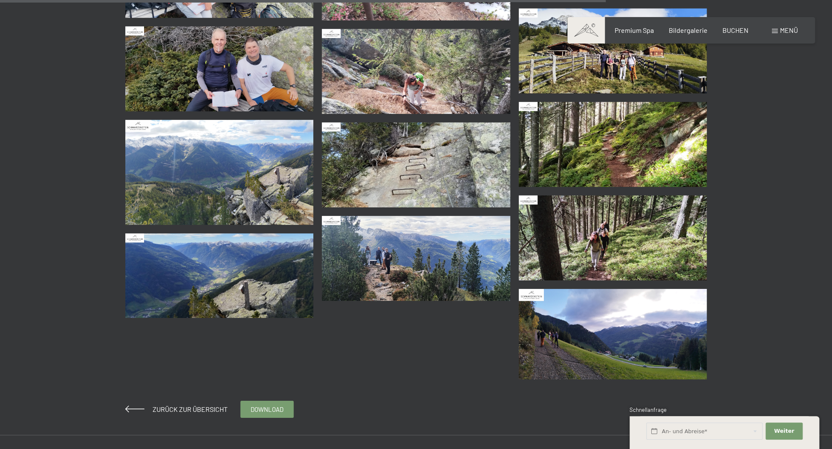
click at [552, 324] on img at bounding box center [613, 334] width 188 height 91
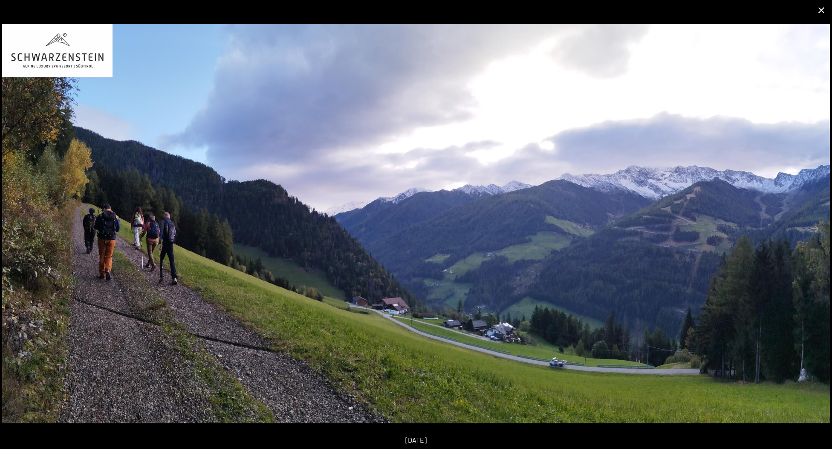
click at [820, 11] on button "Close gallery" at bounding box center [821, 10] width 21 height 20
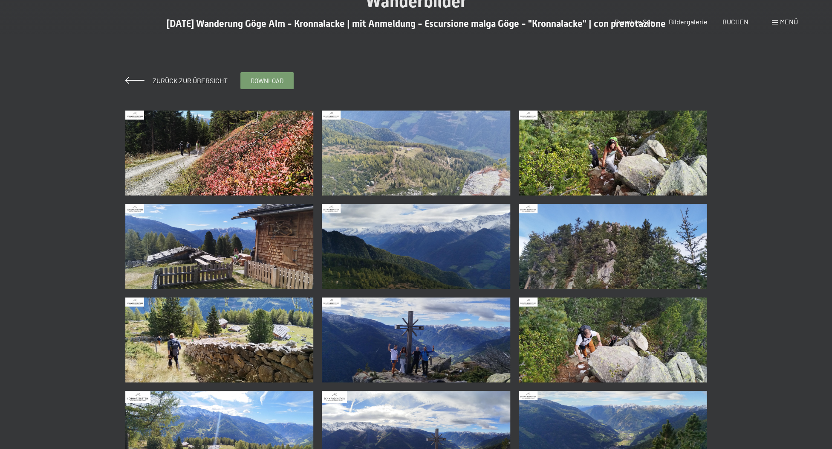
scroll to position [0, 0]
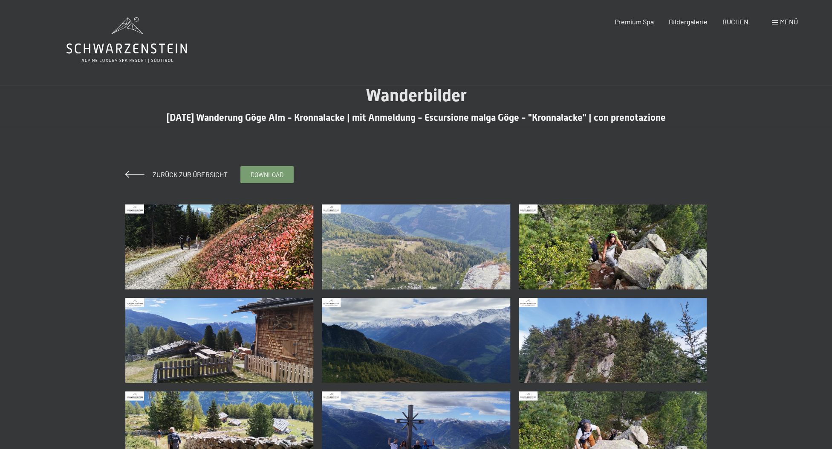
click at [141, 57] on icon at bounding box center [127, 40] width 121 height 46
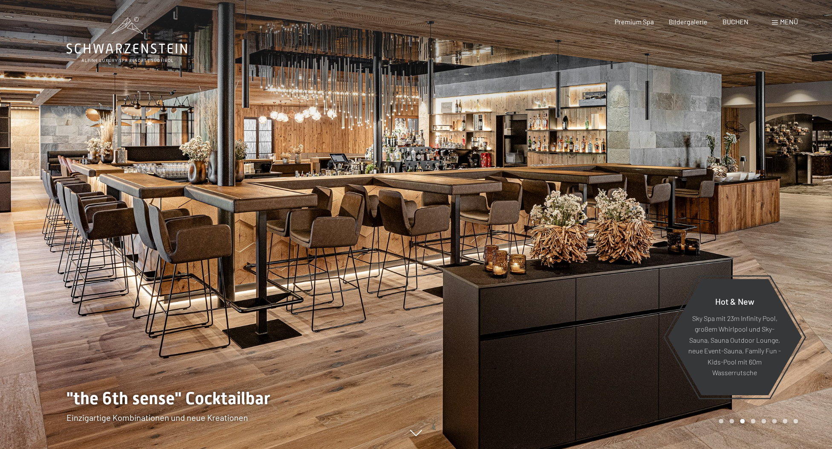
click at [782, 21] on span "Menü" at bounding box center [789, 21] width 18 height 8
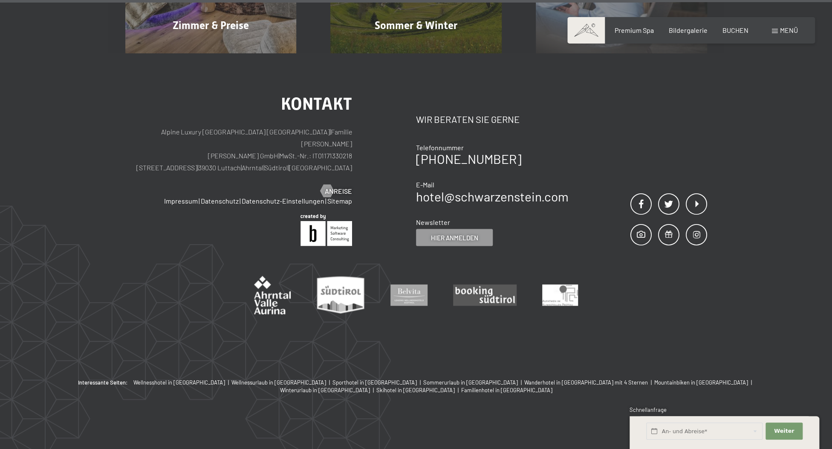
scroll to position [496, 0]
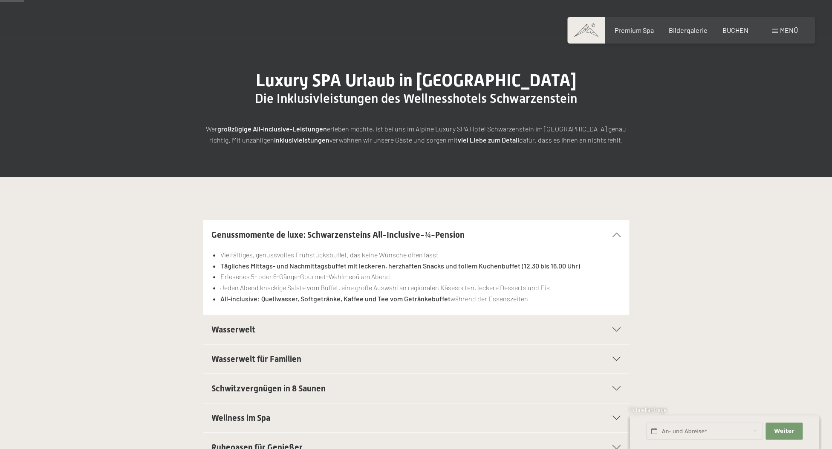
scroll to position [188, 0]
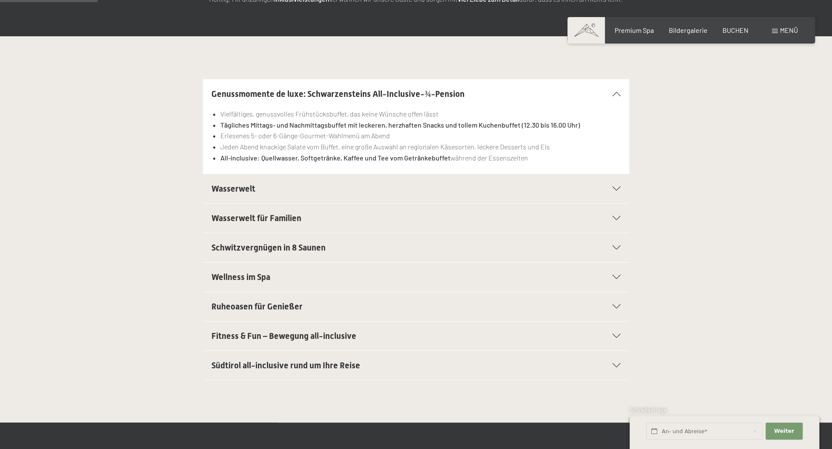
click at [229, 190] on span "Wasserwelt" at bounding box center [234, 188] width 44 height 10
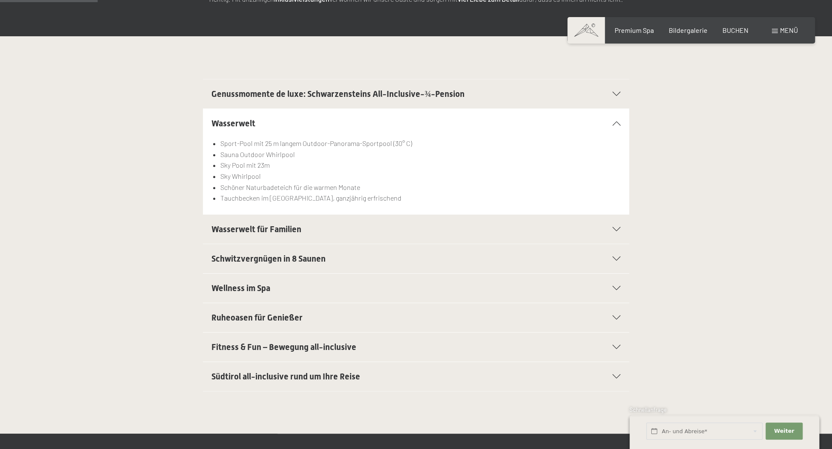
click at [214, 228] on span "Wasserwelt für Familien" at bounding box center [257, 229] width 90 height 10
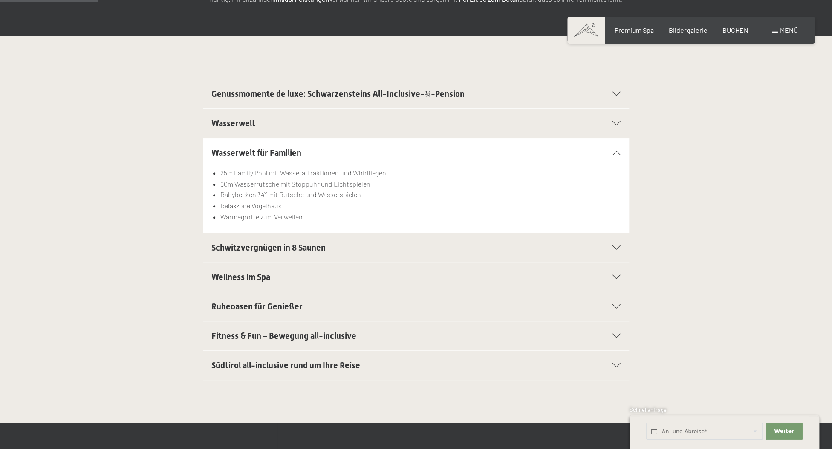
click at [218, 249] on span "Schwitzvergnügen in 8 Saunen" at bounding box center [269, 247] width 114 height 10
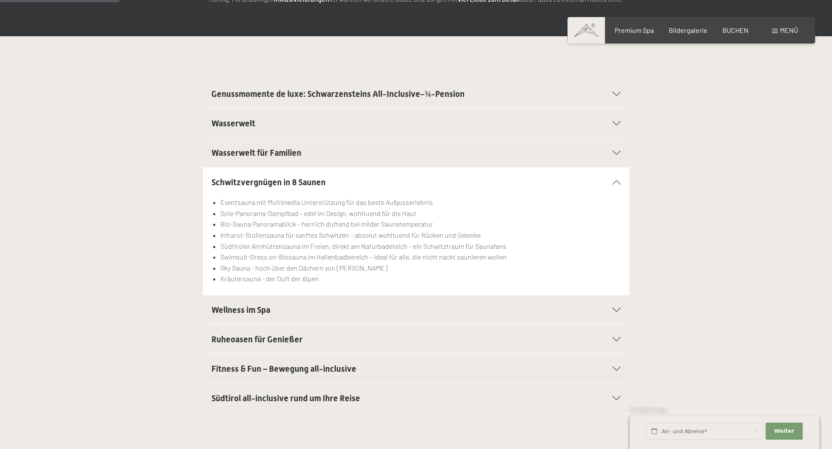
scroll to position [328, 0]
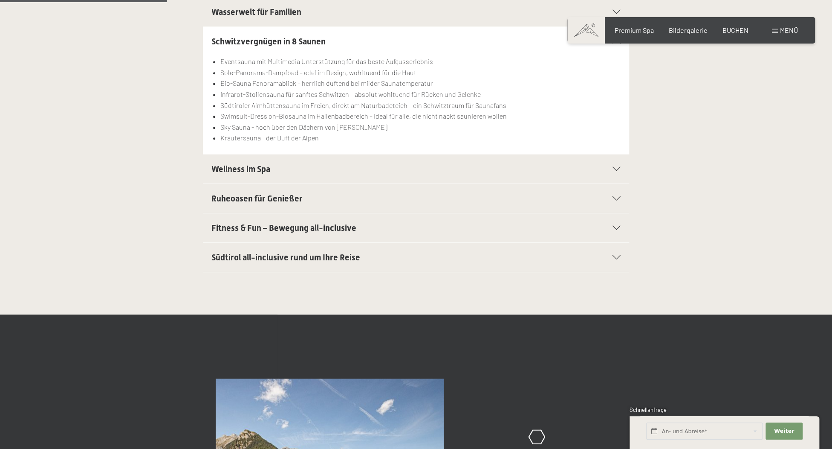
click at [216, 171] on span "Wellness im Spa" at bounding box center [241, 169] width 59 height 10
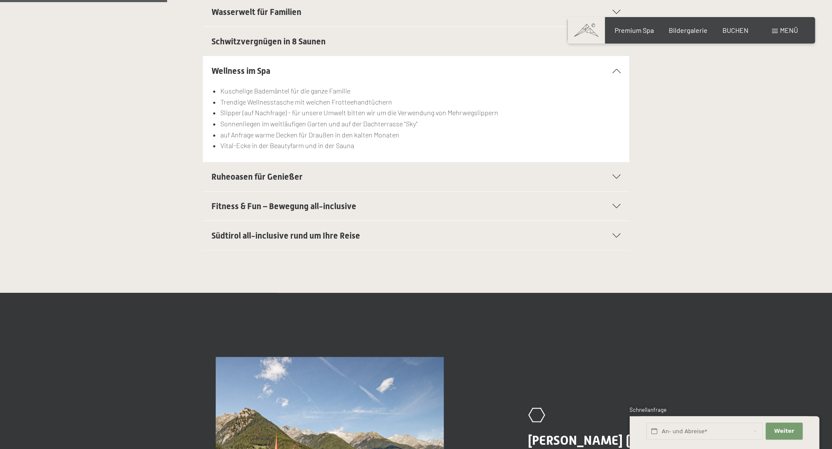
click at [222, 179] on span "Ruheoasen für Genießer" at bounding box center [257, 176] width 91 height 10
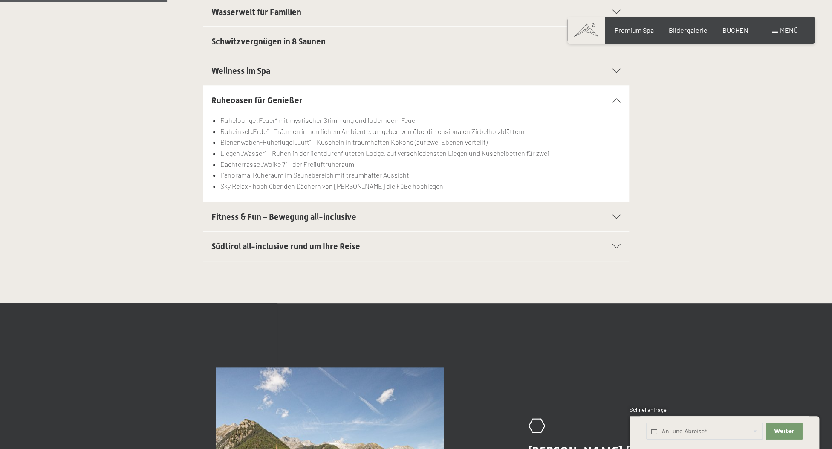
click at [220, 217] on span "Fitness & Fun – Bewegung all-inclusive" at bounding box center [284, 217] width 145 height 10
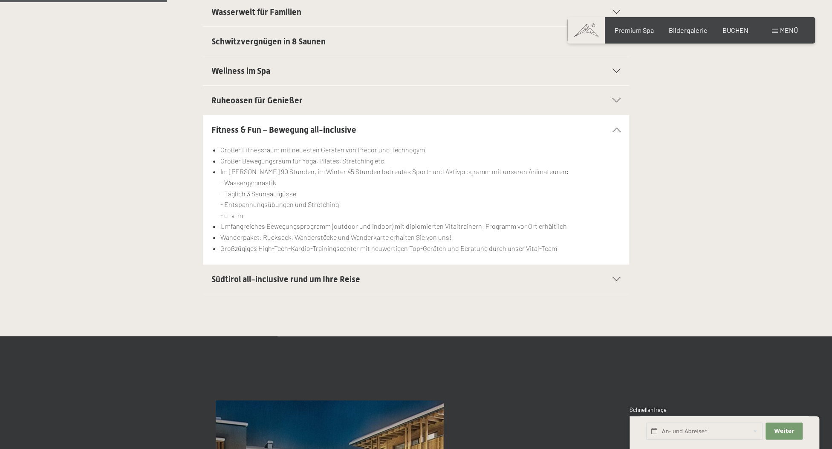
click at [232, 274] on h2 "Südtirol all-inclusive rund um Ihre Reise" at bounding box center [396, 279] width 368 height 12
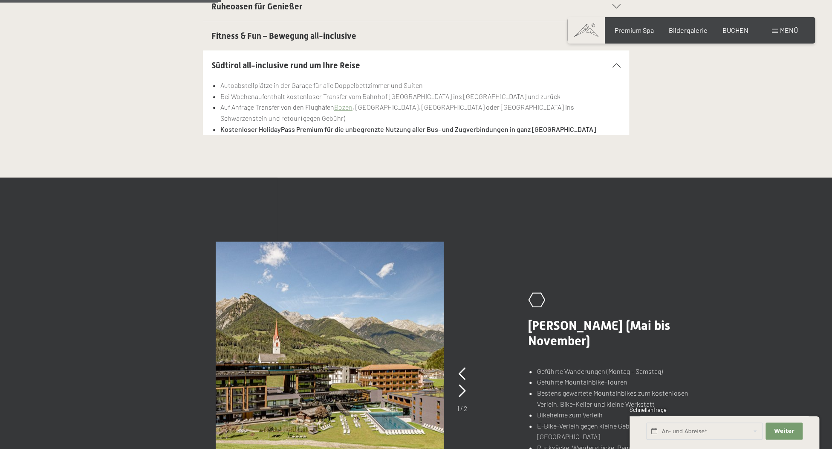
scroll to position [657, 0]
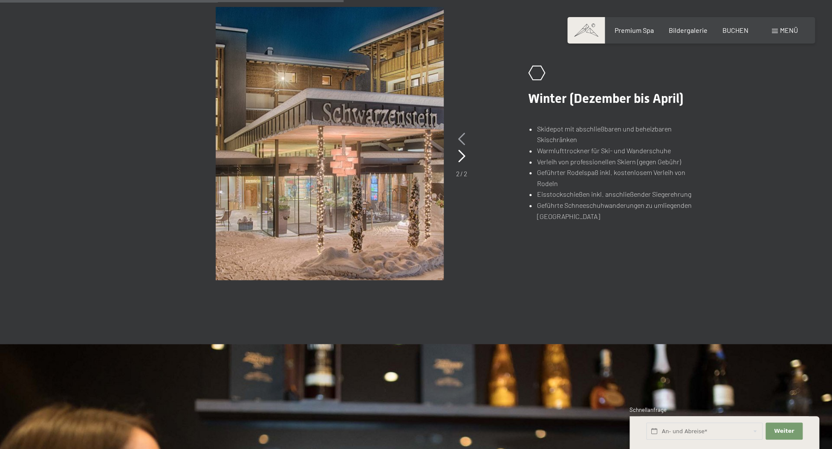
click at [461, 134] on icon at bounding box center [461, 139] width 7 height 13
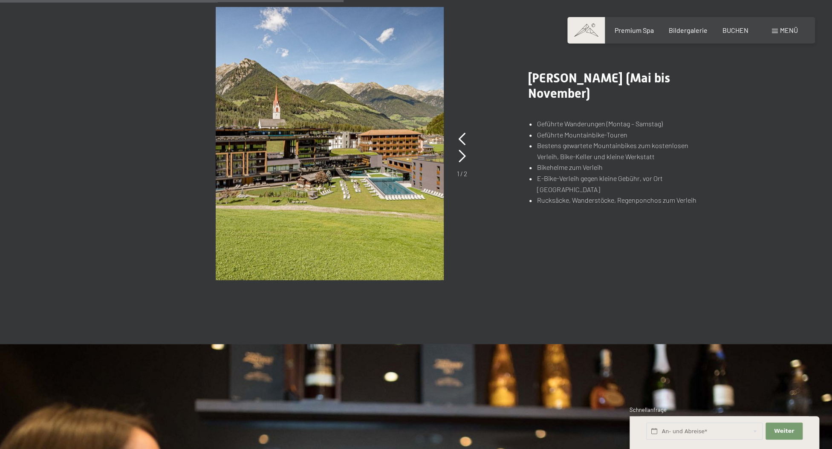
click at [522, 155] on div ".st0{fill:none;stroke:#FFFFFF;stroke-width:2;stroke-linecap:round;stroke-miterl…" at bounding box center [607, 143] width 200 height 146
click at [461, 156] on icon at bounding box center [462, 156] width 7 height 13
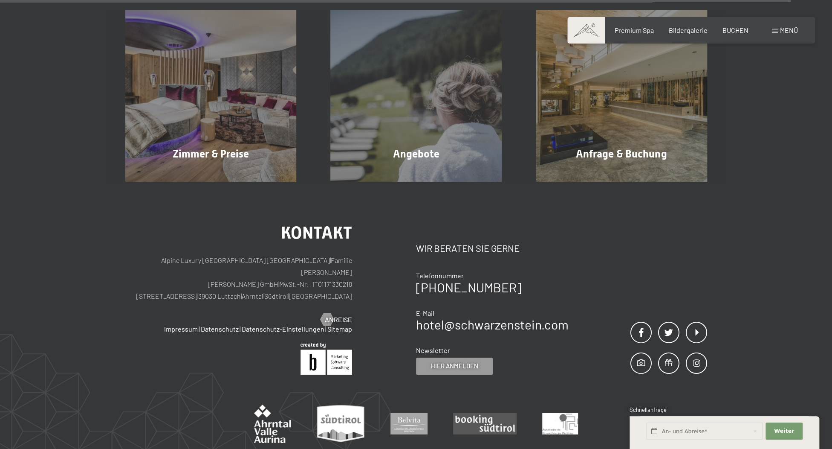
scroll to position [1628, 0]
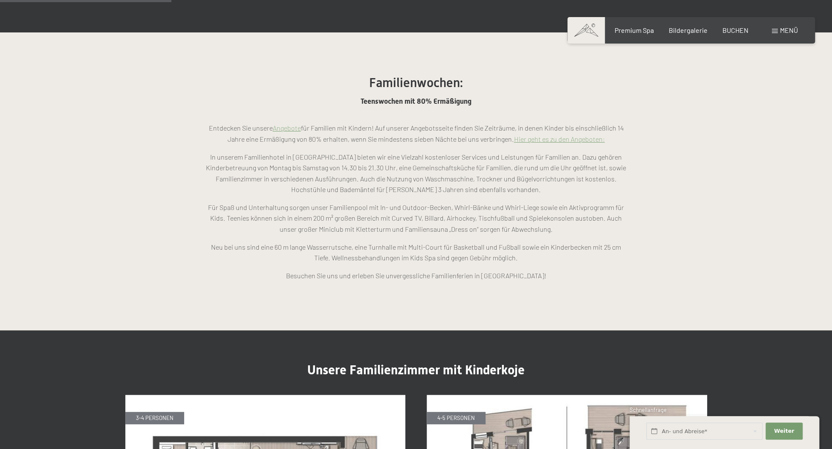
scroll to position [1032, 0]
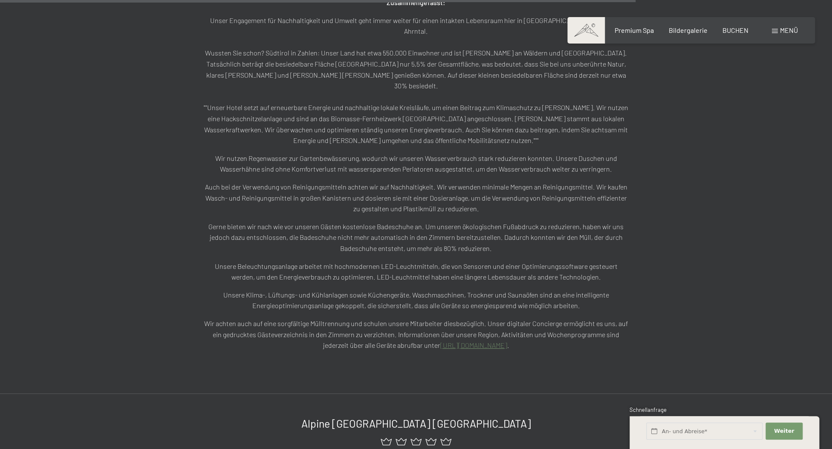
scroll to position [2017, 0]
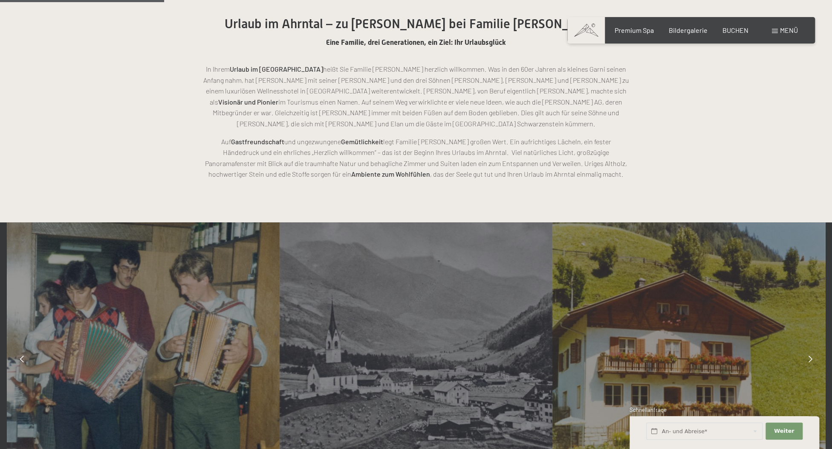
scroll to position [657, 0]
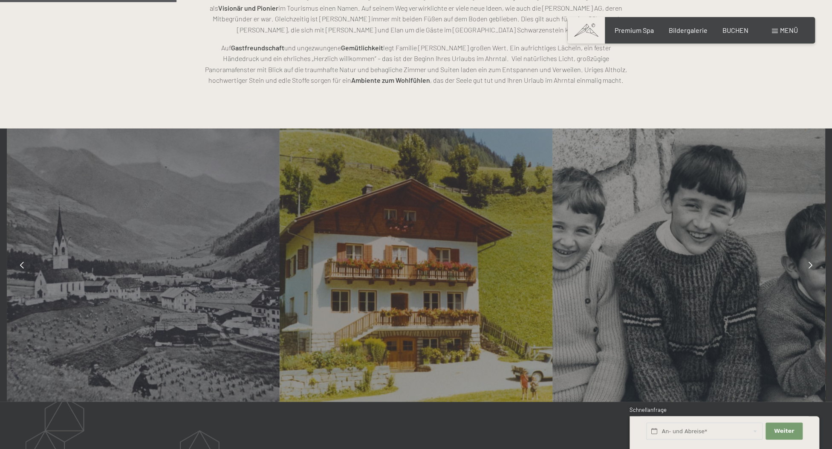
click at [809, 265] on icon at bounding box center [811, 264] width 4 height 7
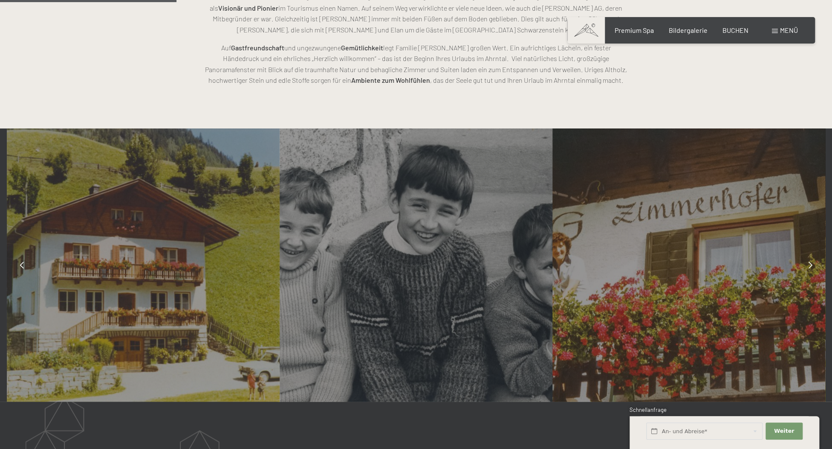
click at [809, 264] on icon at bounding box center [811, 264] width 4 height 7
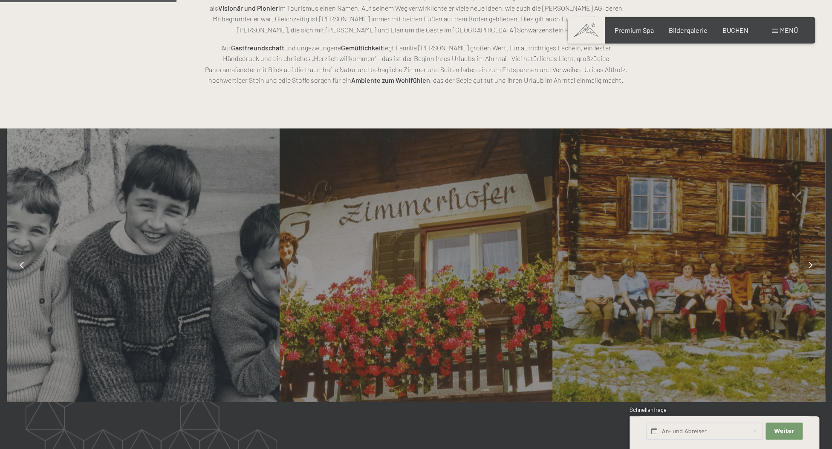
click at [809, 264] on icon at bounding box center [811, 264] width 4 height 7
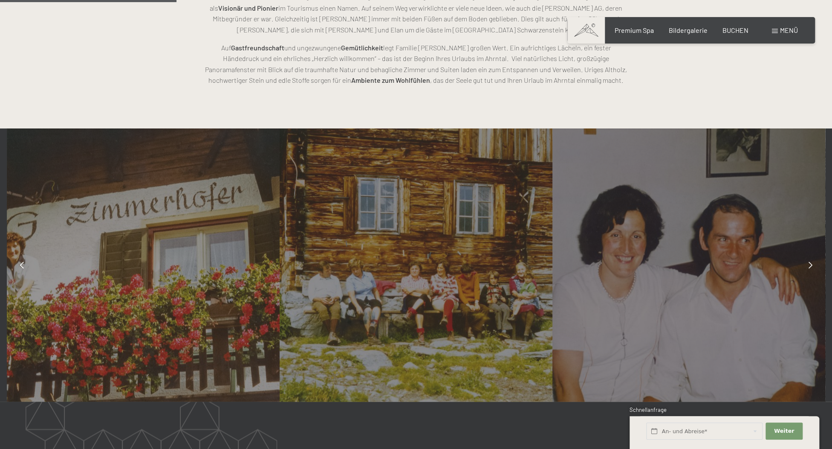
click at [809, 264] on icon at bounding box center [811, 264] width 4 height 7
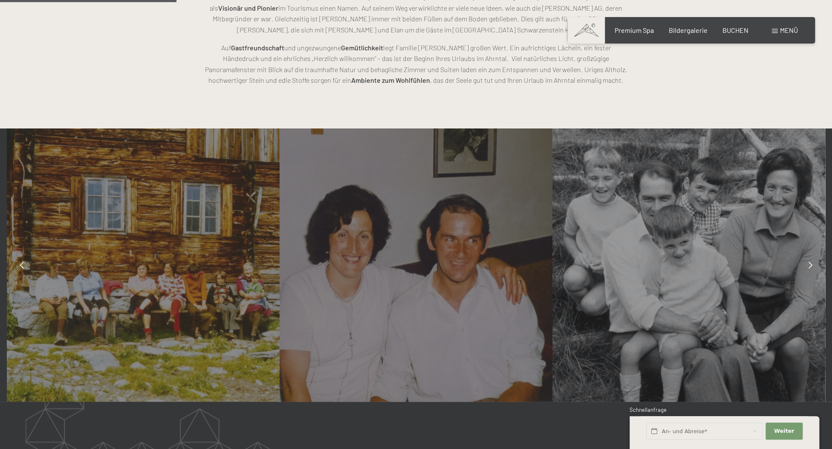
click at [809, 264] on icon at bounding box center [811, 264] width 4 height 7
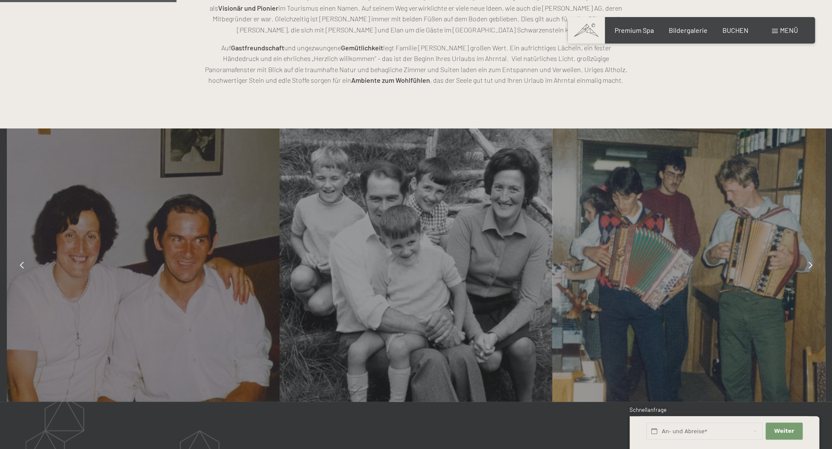
click at [809, 264] on icon at bounding box center [811, 264] width 4 height 7
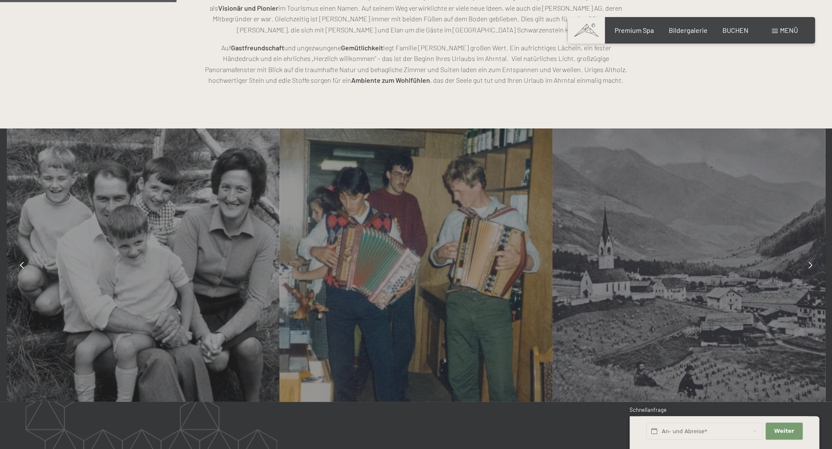
click at [809, 264] on icon at bounding box center [811, 264] width 4 height 7
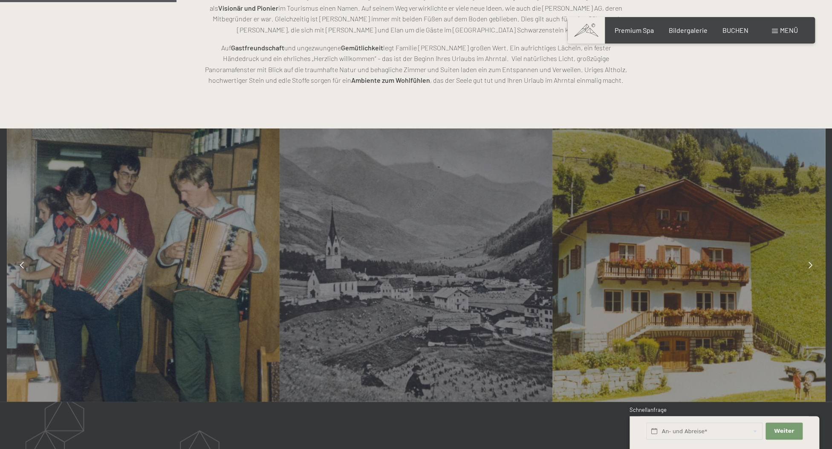
click at [809, 264] on icon at bounding box center [811, 264] width 4 height 7
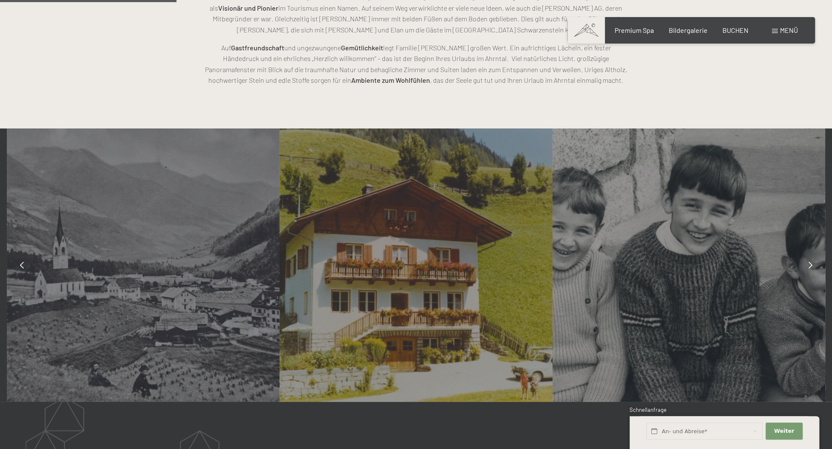
click at [809, 264] on icon at bounding box center [811, 264] width 4 height 7
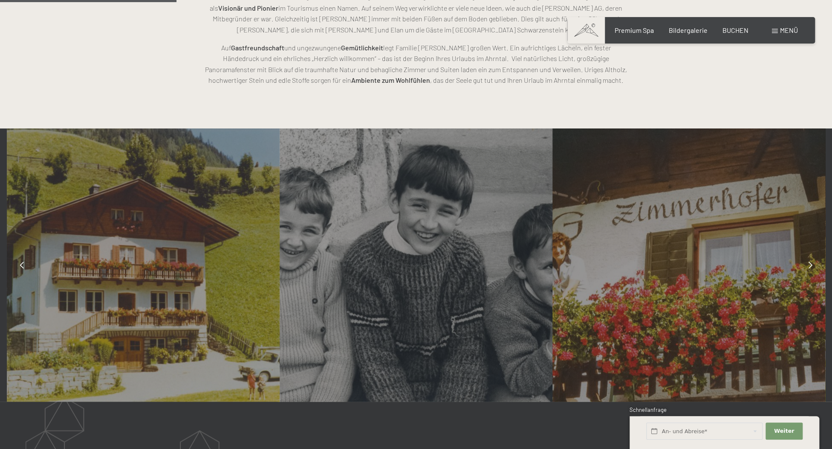
click at [809, 264] on icon at bounding box center [811, 264] width 4 height 7
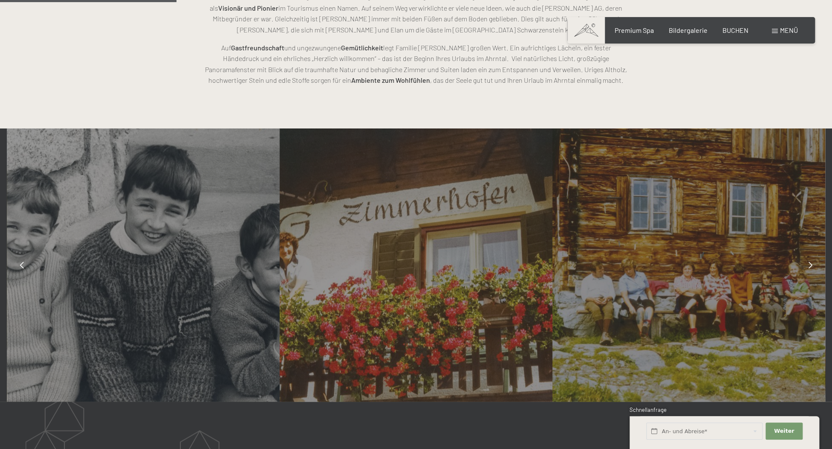
click at [809, 264] on icon at bounding box center [811, 264] width 4 height 7
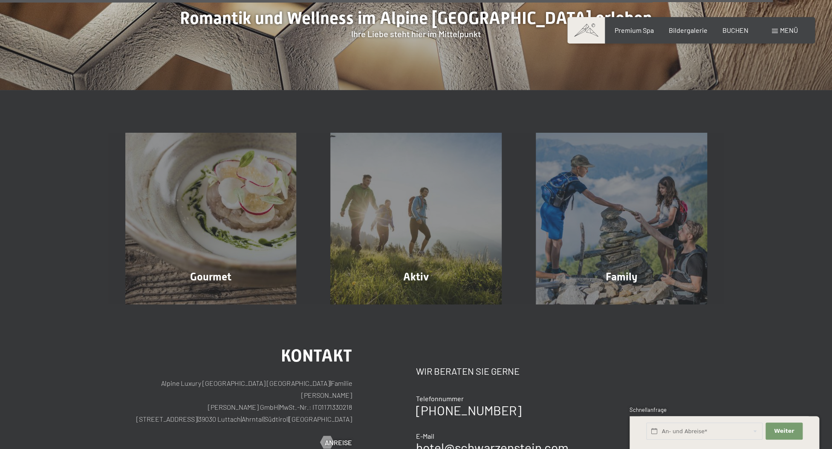
scroll to position [3018, 0]
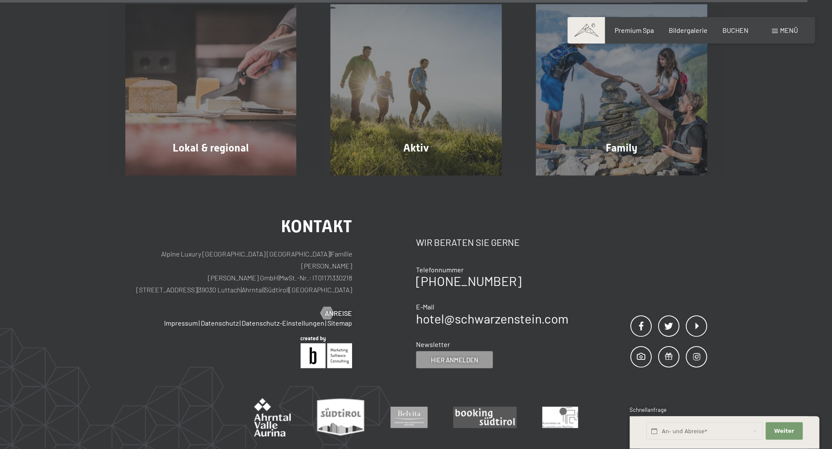
scroll to position [3383, 0]
